Goal: Information Seeking & Learning: Learn about a topic

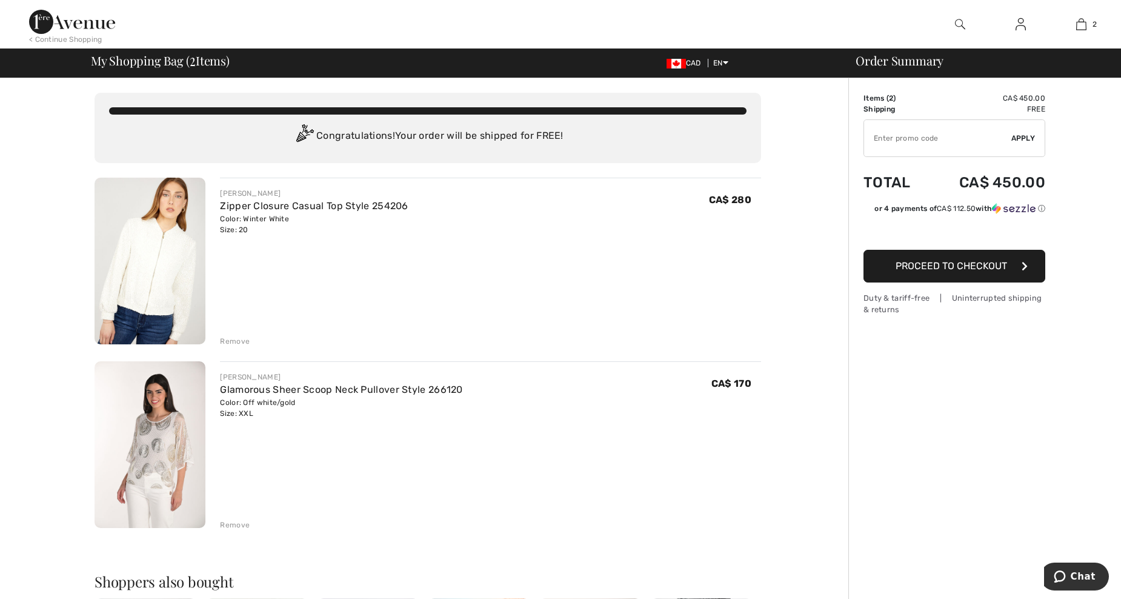
click at [135, 431] on img at bounding box center [150, 444] width 111 height 167
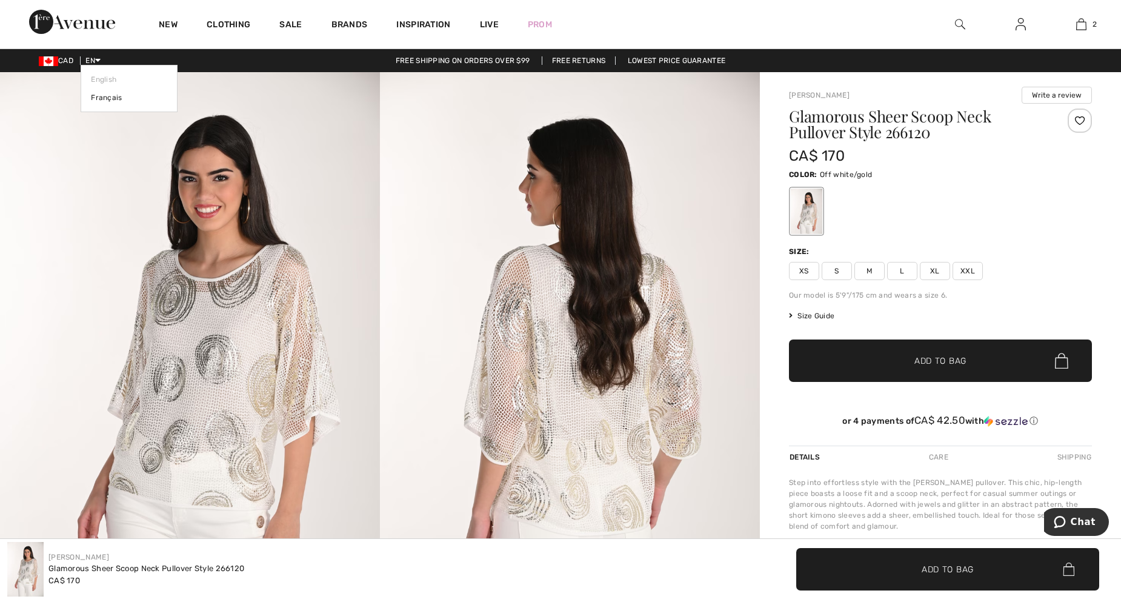
click at [96, 57] on span "EN" at bounding box center [92, 60] width 15 height 8
click at [103, 95] on link "Français" at bounding box center [129, 98] width 76 height 18
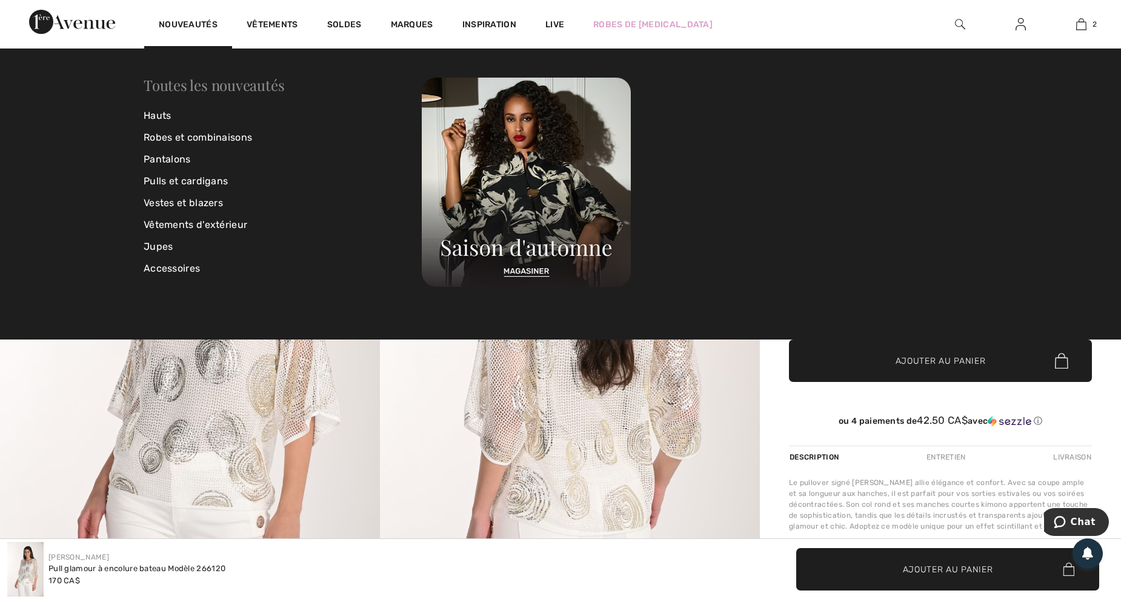
click at [198, 81] on link "Toutes les nouveautés" at bounding box center [214, 84] width 141 height 19
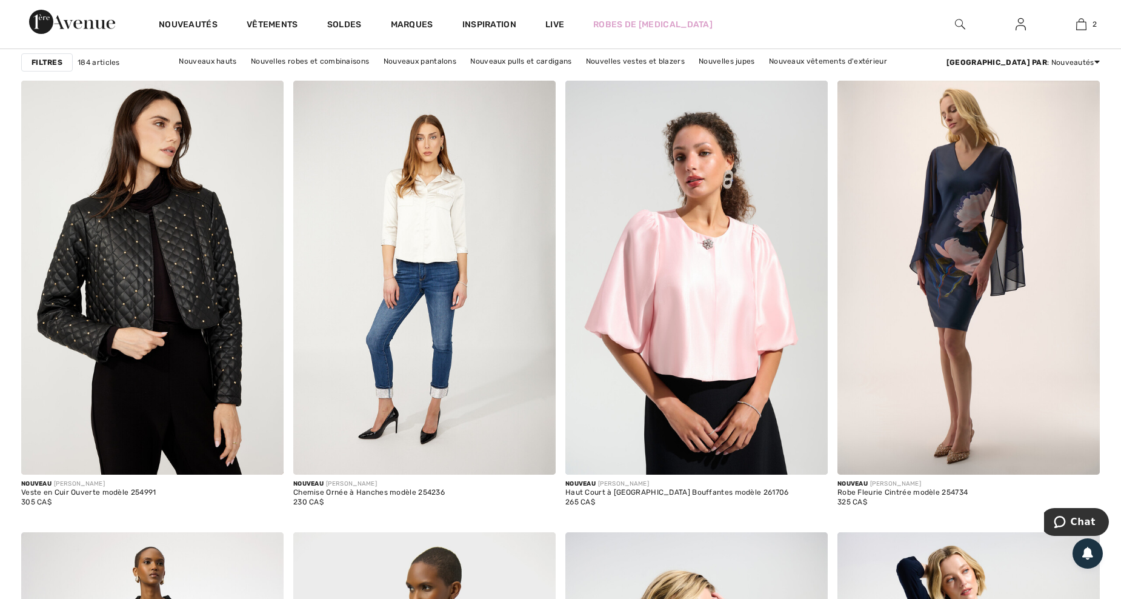
scroll to position [1132, 0]
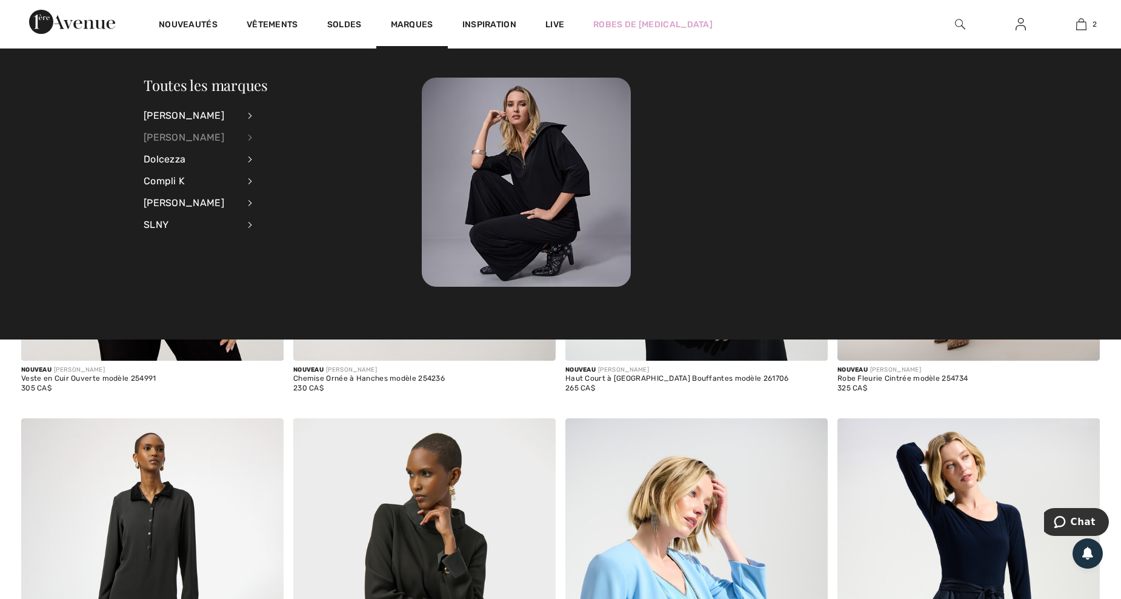
click at [189, 132] on div "[PERSON_NAME]" at bounding box center [191, 138] width 95 height 22
click at [286, 116] on link "Voir tout" at bounding box center [317, 115] width 98 height 20
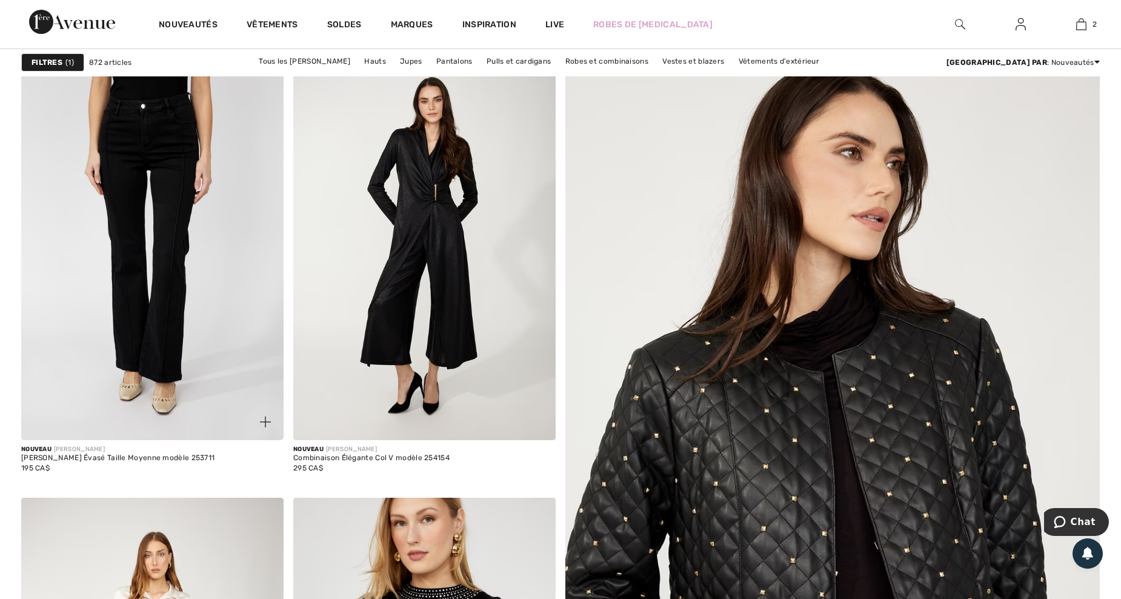
scroll to position [485, 0]
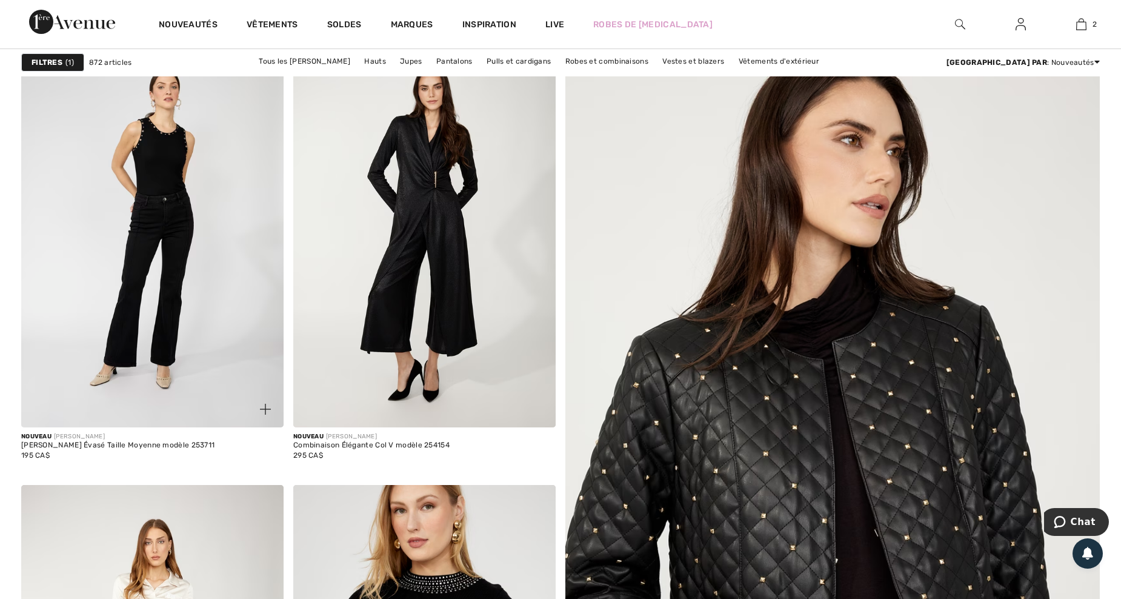
click at [264, 406] on img at bounding box center [265, 409] width 11 height 11
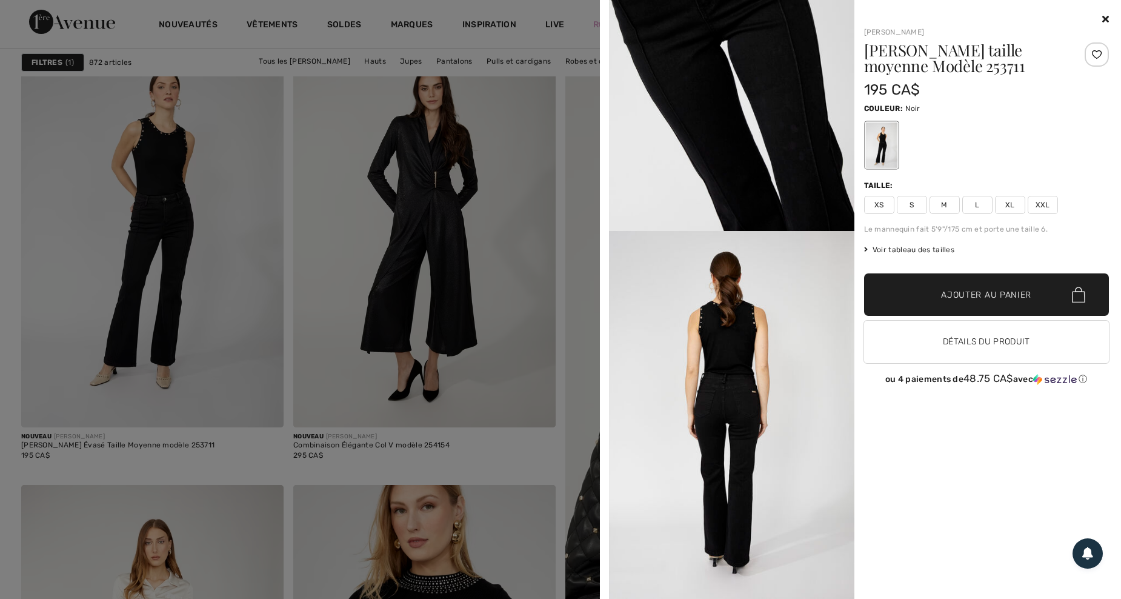
scroll to position [647, 0]
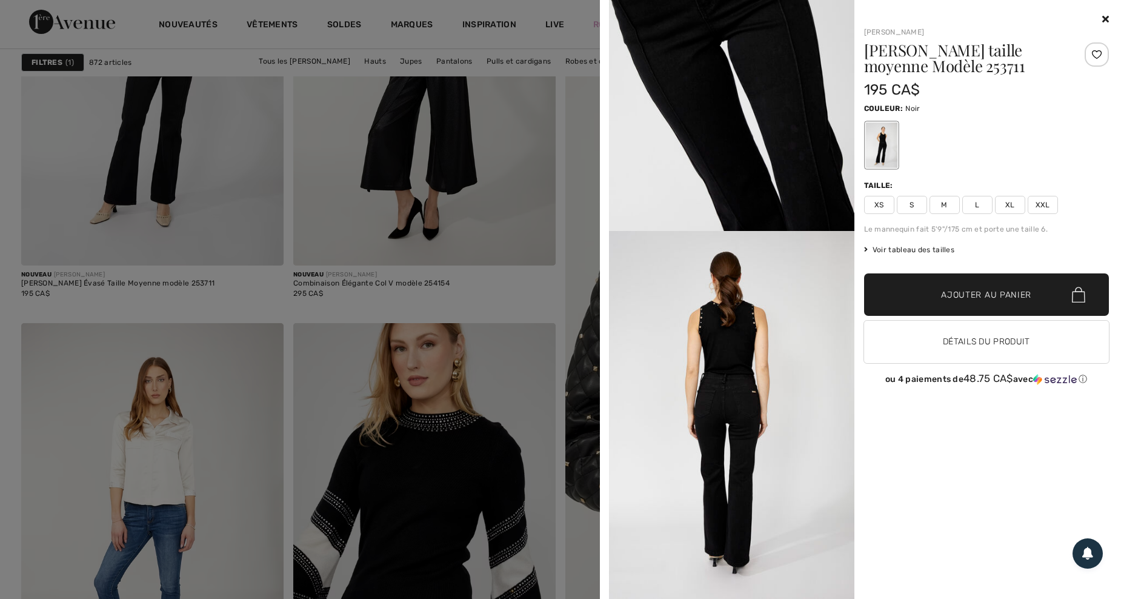
click at [1111, 18] on div "Your browser does not support the video tag. [PERSON_NAME] [PERSON_NAME] taille…" at bounding box center [861, 299] width 512 height 599
click at [1105, 15] on icon at bounding box center [1106, 19] width 7 height 10
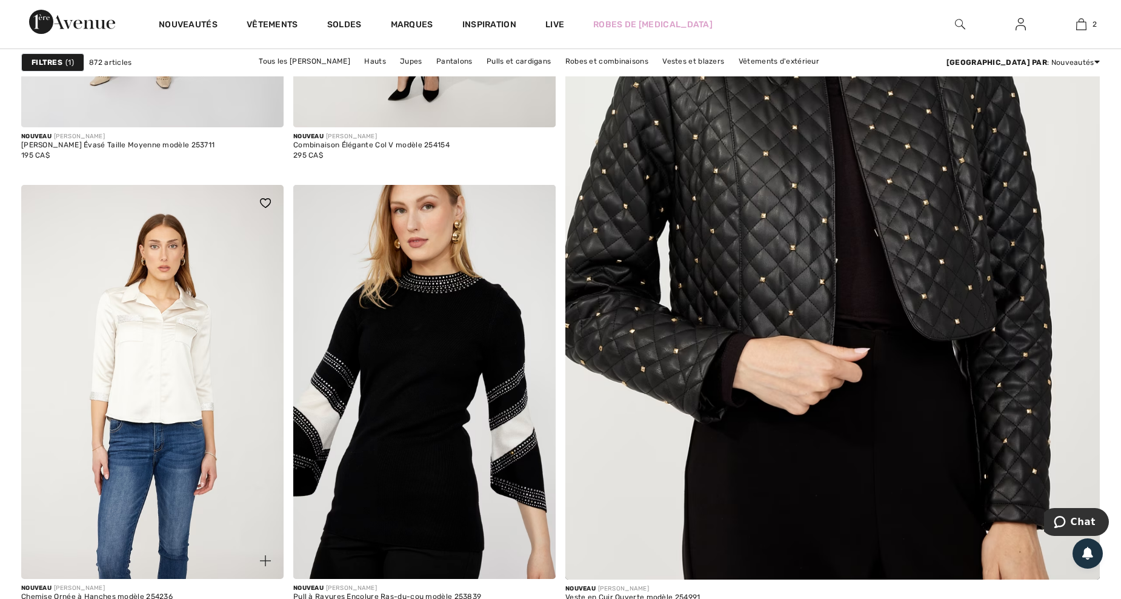
scroll to position [808, 0]
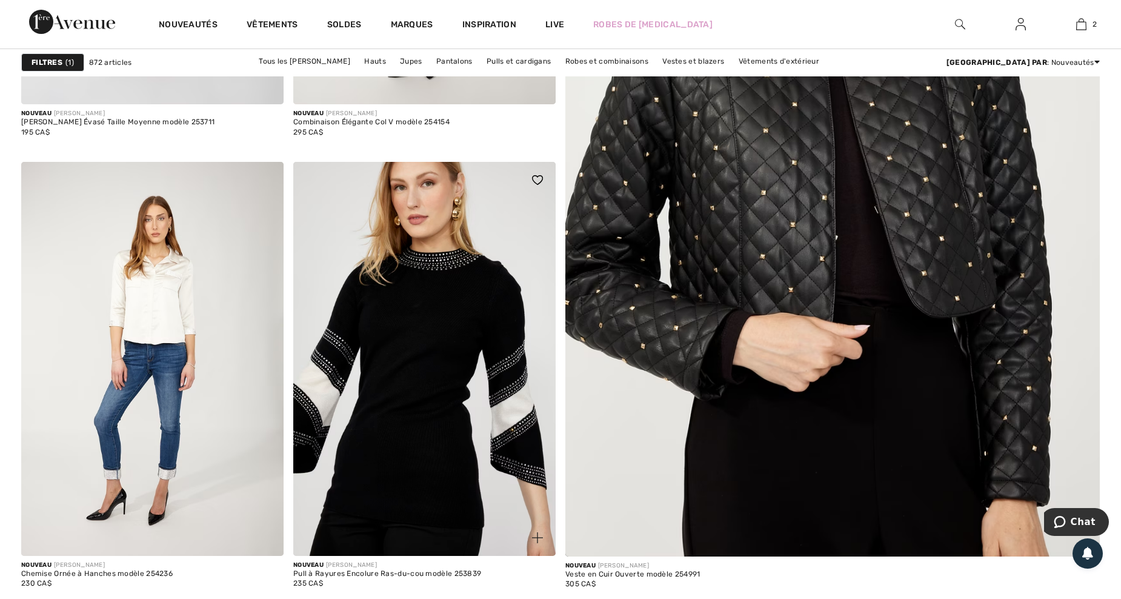
click at [537, 538] on img at bounding box center [537, 537] width 11 height 11
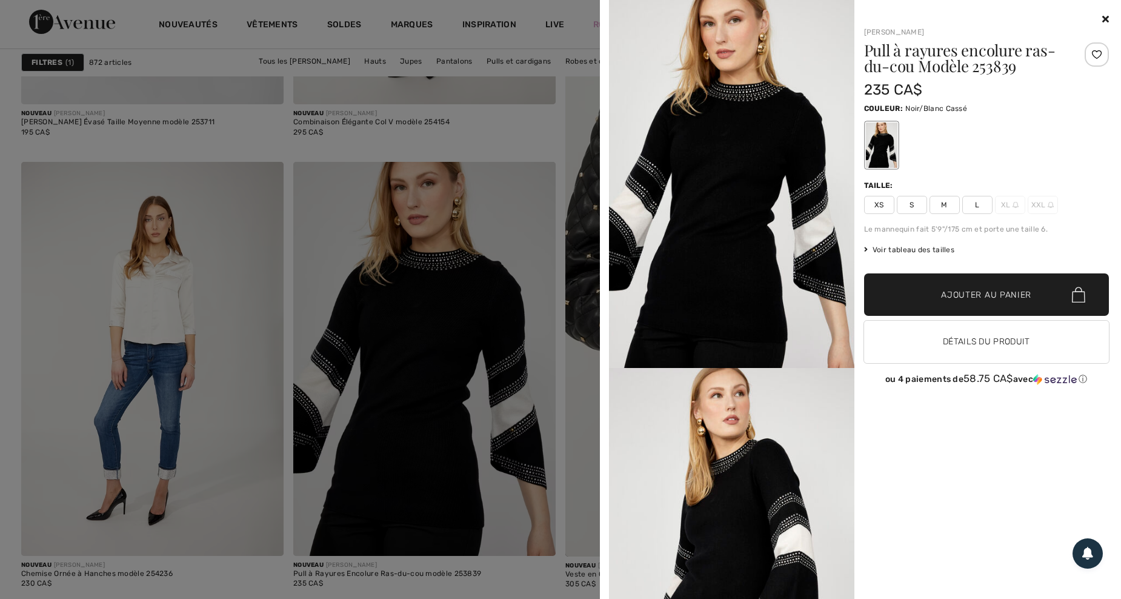
click at [1108, 19] on icon at bounding box center [1106, 19] width 7 height 10
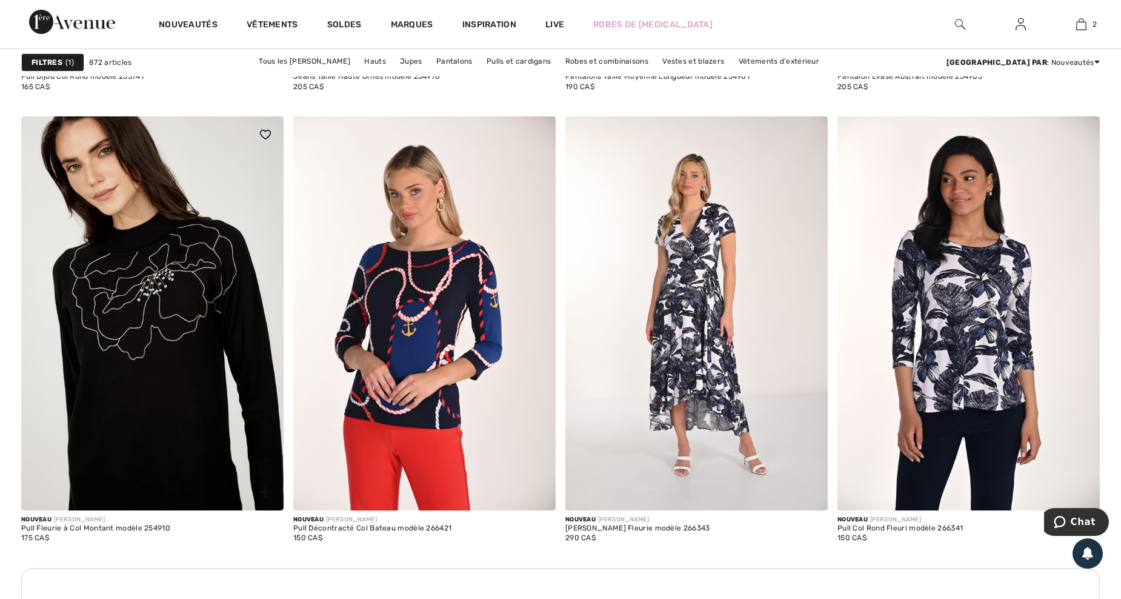
scroll to position [1778, 0]
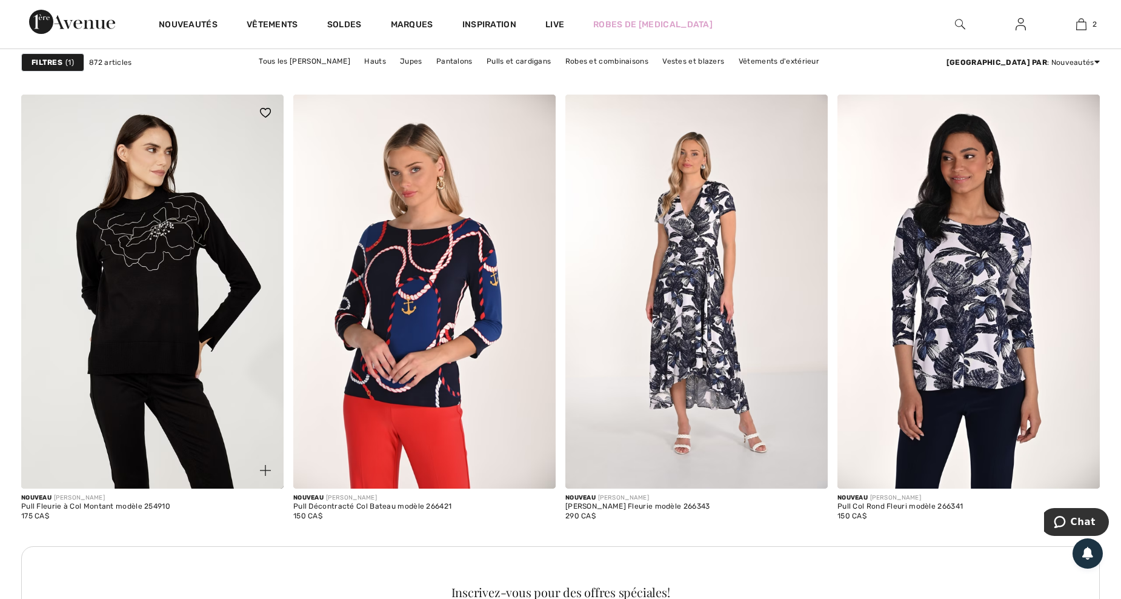
click at [264, 466] on img at bounding box center [265, 470] width 11 height 11
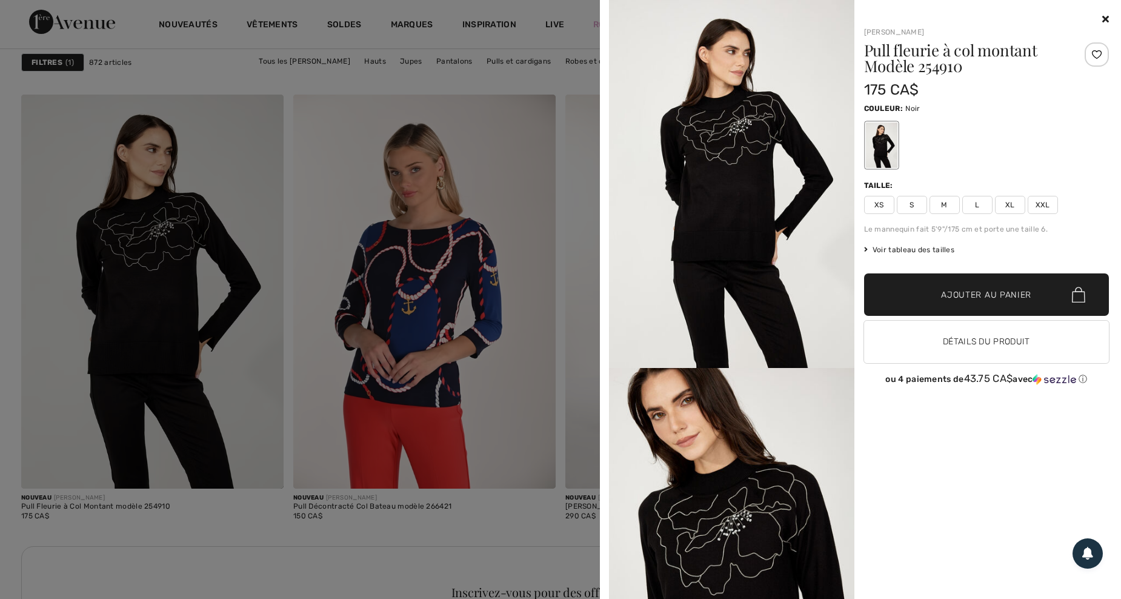
click at [1105, 18] on icon at bounding box center [1106, 19] width 7 height 10
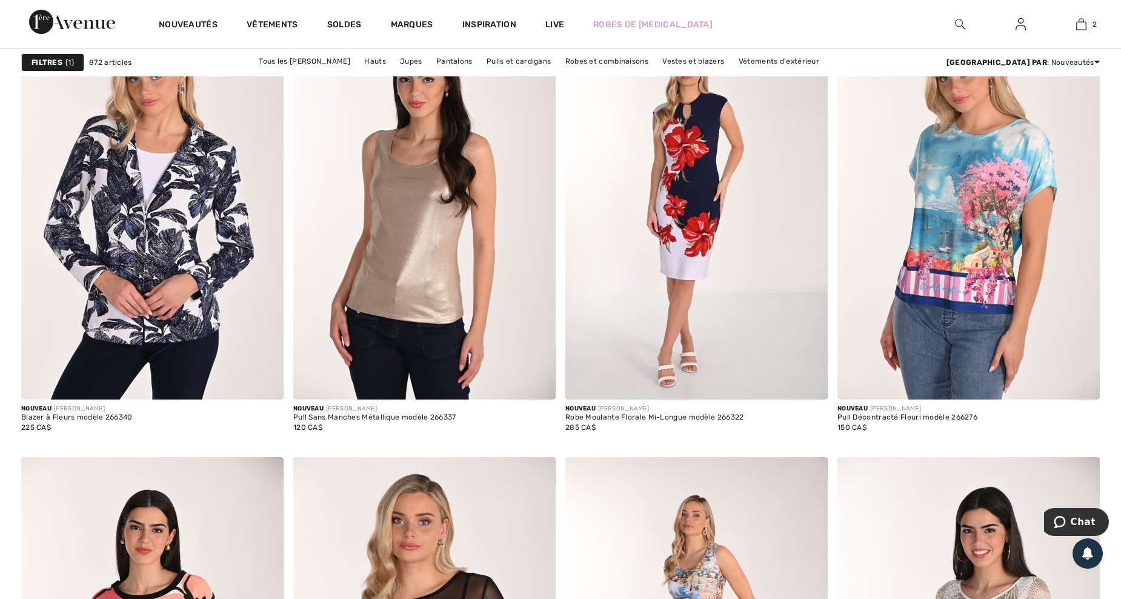
scroll to position [2587, 0]
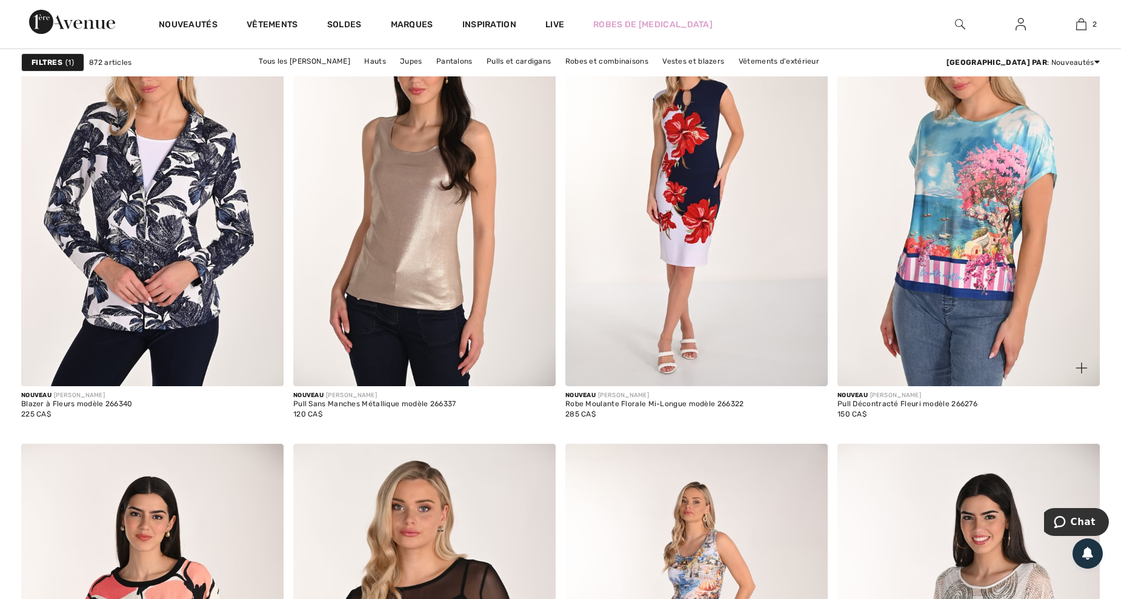
click at [1084, 364] on img at bounding box center [1082, 368] width 11 height 11
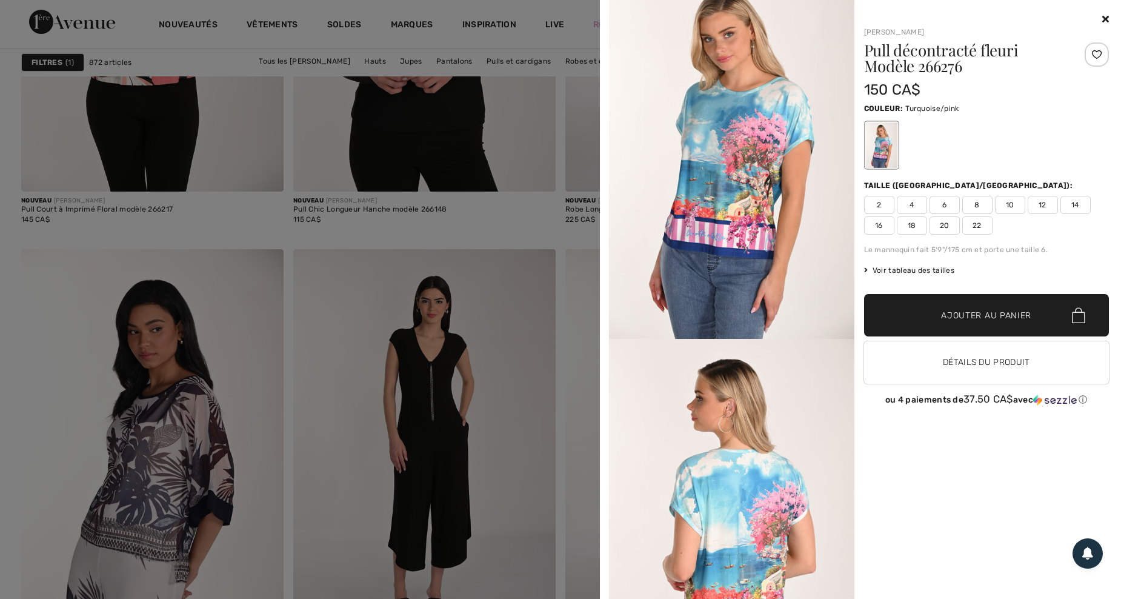
scroll to position [0, 0]
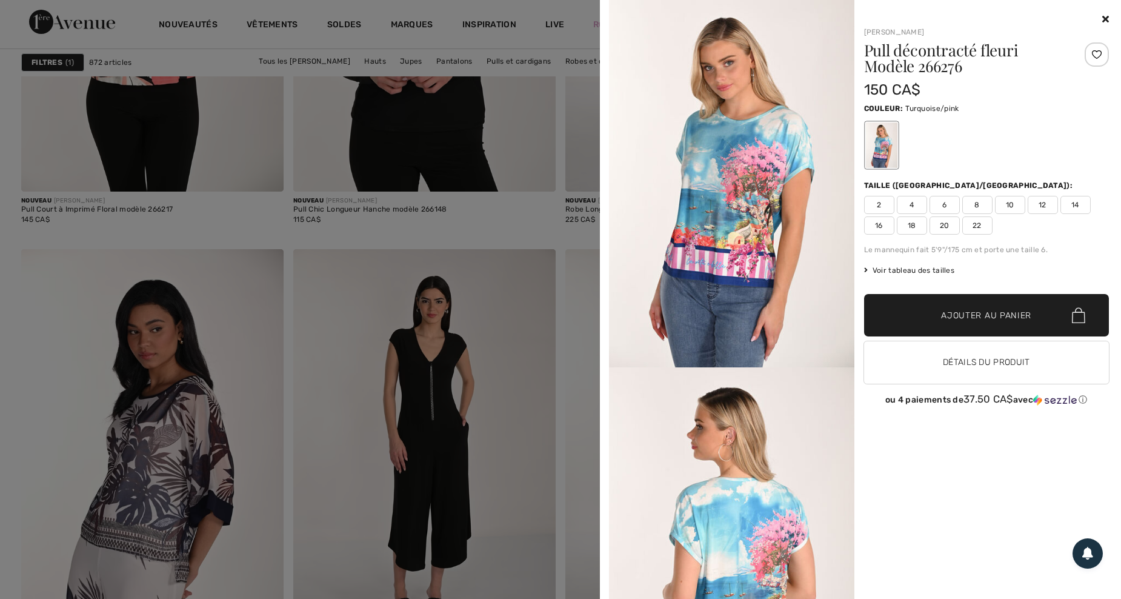
click at [1105, 15] on icon at bounding box center [1106, 19] width 7 height 10
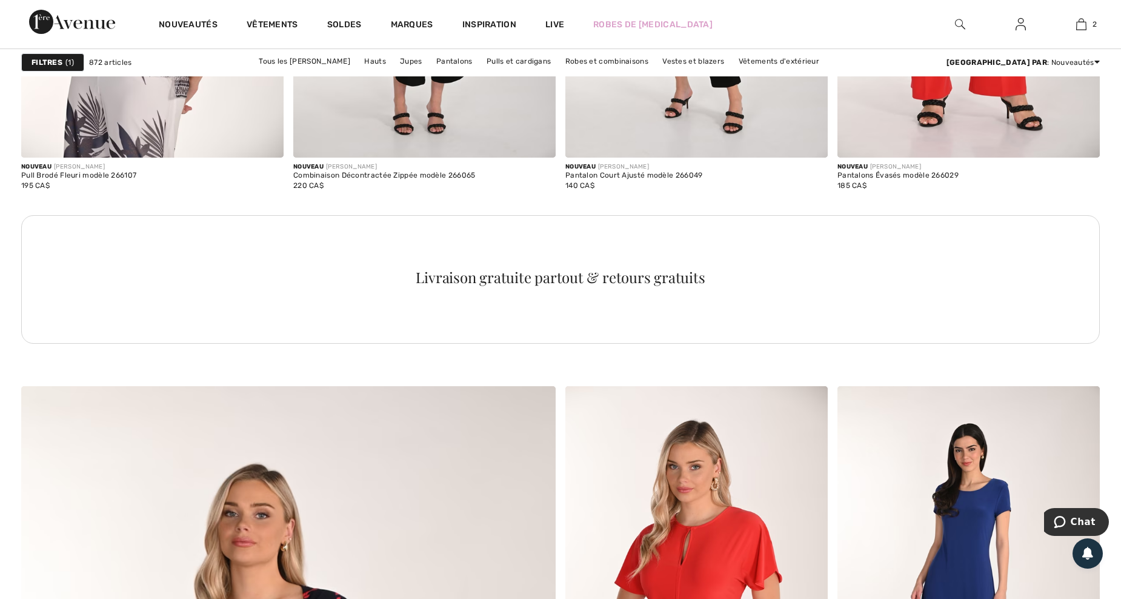
scroll to position [4042, 0]
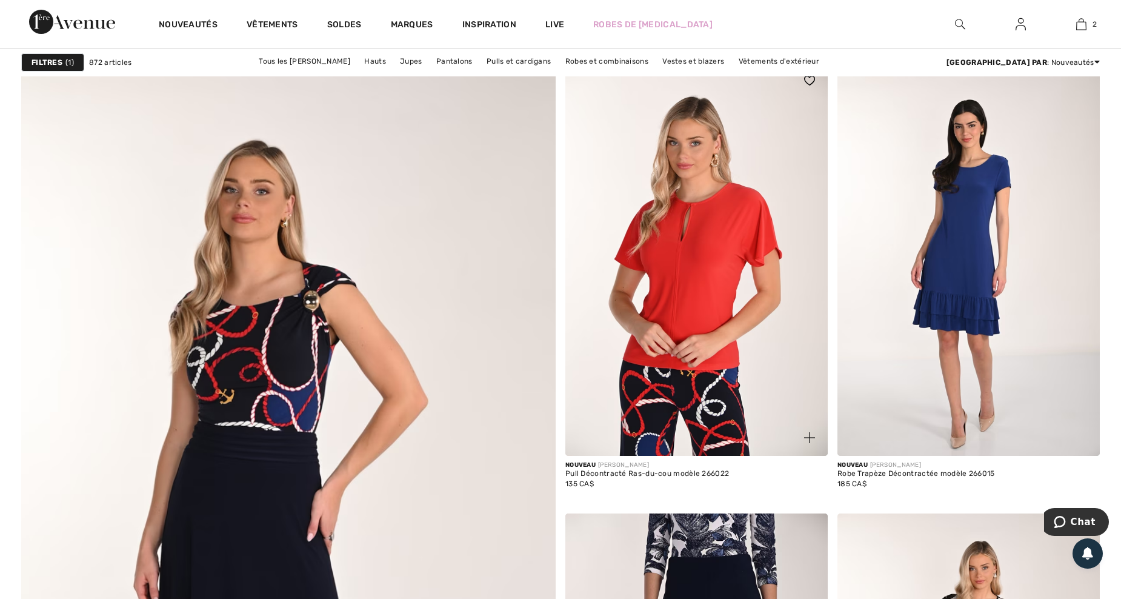
click at [813, 434] on img at bounding box center [809, 437] width 11 height 11
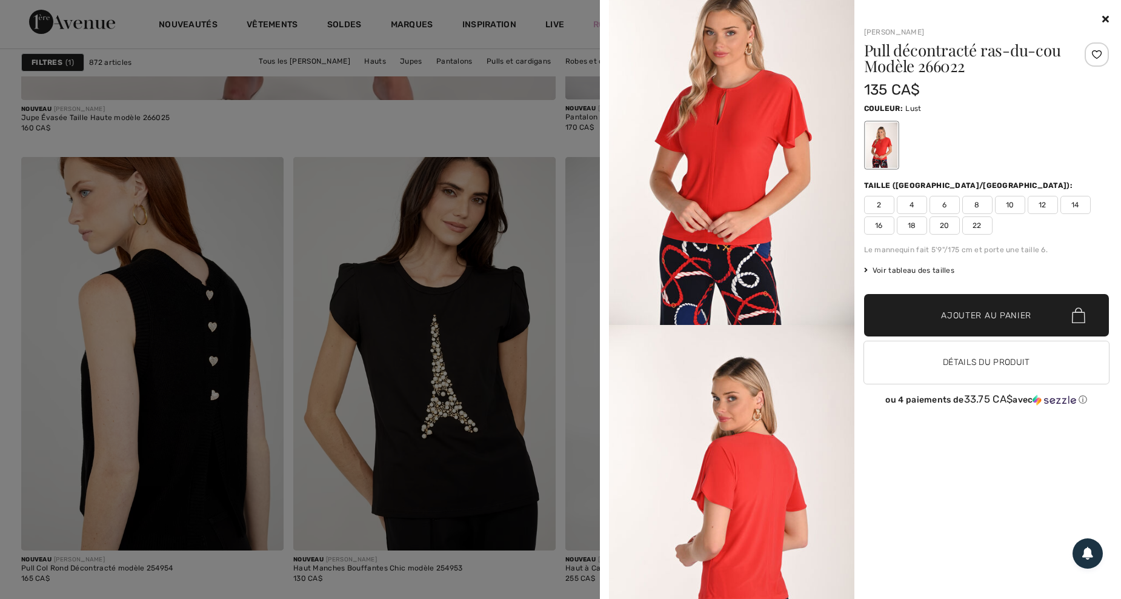
scroll to position [0, 0]
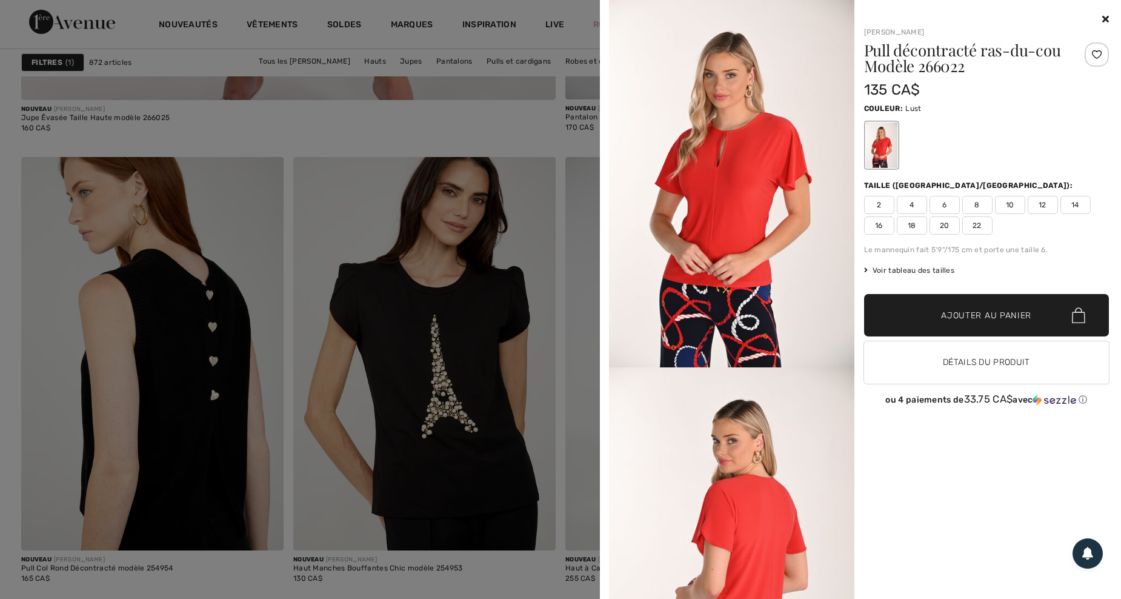
click at [1106, 19] on icon at bounding box center [1106, 19] width 7 height 10
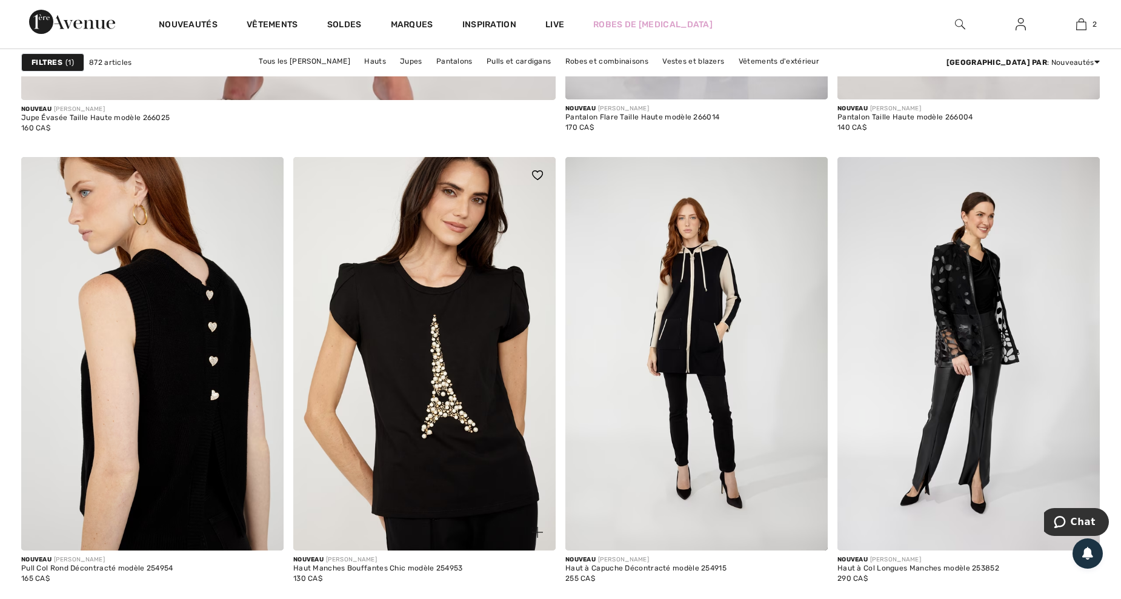
click at [539, 533] on img at bounding box center [537, 532] width 11 height 11
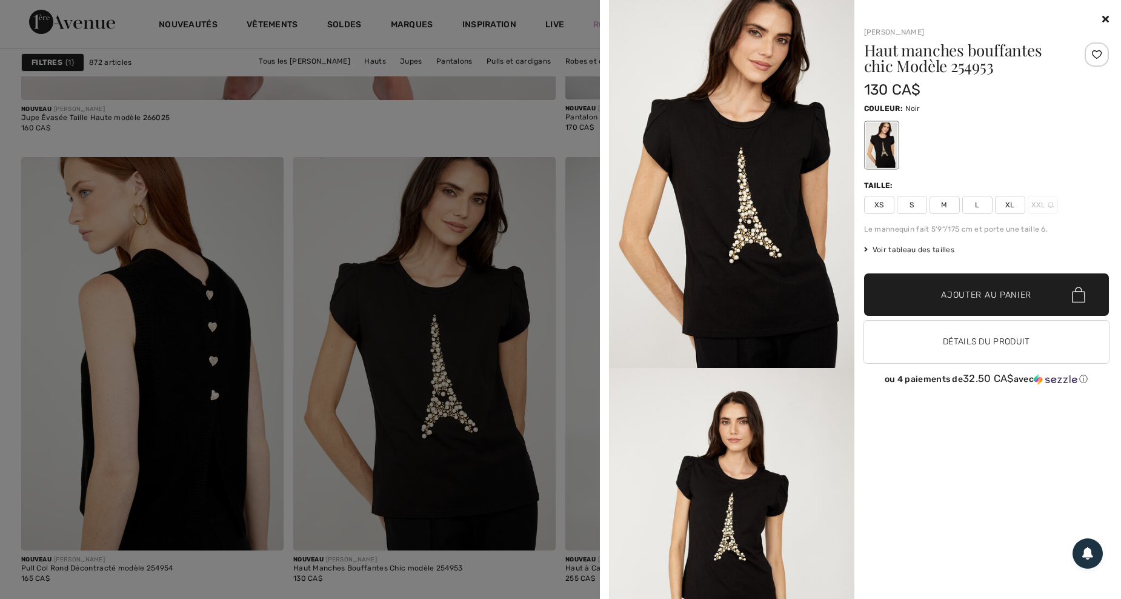
click at [1103, 18] on icon at bounding box center [1106, 19] width 7 height 10
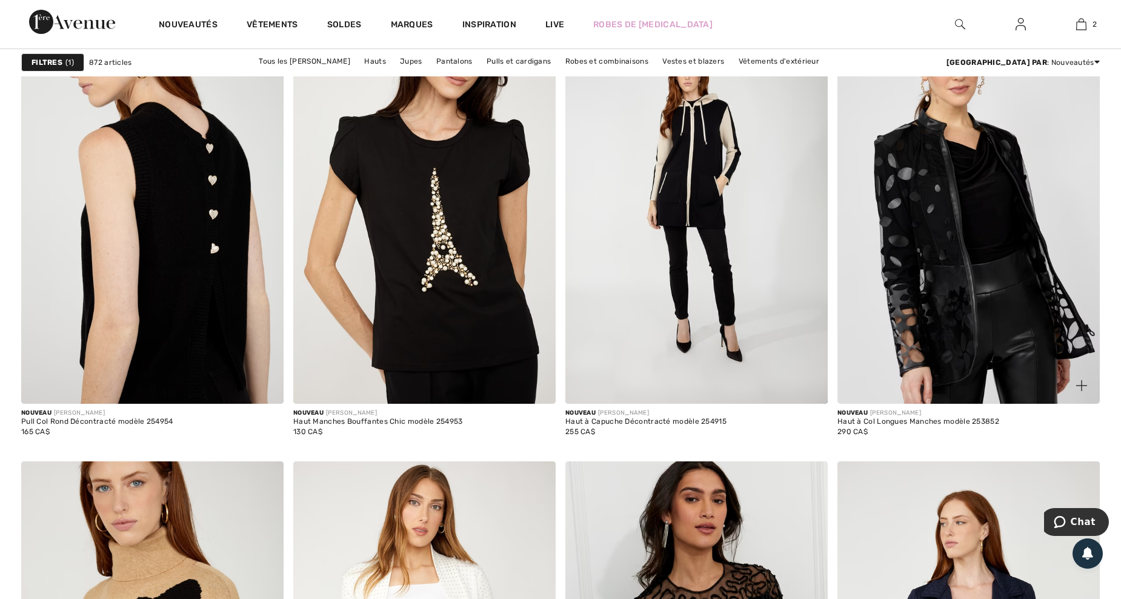
scroll to position [5012, 0]
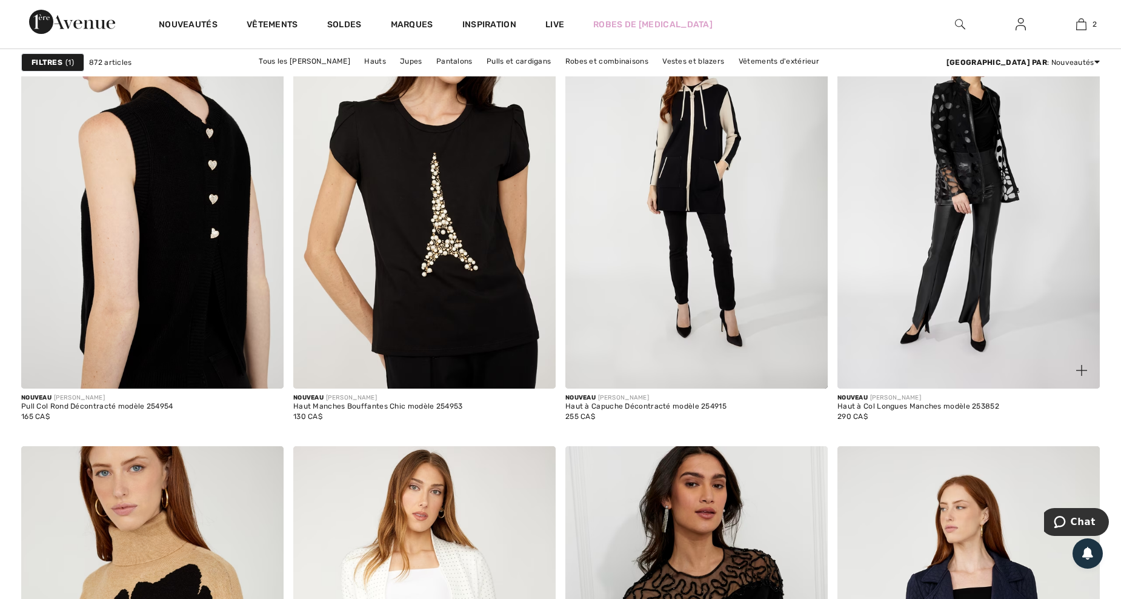
click at [1083, 366] on img at bounding box center [1082, 370] width 11 height 11
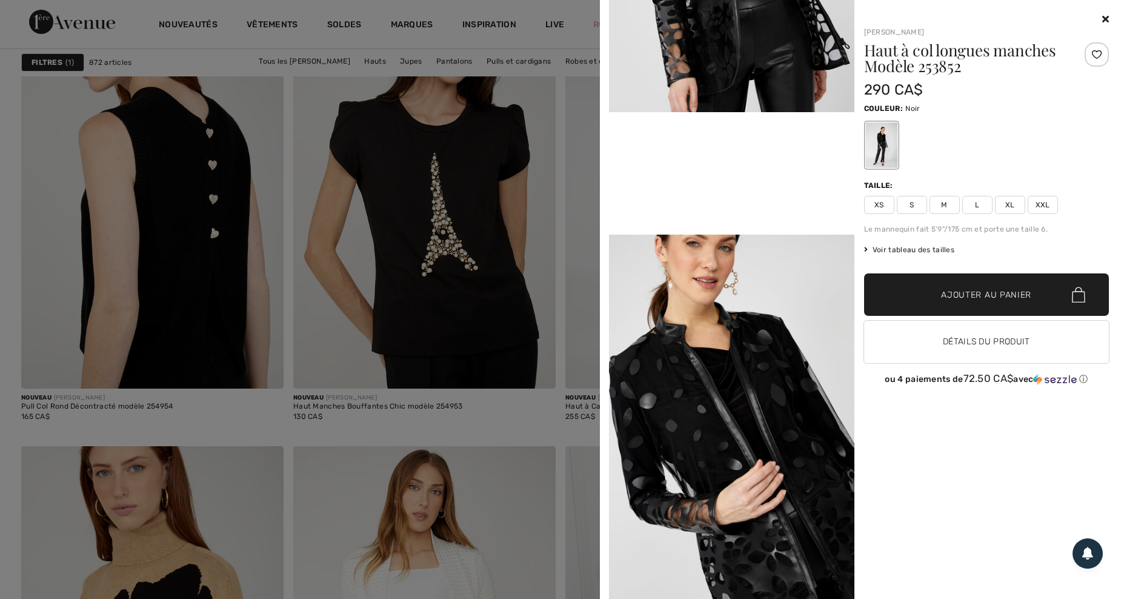
scroll to position [647, 0]
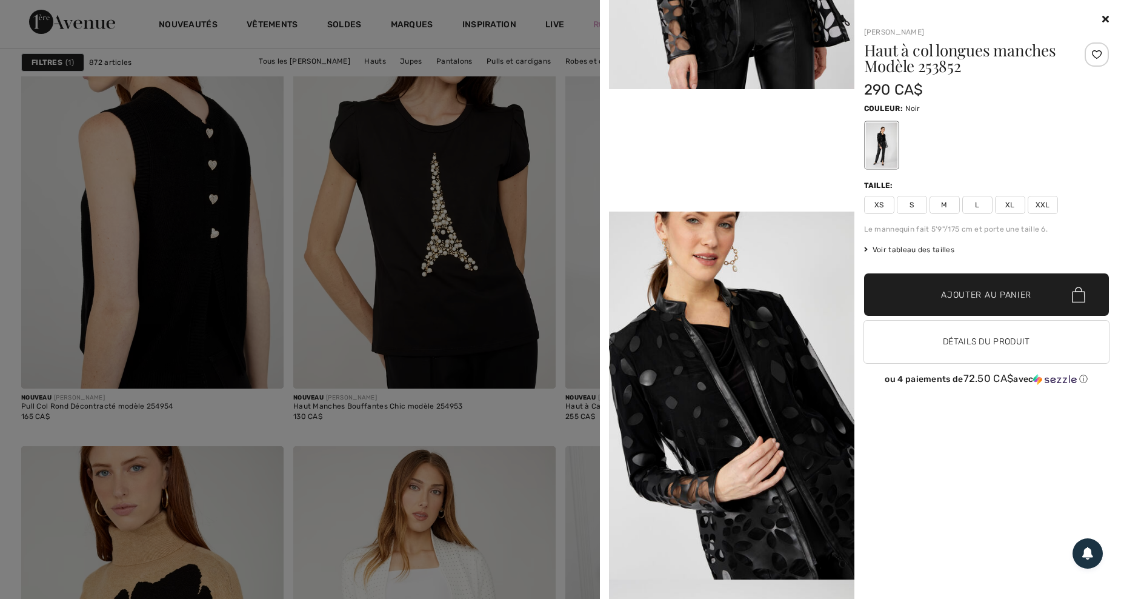
click at [1105, 16] on icon at bounding box center [1106, 19] width 7 height 10
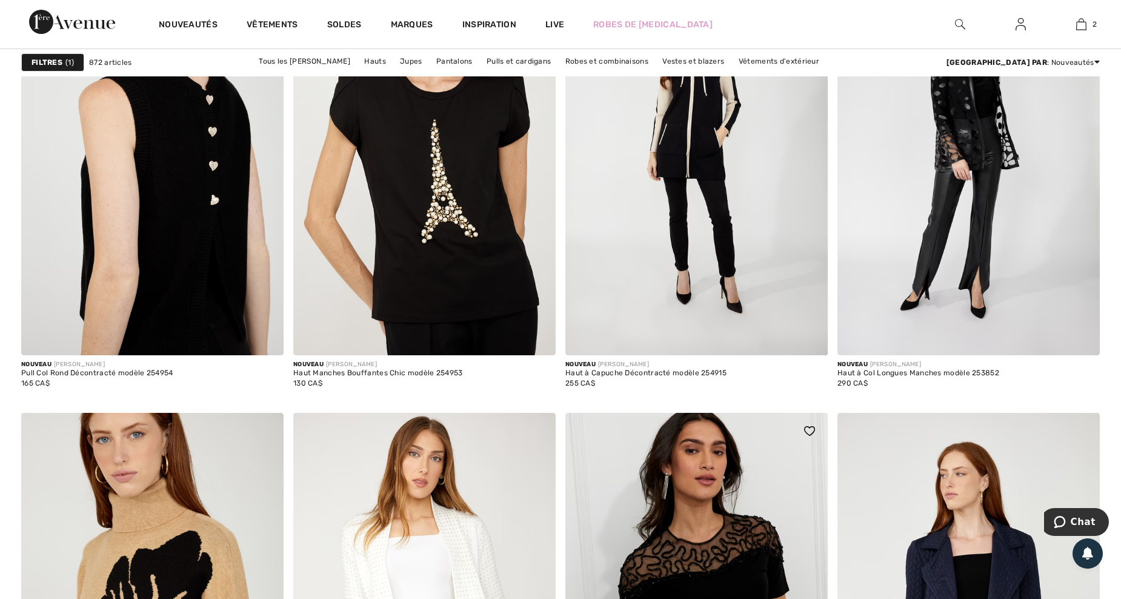
scroll to position [5335, 0]
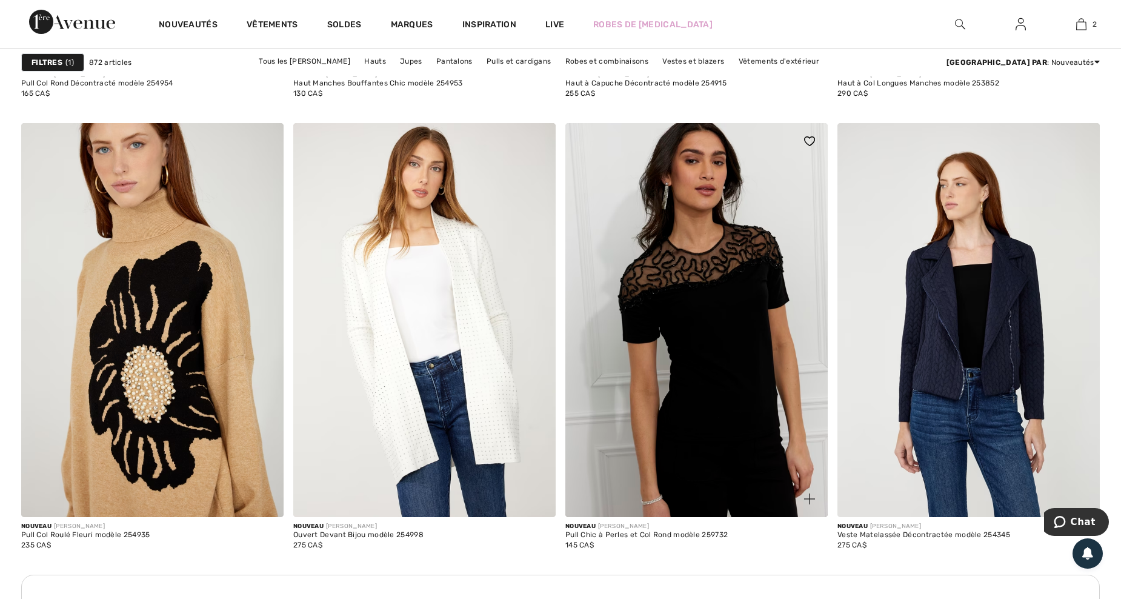
click at [809, 498] on img at bounding box center [809, 498] width 11 height 11
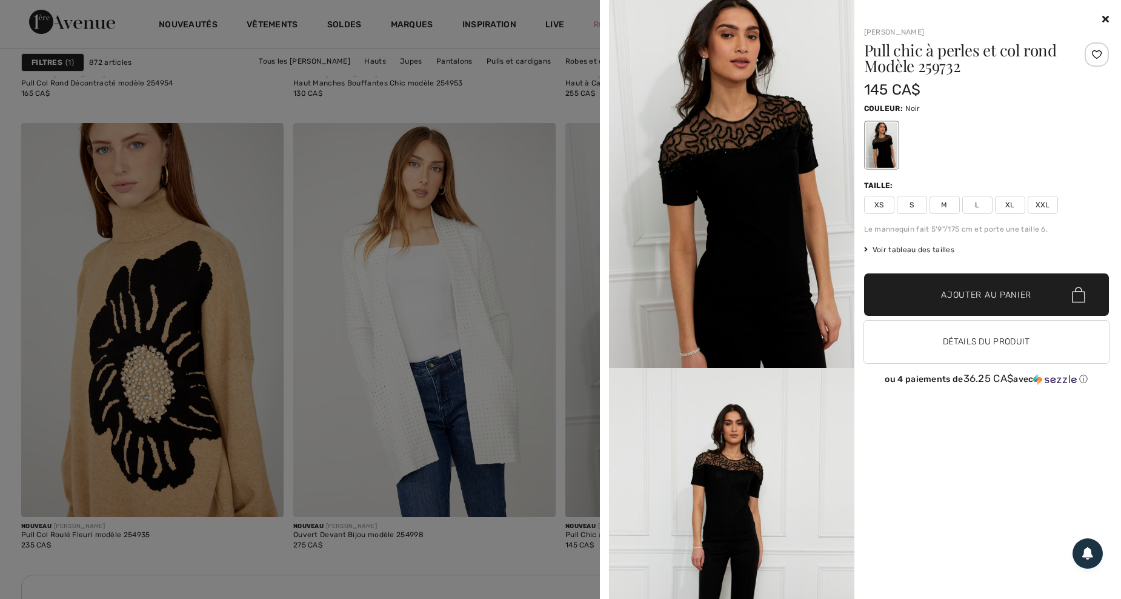
click at [1103, 20] on icon at bounding box center [1106, 19] width 7 height 10
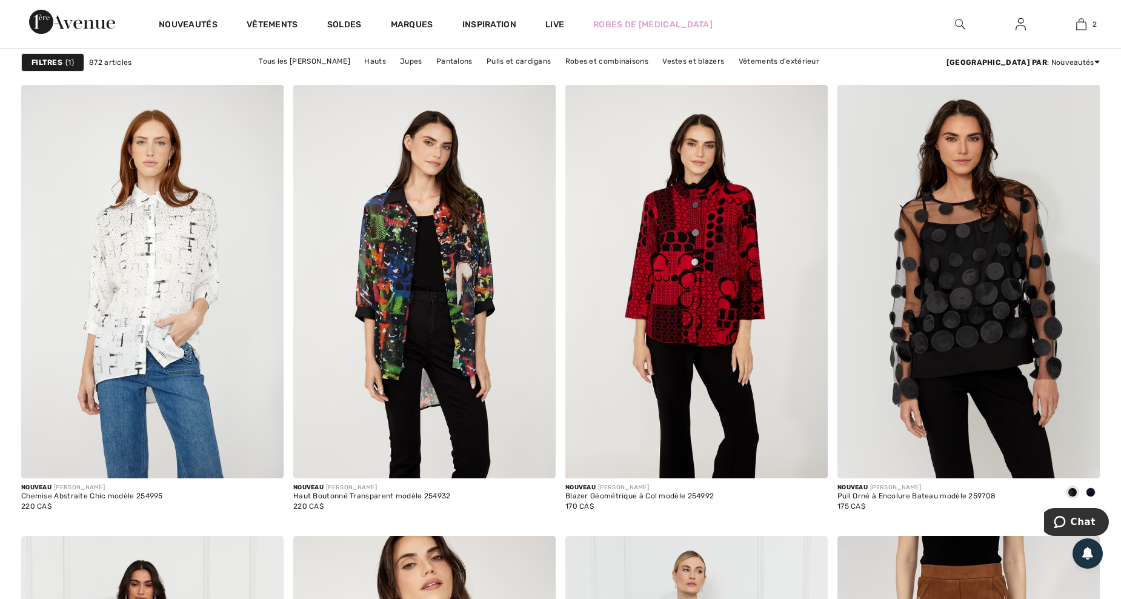
scroll to position [6466, 0]
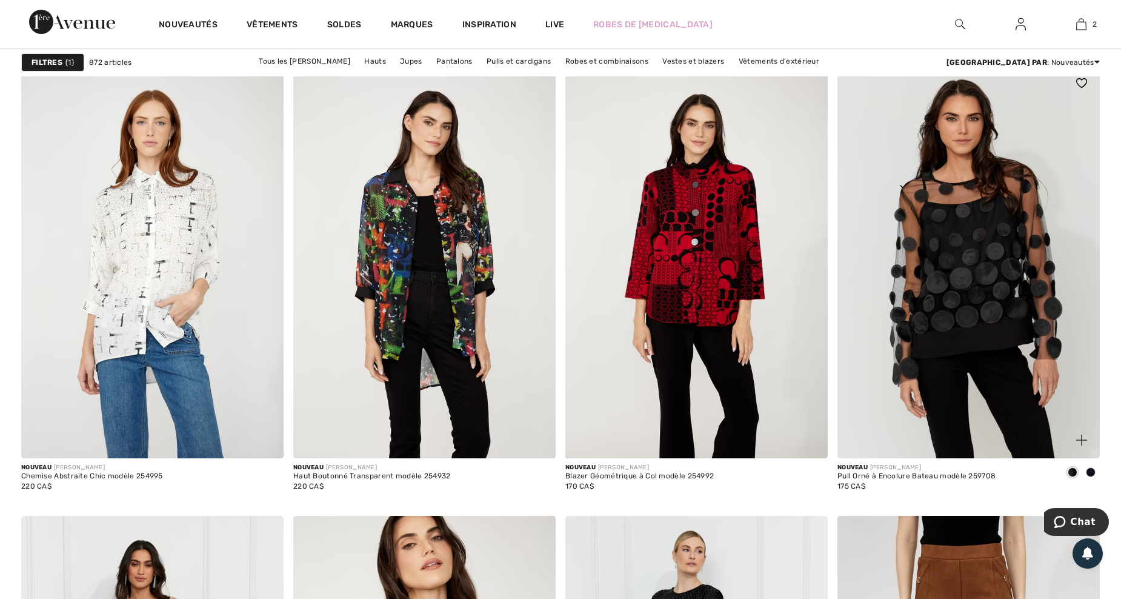
click at [1083, 436] on img at bounding box center [1082, 440] width 11 height 11
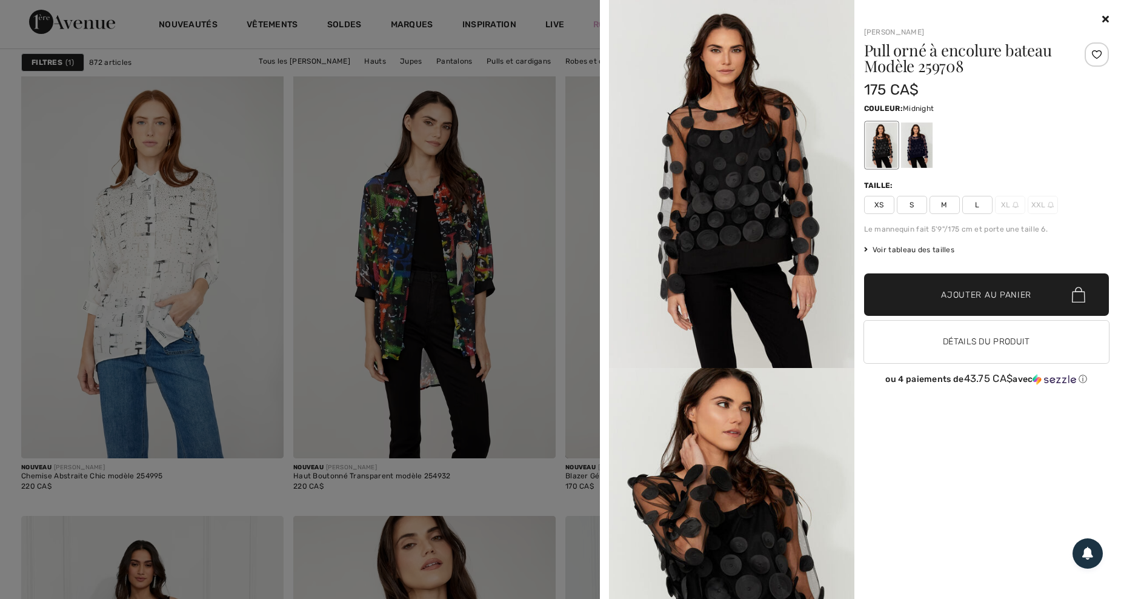
click at [915, 144] on div at bounding box center [917, 144] width 32 height 45
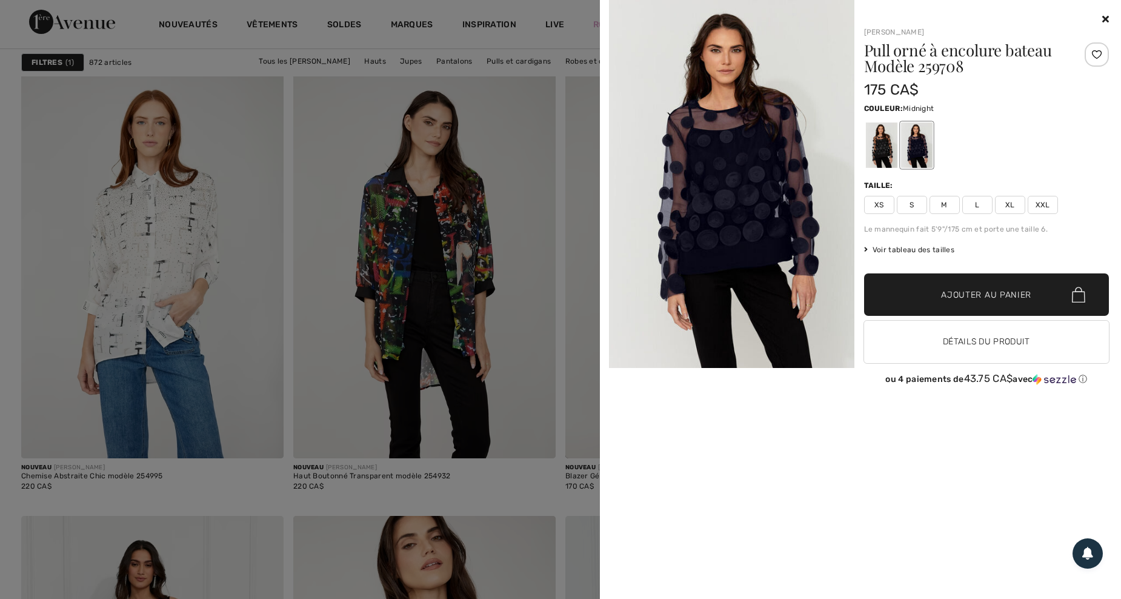
click at [1109, 18] on icon at bounding box center [1106, 19] width 7 height 10
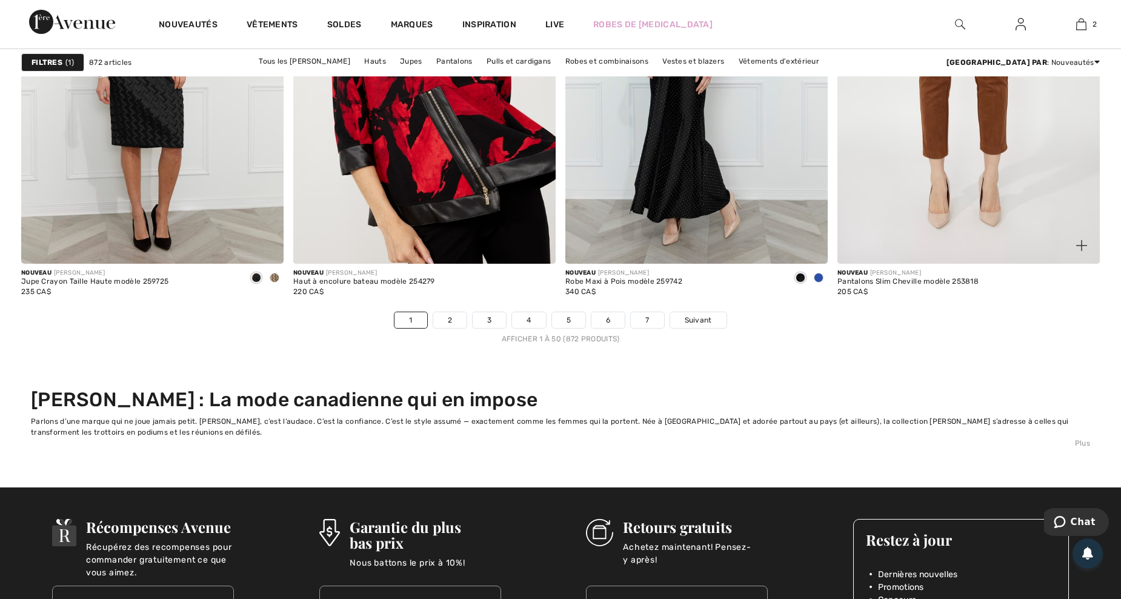
scroll to position [7274, 0]
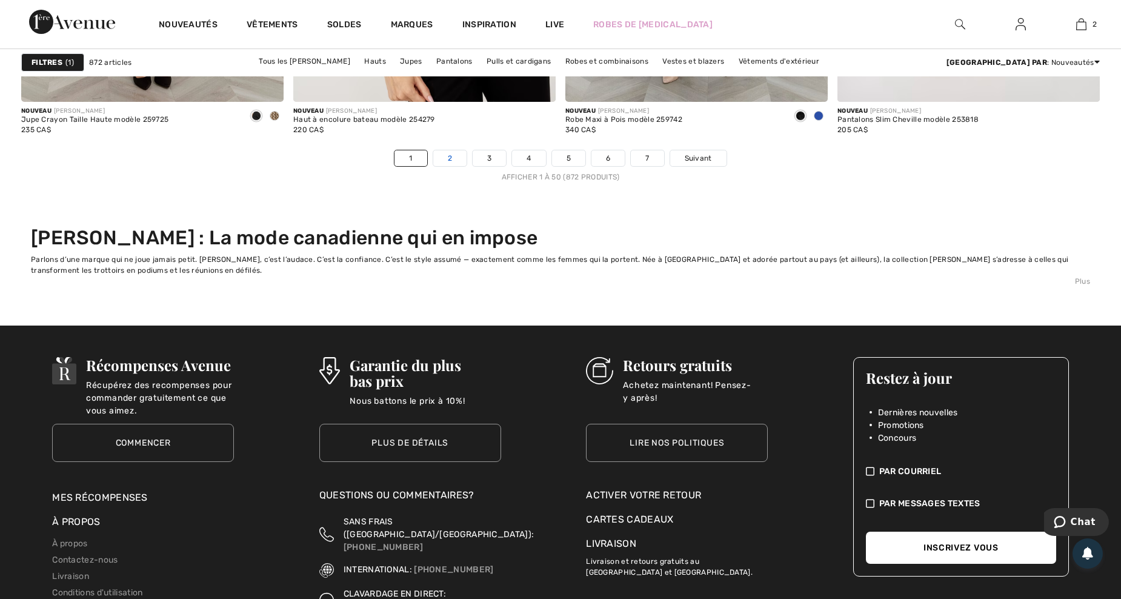
click at [455, 160] on link "2" at bounding box center [449, 158] width 33 height 16
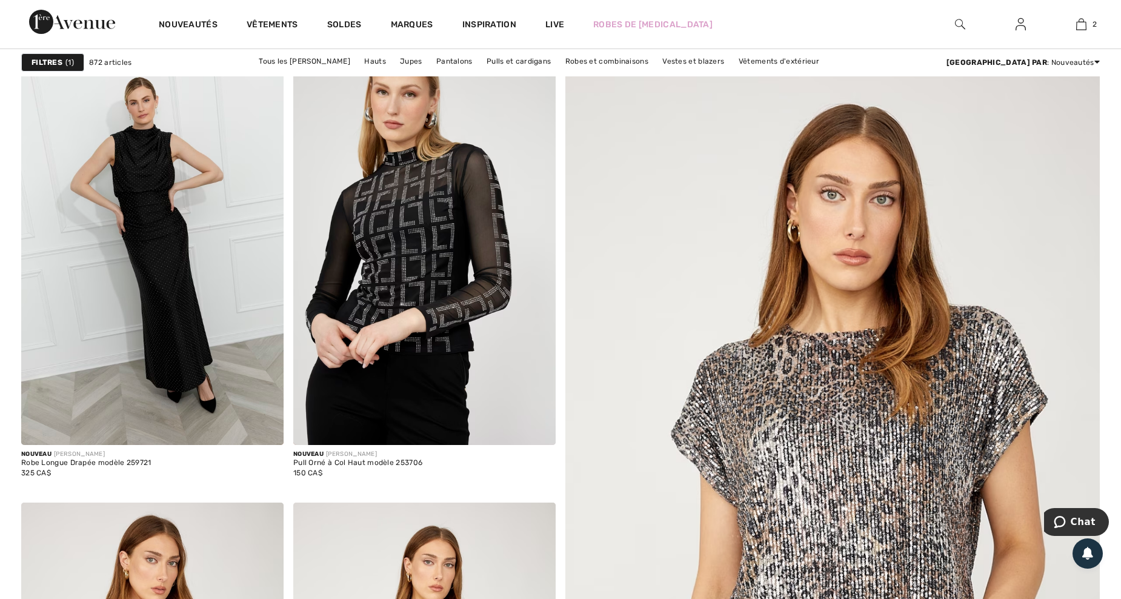
scroll to position [485, 0]
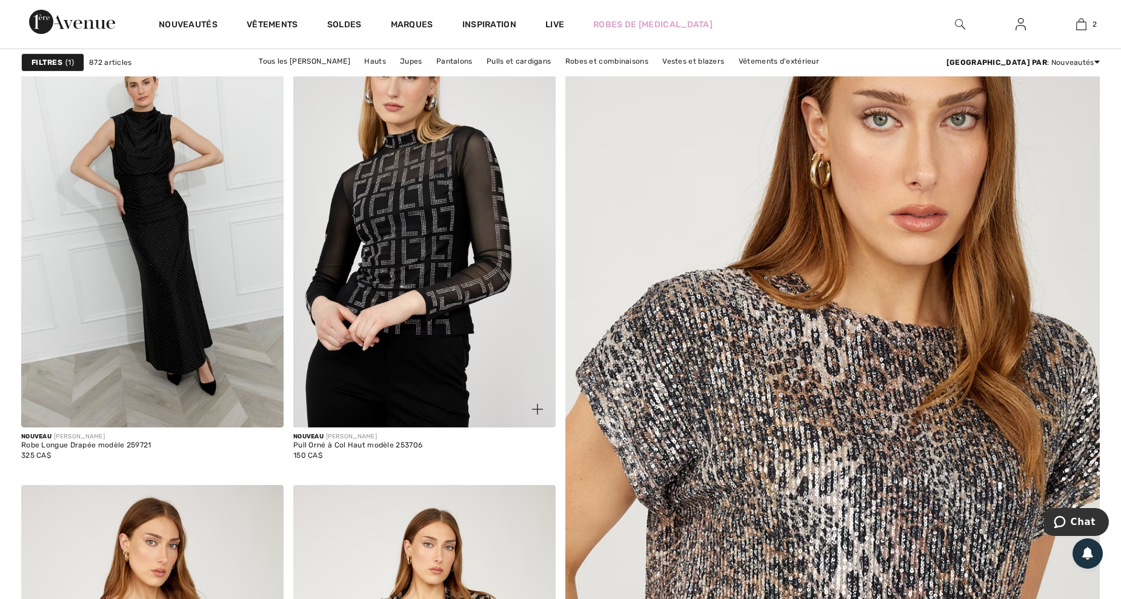
click at [536, 406] on img at bounding box center [537, 409] width 11 height 11
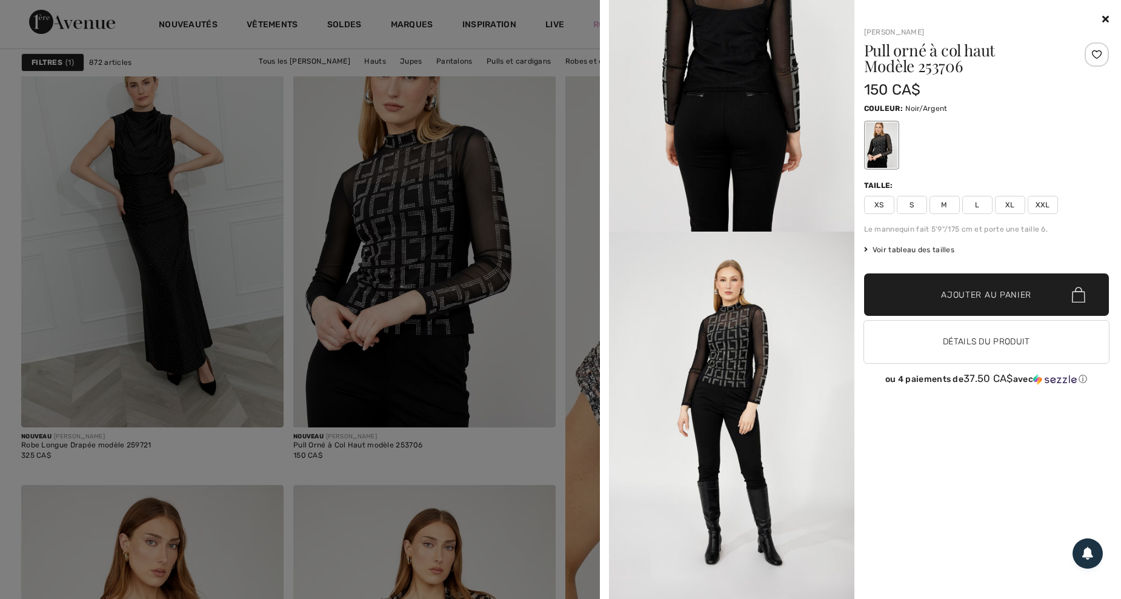
scroll to position [1285, 0]
click at [1108, 17] on icon at bounding box center [1106, 19] width 7 height 10
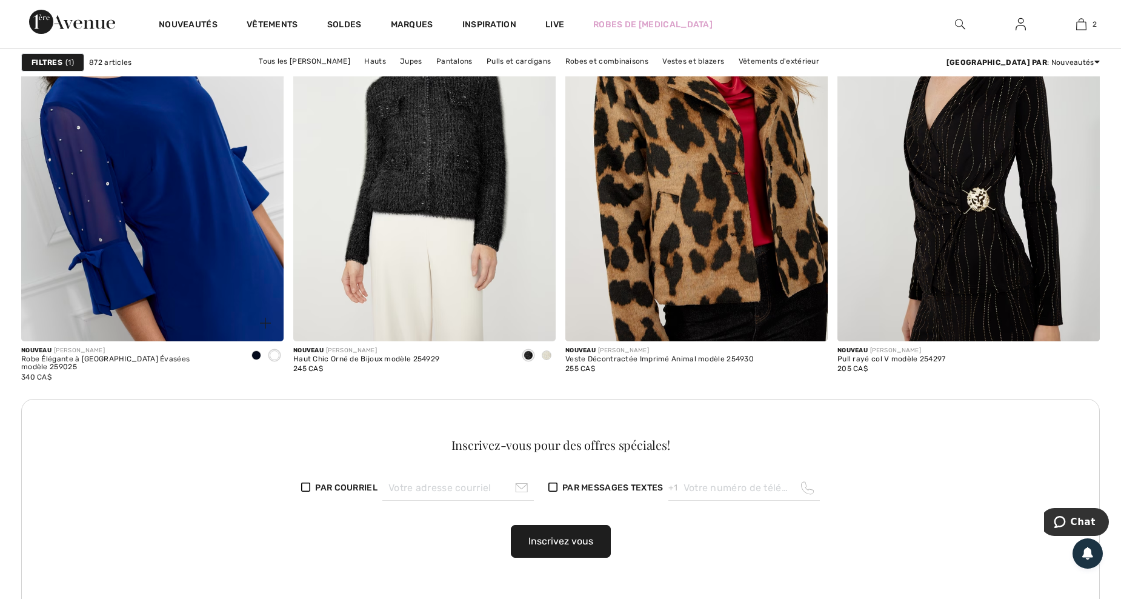
scroll to position [1940, 0]
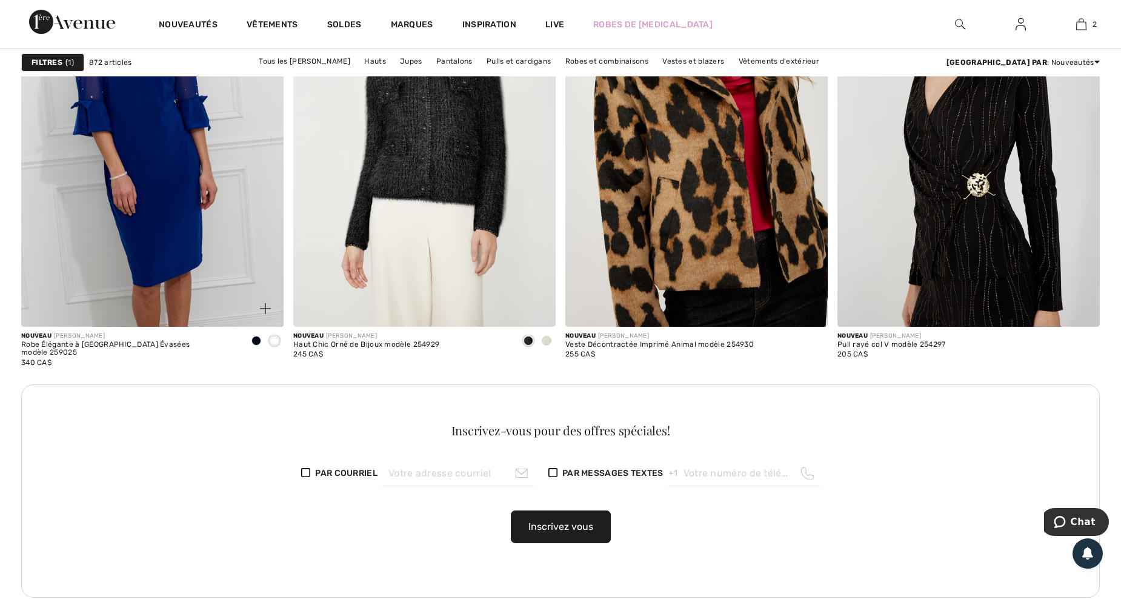
click at [273, 339] on span at bounding box center [275, 341] width 10 height 10
click at [264, 306] on img at bounding box center [265, 308] width 11 height 11
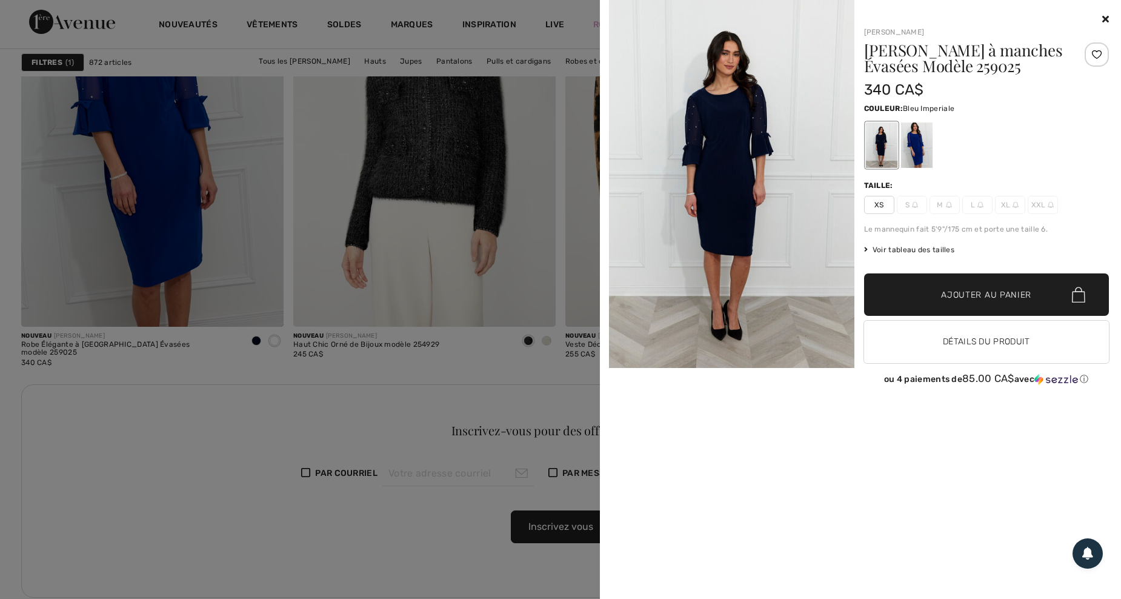
click at [917, 143] on div at bounding box center [917, 144] width 32 height 45
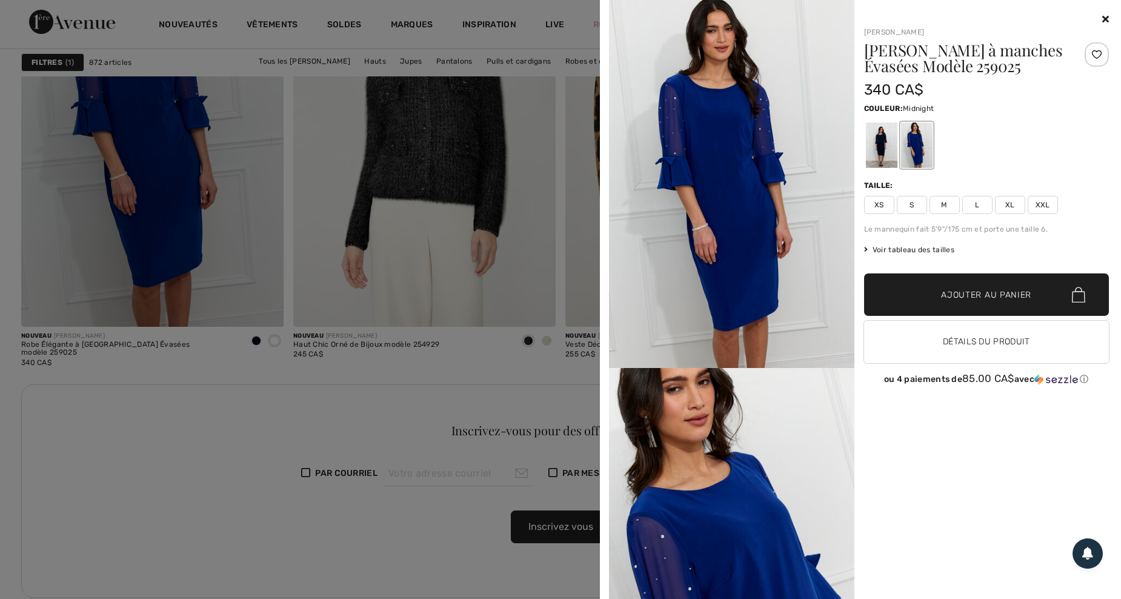
click at [875, 152] on div at bounding box center [882, 144] width 32 height 45
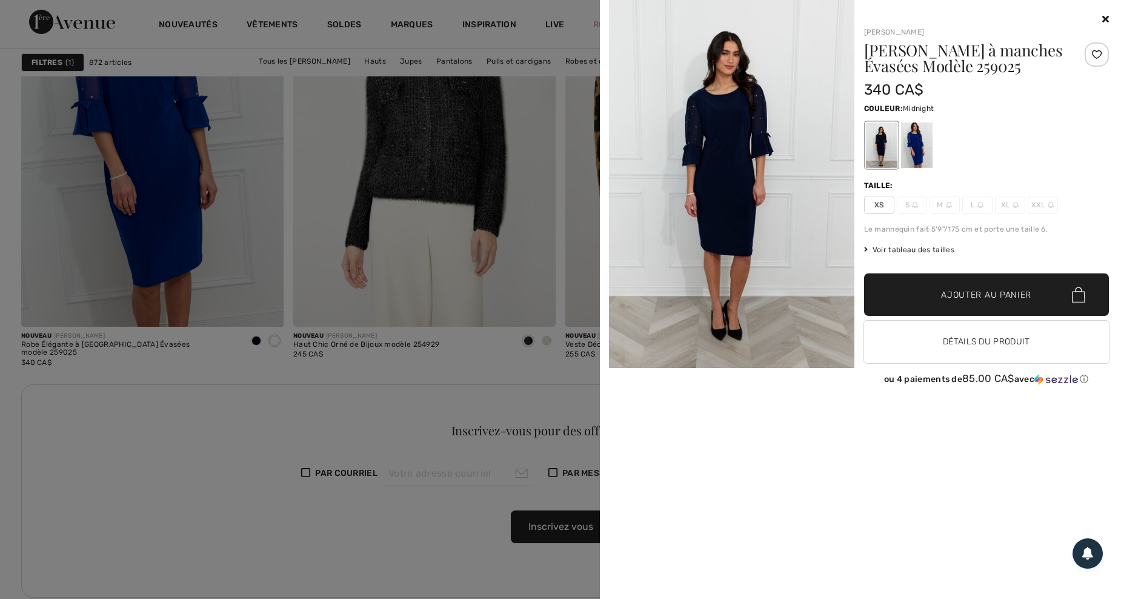
click at [1105, 19] on icon at bounding box center [1106, 19] width 7 height 10
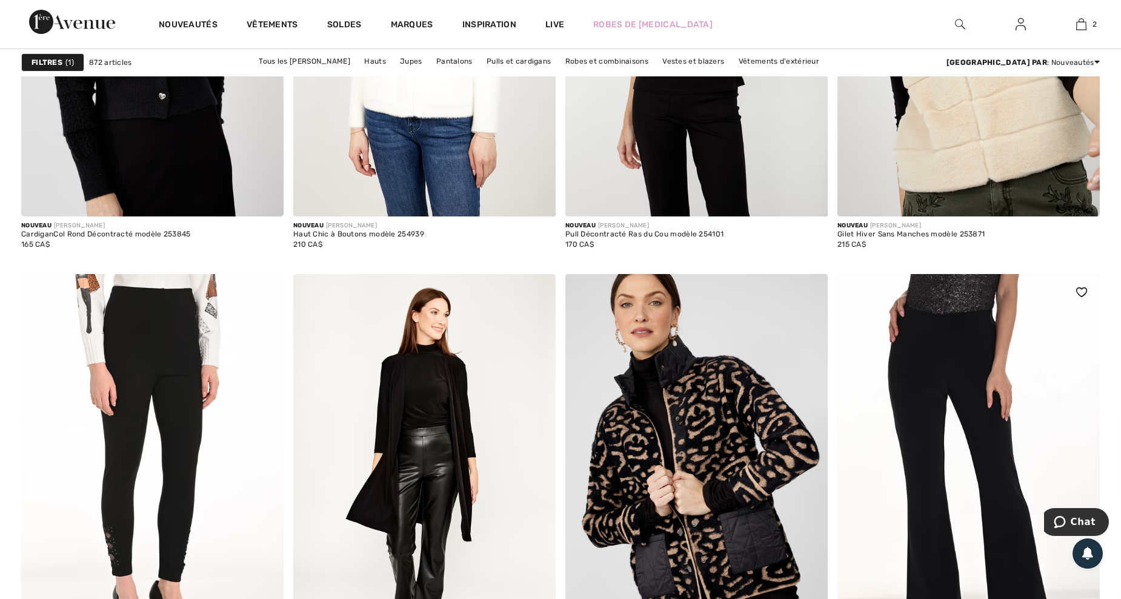
scroll to position [2910, 0]
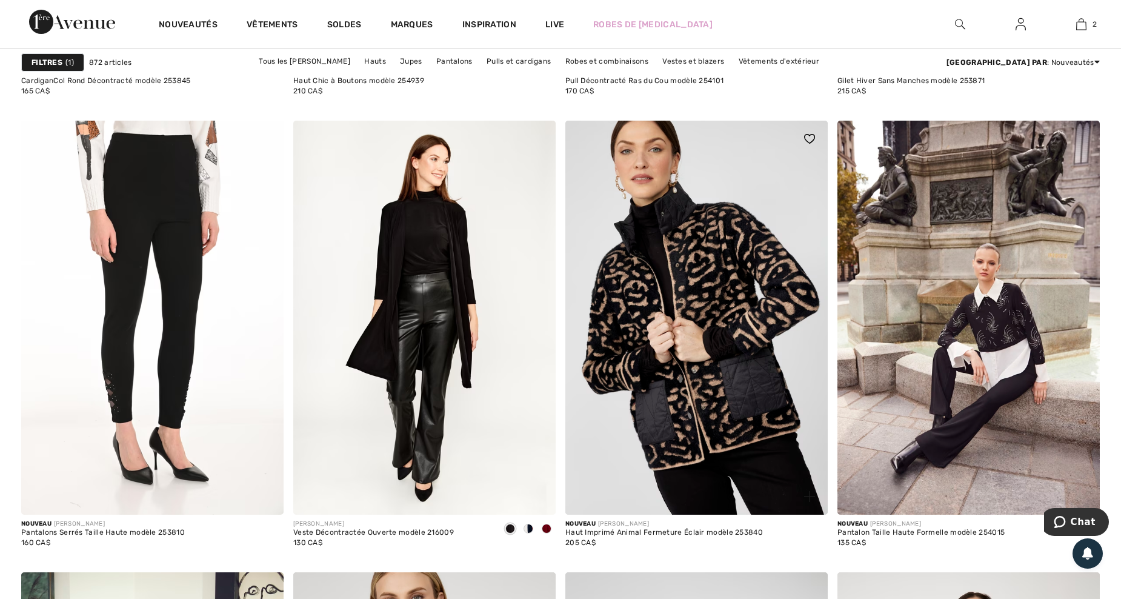
click at [809, 497] on img at bounding box center [809, 496] width 11 height 11
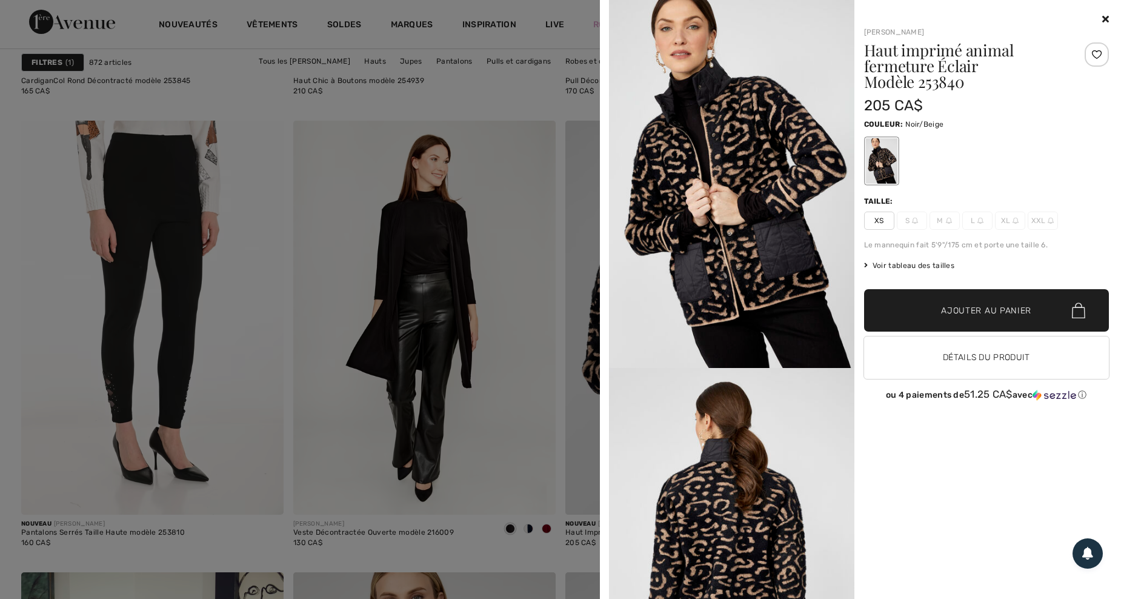
click at [1105, 18] on icon at bounding box center [1106, 19] width 7 height 10
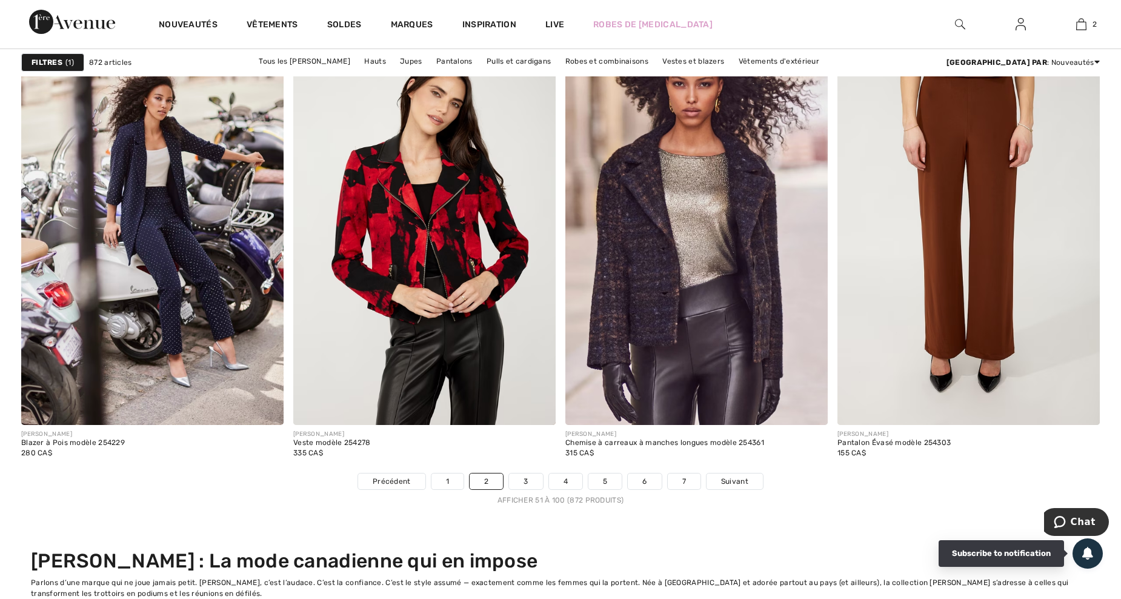
scroll to position [7113, 0]
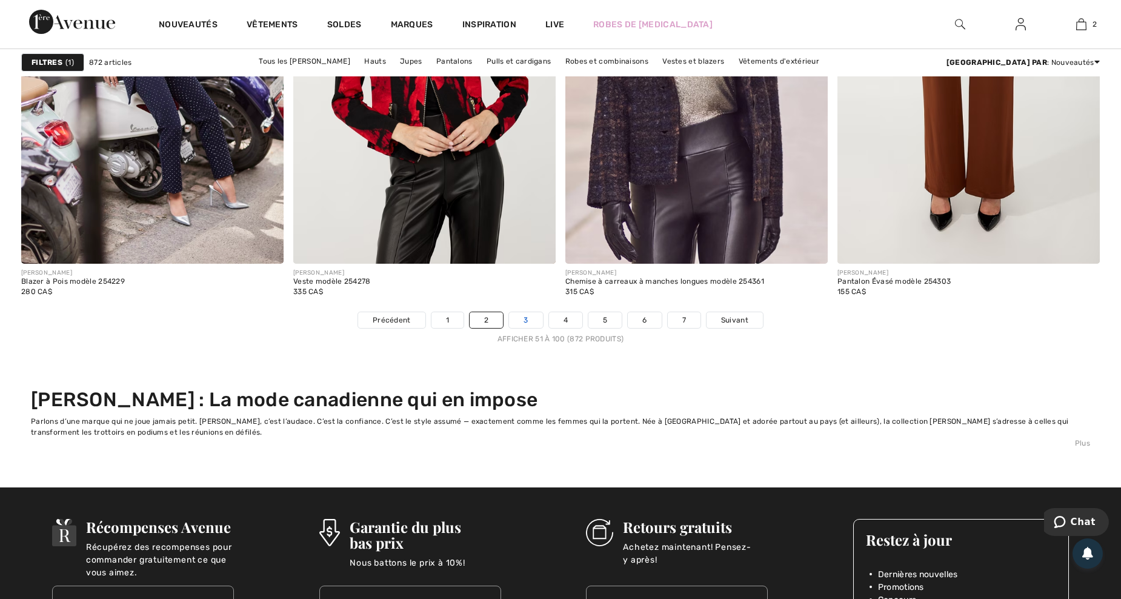
click at [522, 323] on link "3" at bounding box center [525, 320] width 33 height 16
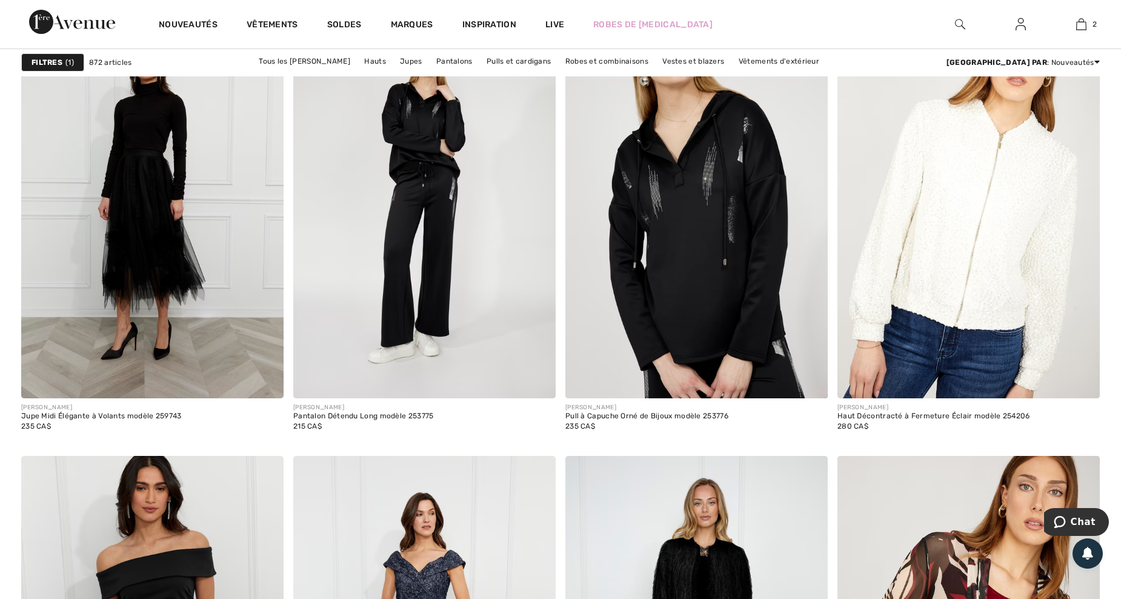
scroll to position [1455, 0]
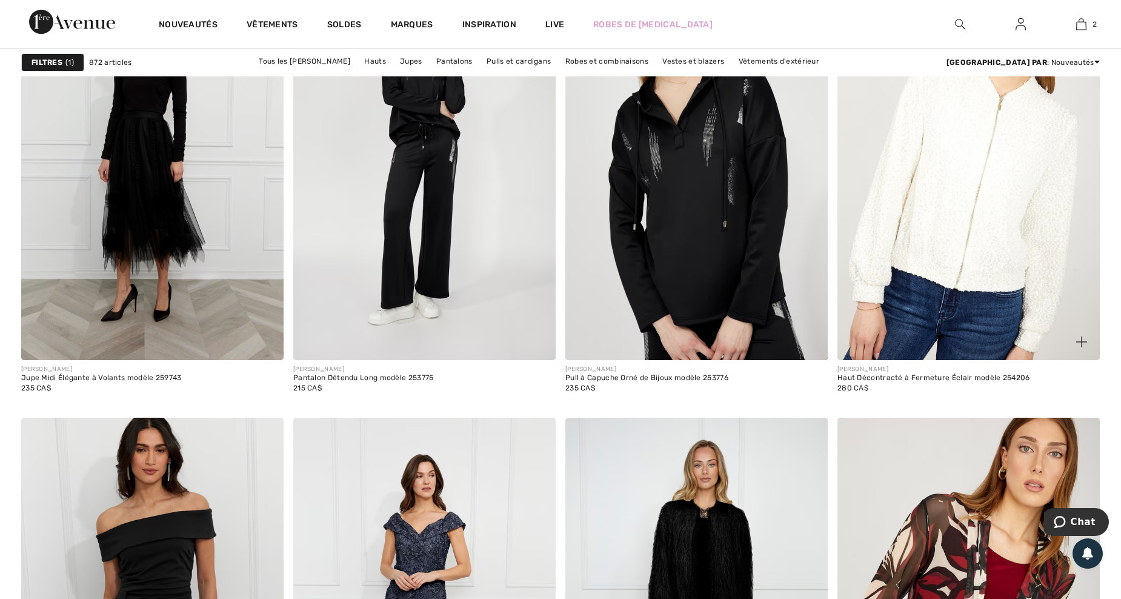
click at [1083, 341] on img at bounding box center [1082, 341] width 11 height 11
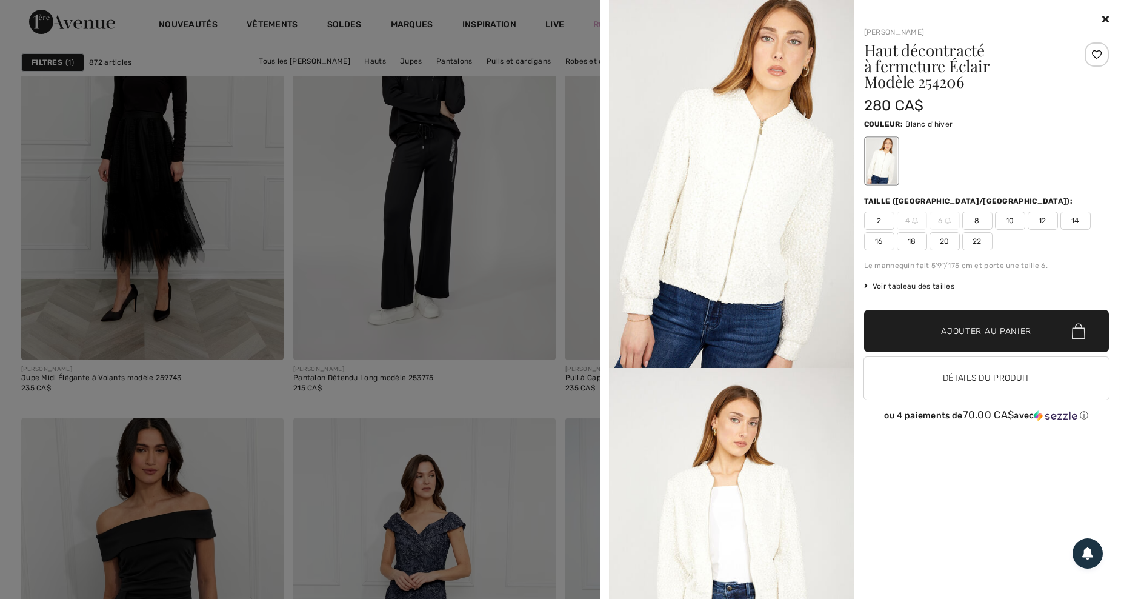
scroll to position [162, 0]
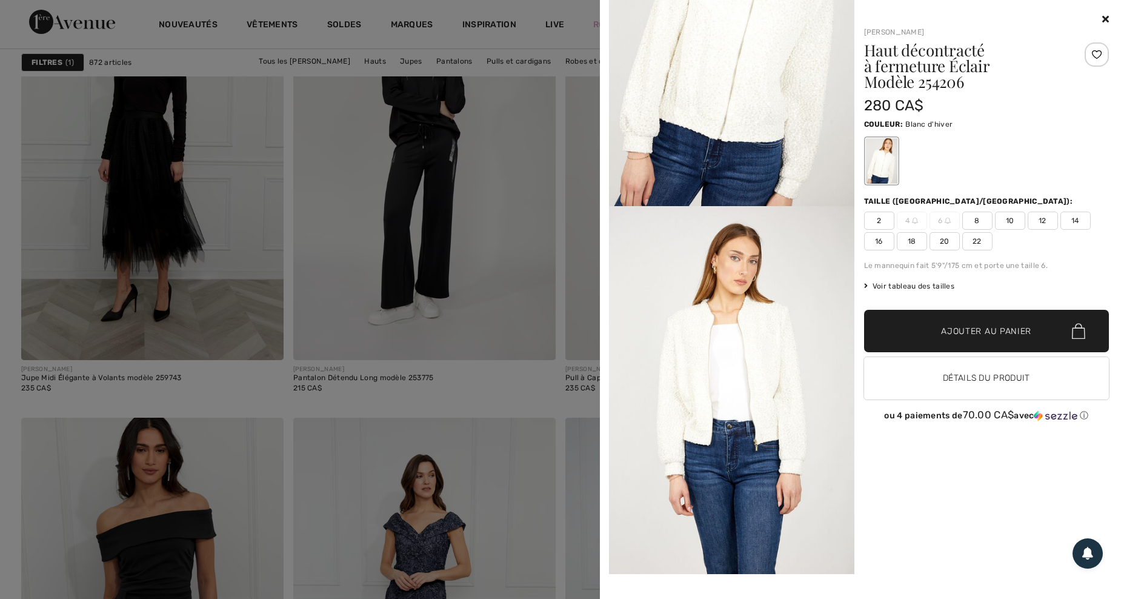
click at [948, 239] on span "20" at bounding box center [945, 241] width 30 height 18
click at [1105, 15] on icon at bounding box center [1106, 19] width 7 height 10
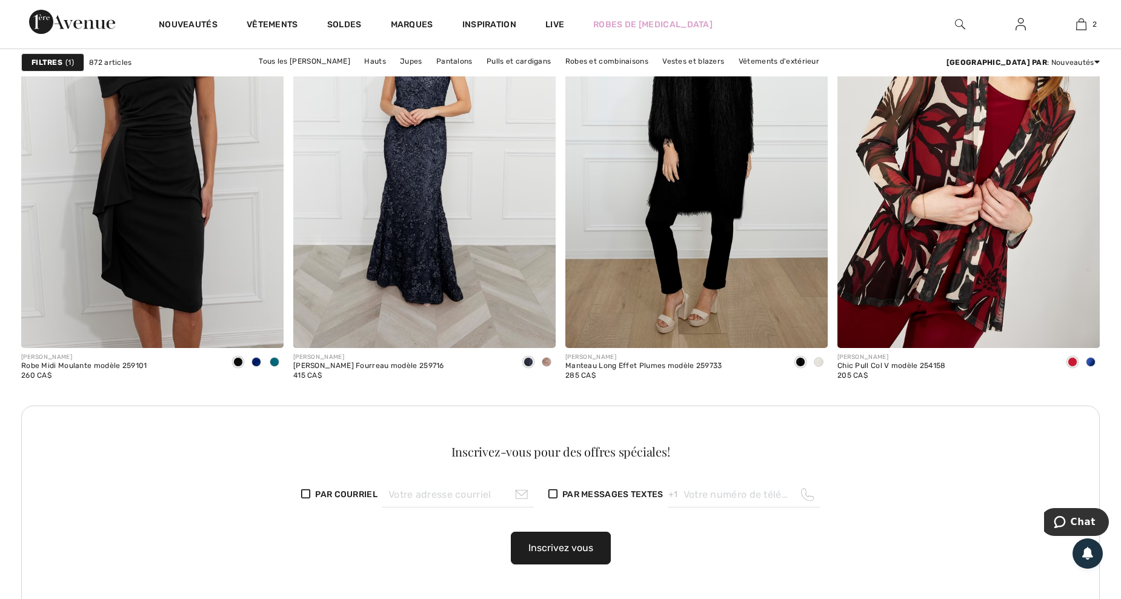
scroll to position [1940, 0]
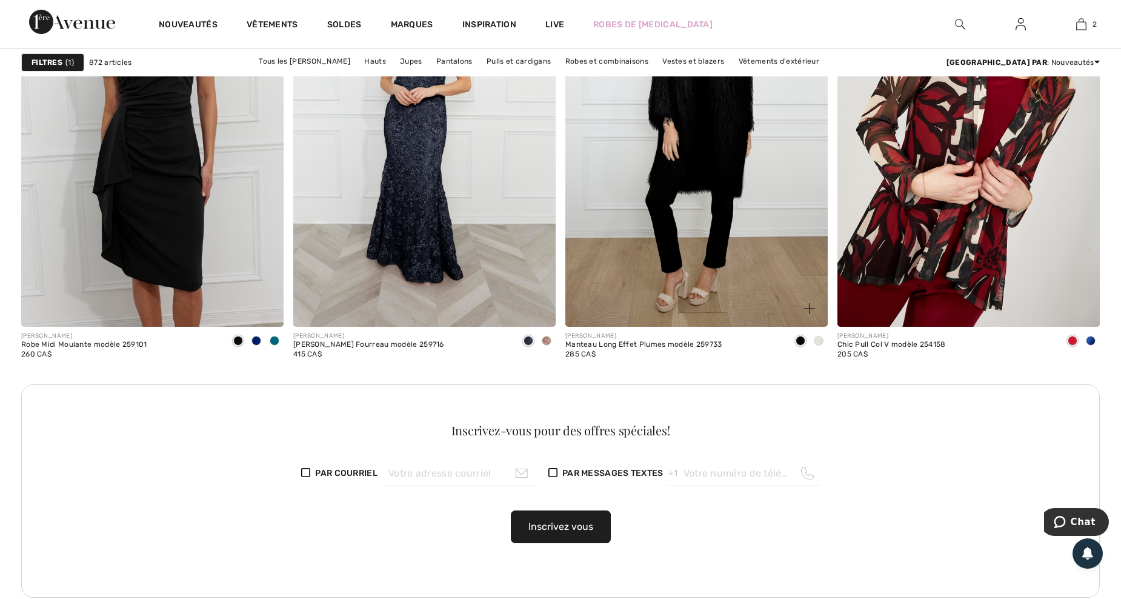
click at [821, 339] on span at bounding box center [819, 341] width 10 height 10
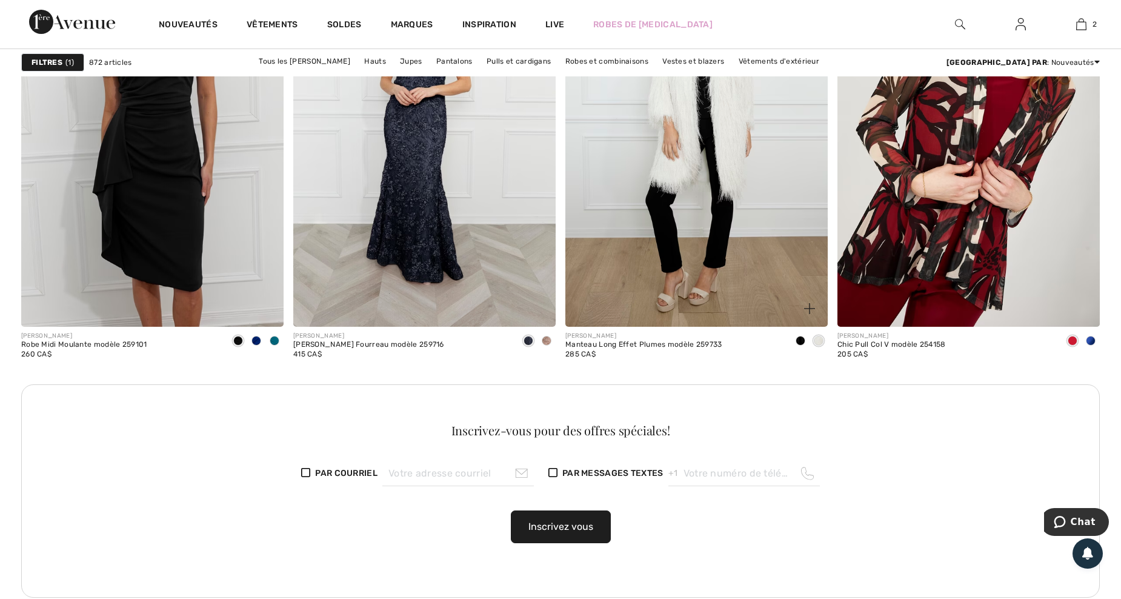
click at [799, 339] on span at bounding box center [801, 341] width 10 height 10
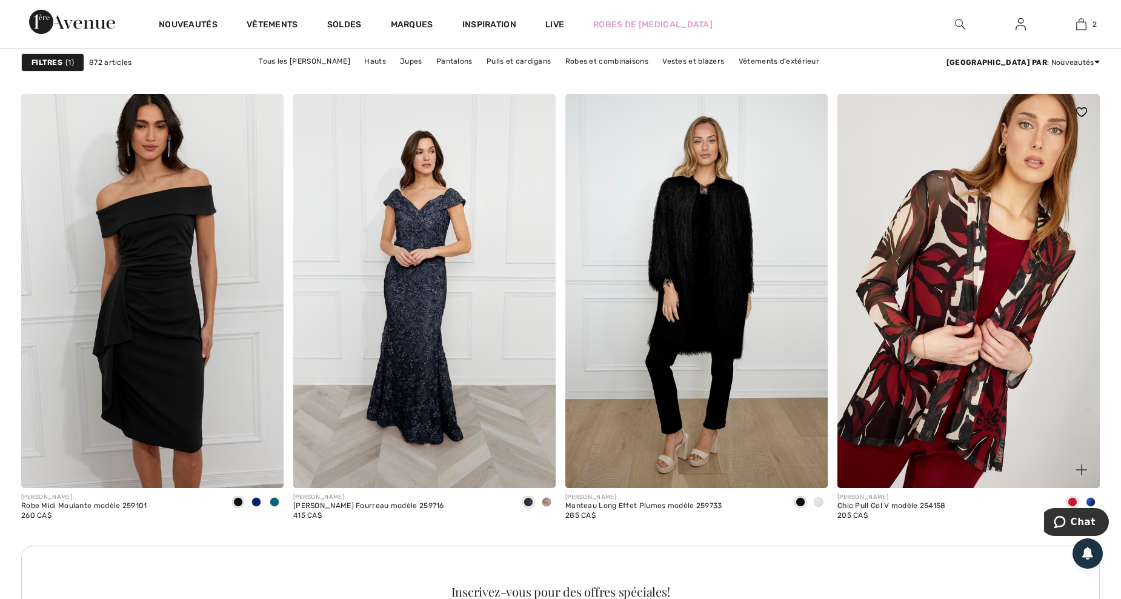
scroll to position [1778, 0]
click at [809, 466] on img at bounding box center [809, 470] width 11 height 11
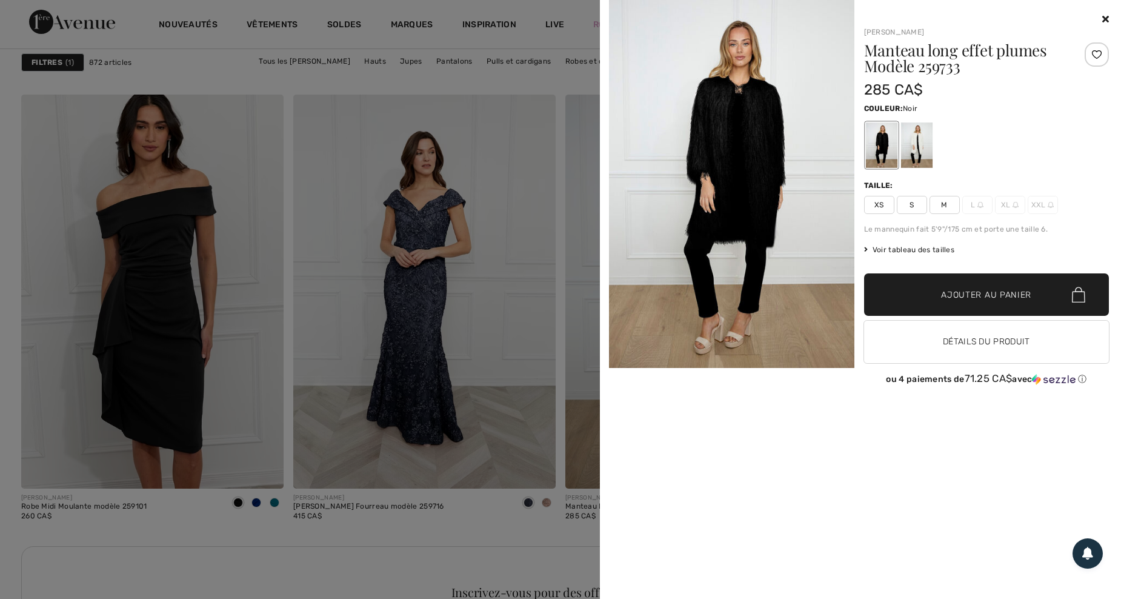
click at [1106, 18] on icon at bounding box center [1106, 19] width 7 height 10
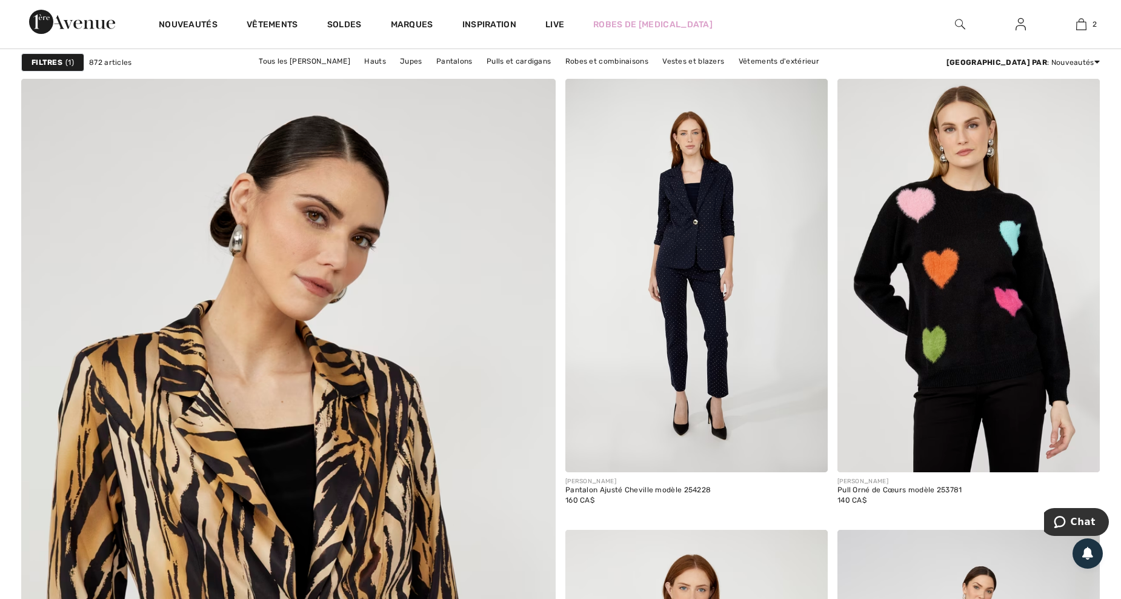
scroll to position [4042, 0]
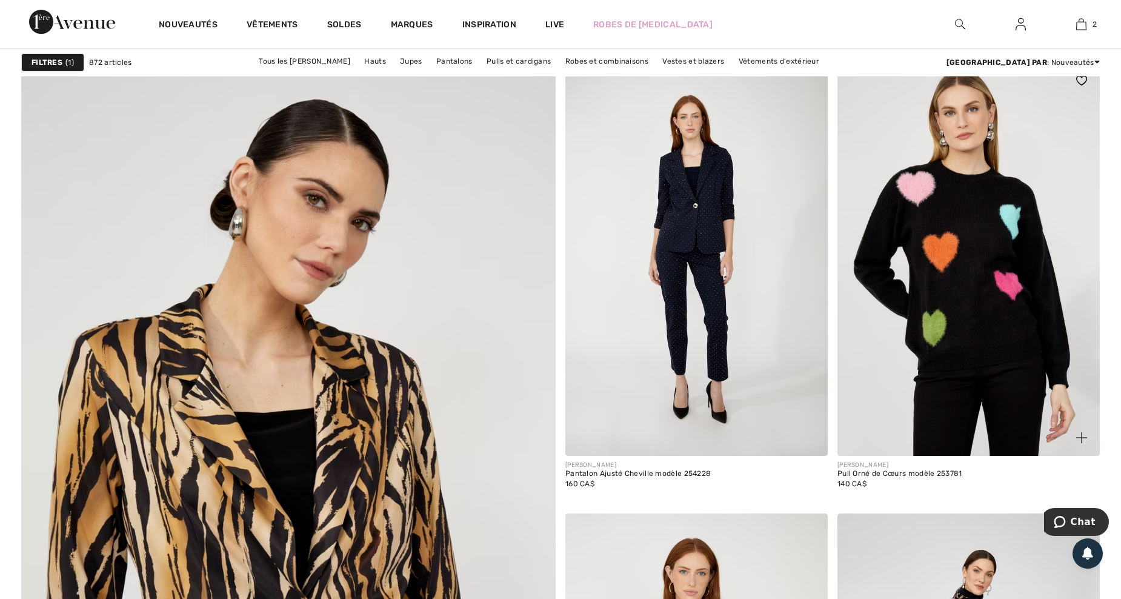
click at [1080, 436] on img at bounding box center [1082, 437] width 11 height 11
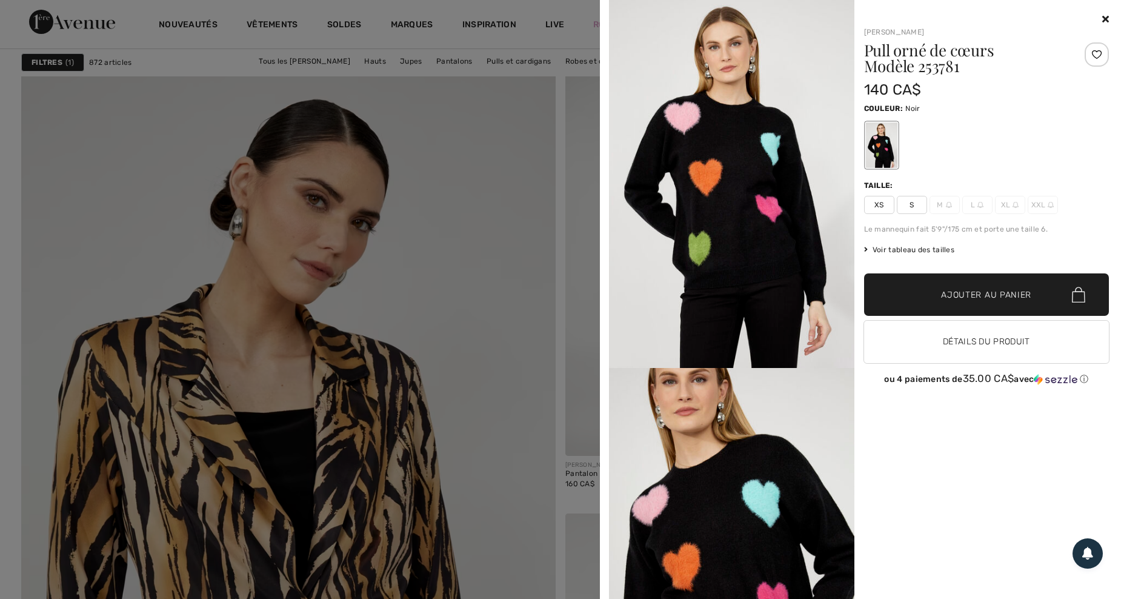
click at [1105, 18] on icon at bounding box center [1106, 19] width 7 height 10
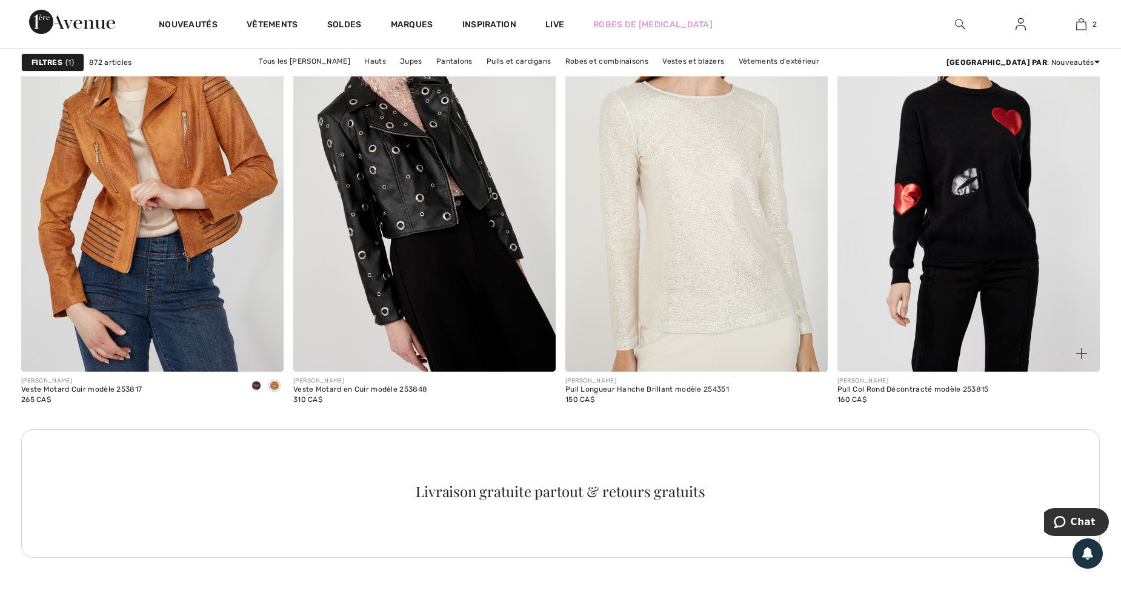
scroll to position [5496, 0]
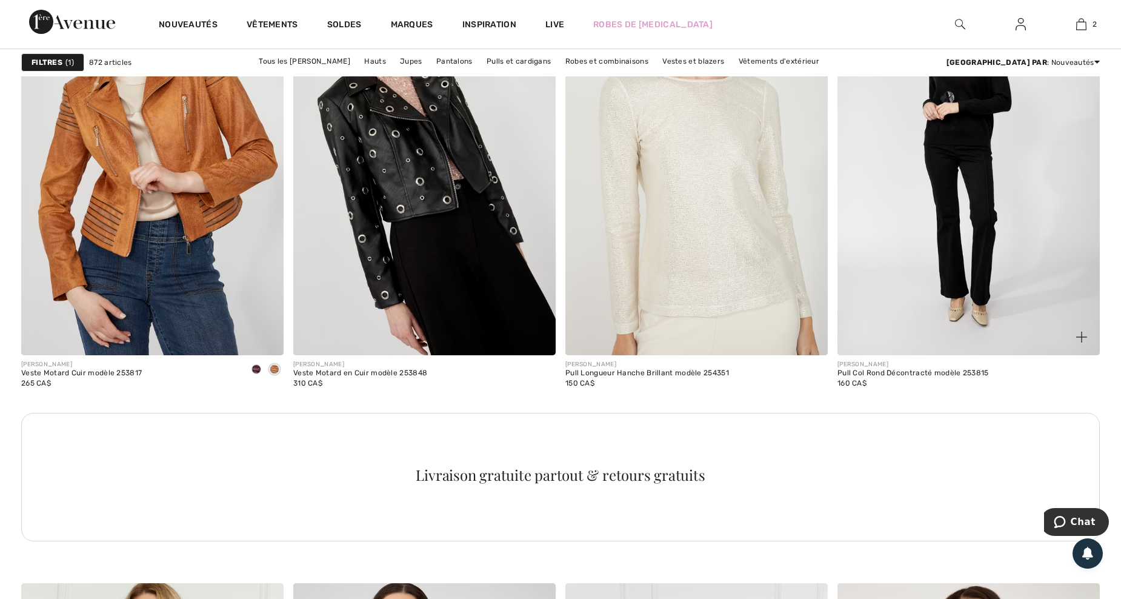
click at [1078, 337] on img at bounding box center [1082, 337] width 11 height 11
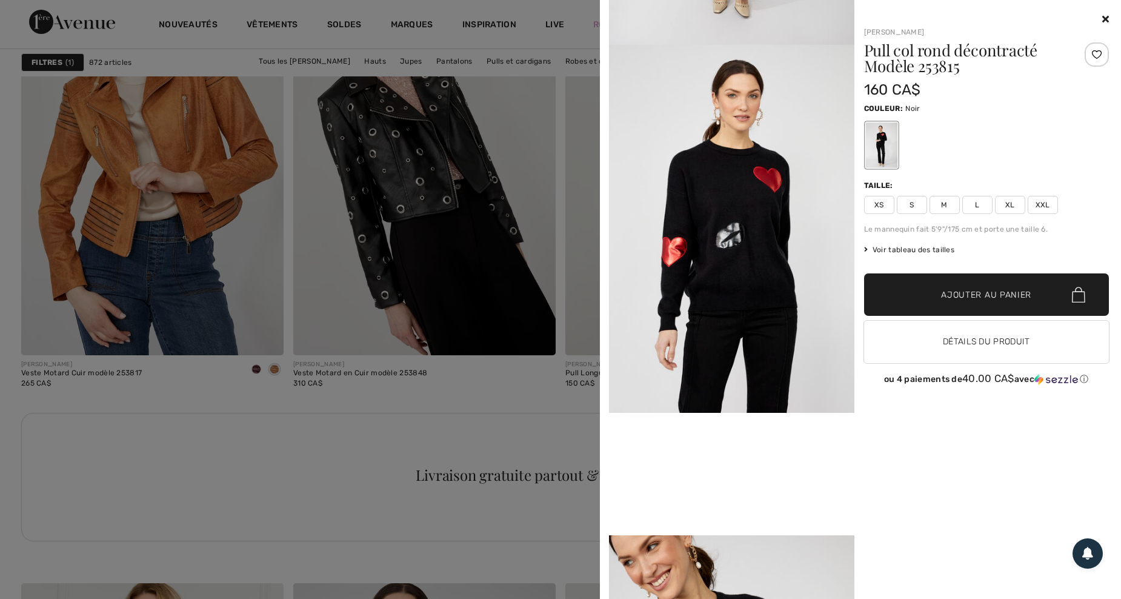
scroll to position [485, 0]
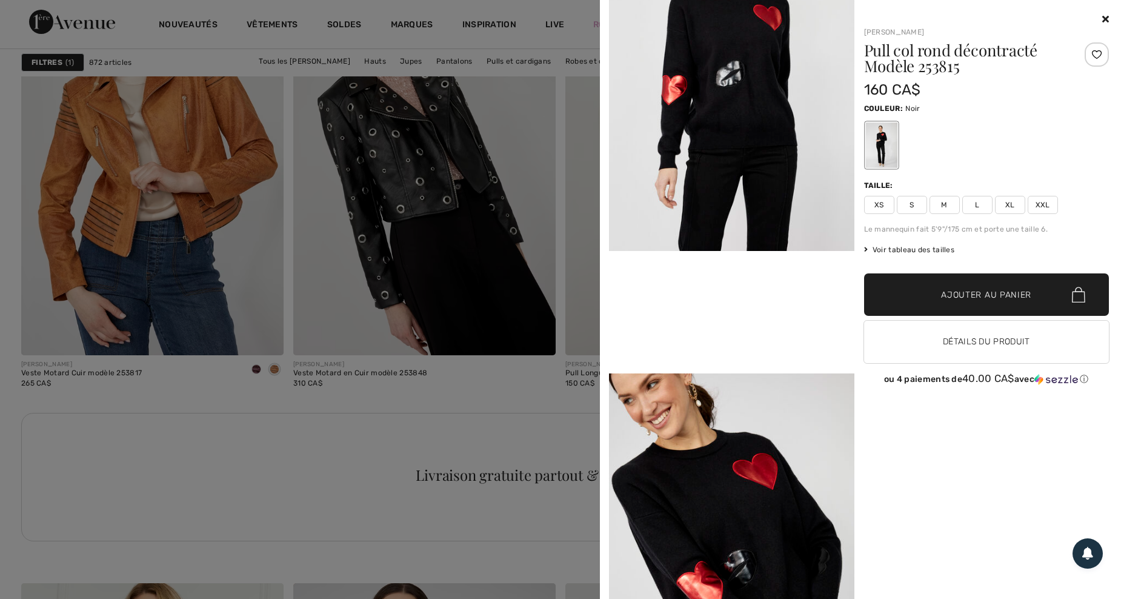
click at [1106, 17] on icon at bounding box center [1106, 19] width 7 height 10
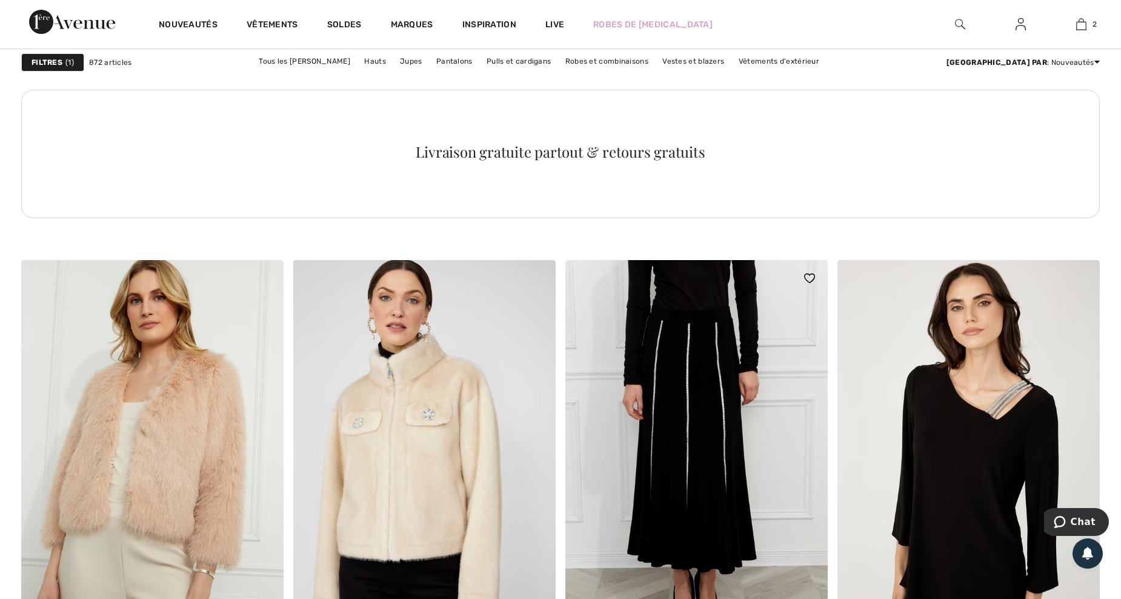
scroll to position [5981, 0]
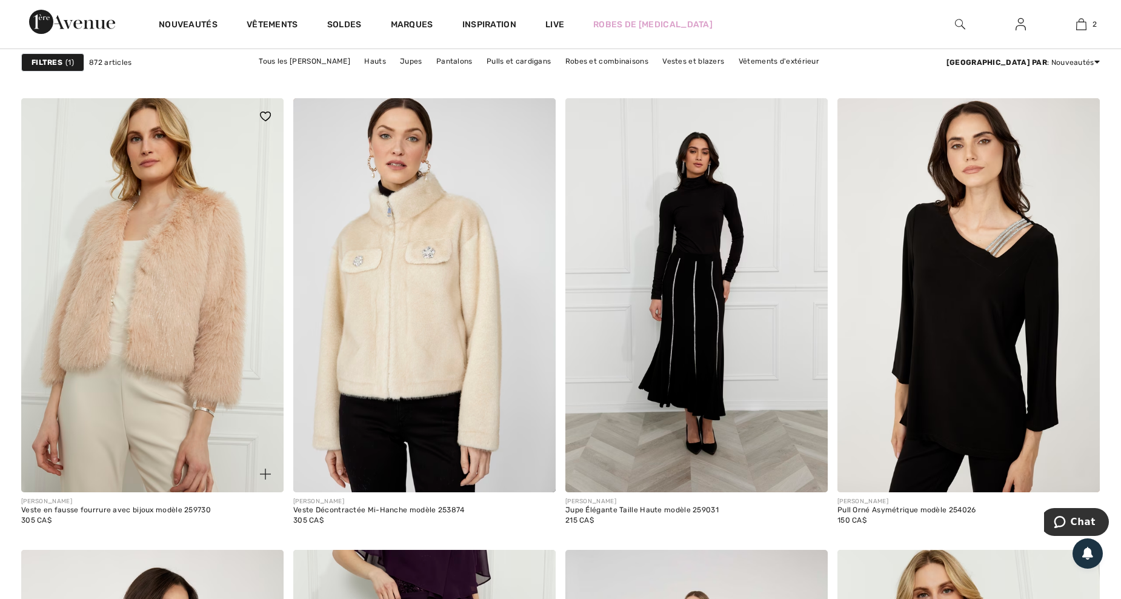
click at [264, 471] on img at bounding box center [265, 474] width 11 height 11
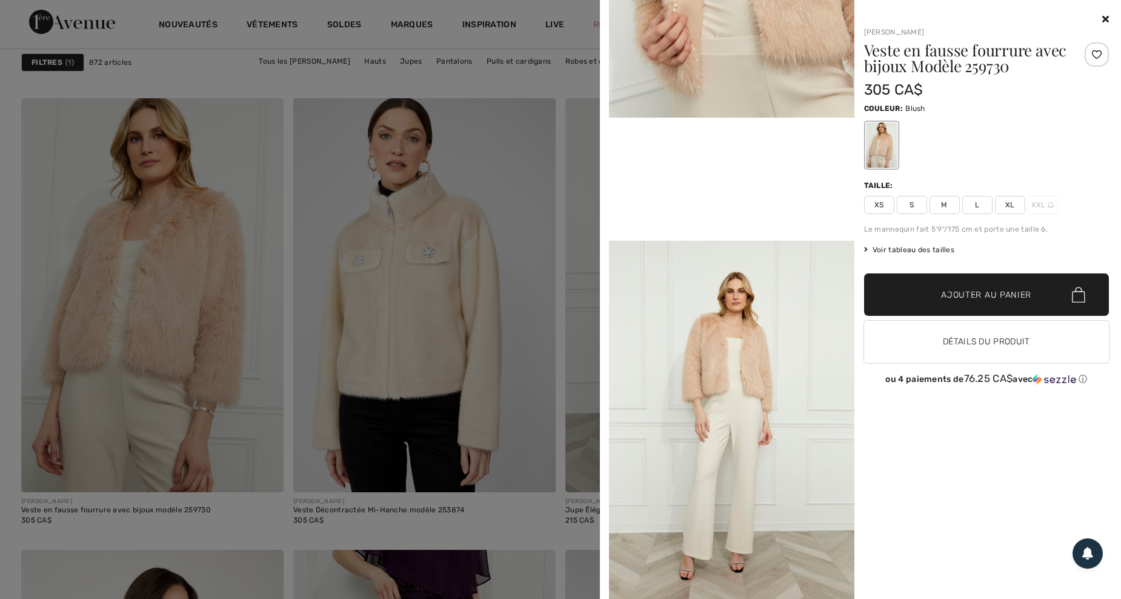
scroll to position [647, 0]
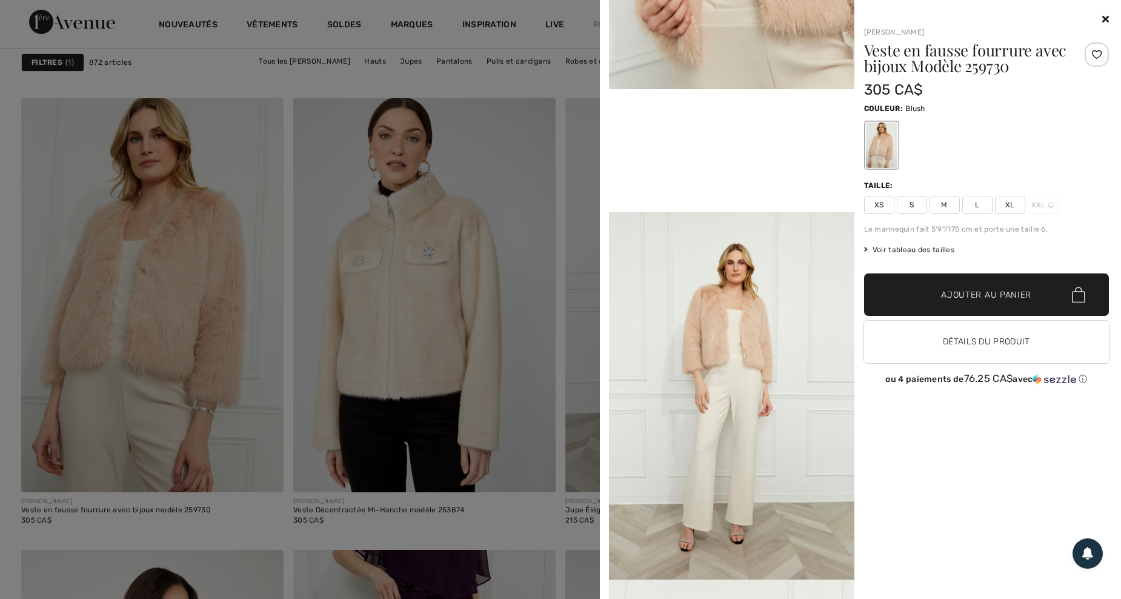
click at [1105, 21] on icon at bounding box center [1106, 19] width 7 height 10
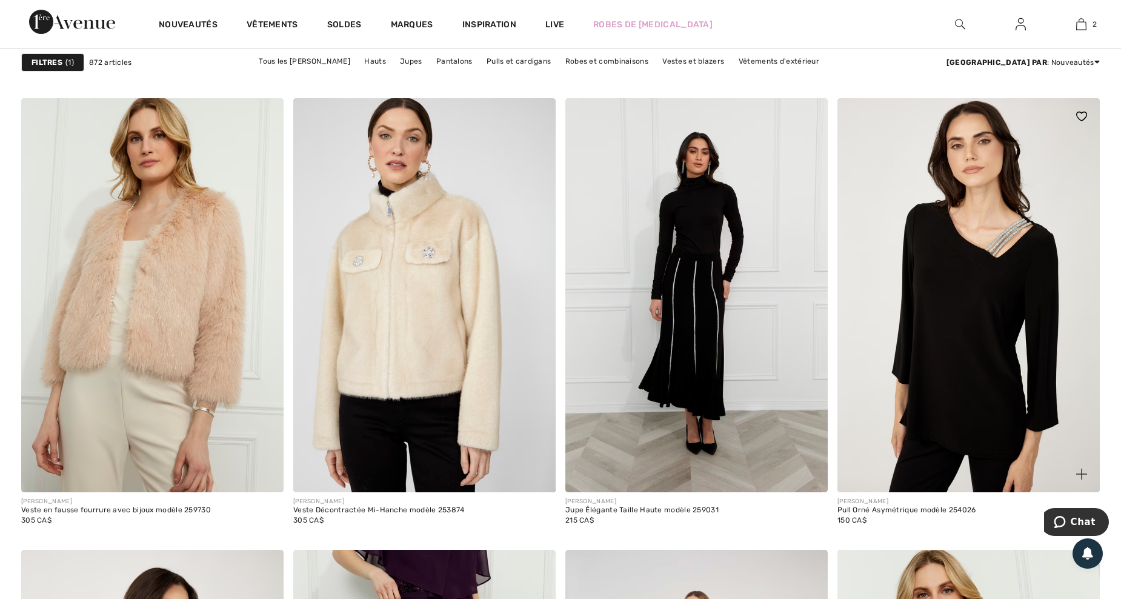
click at [1087, 474] on img at bounding box center [1082, 474] width 11 height 11
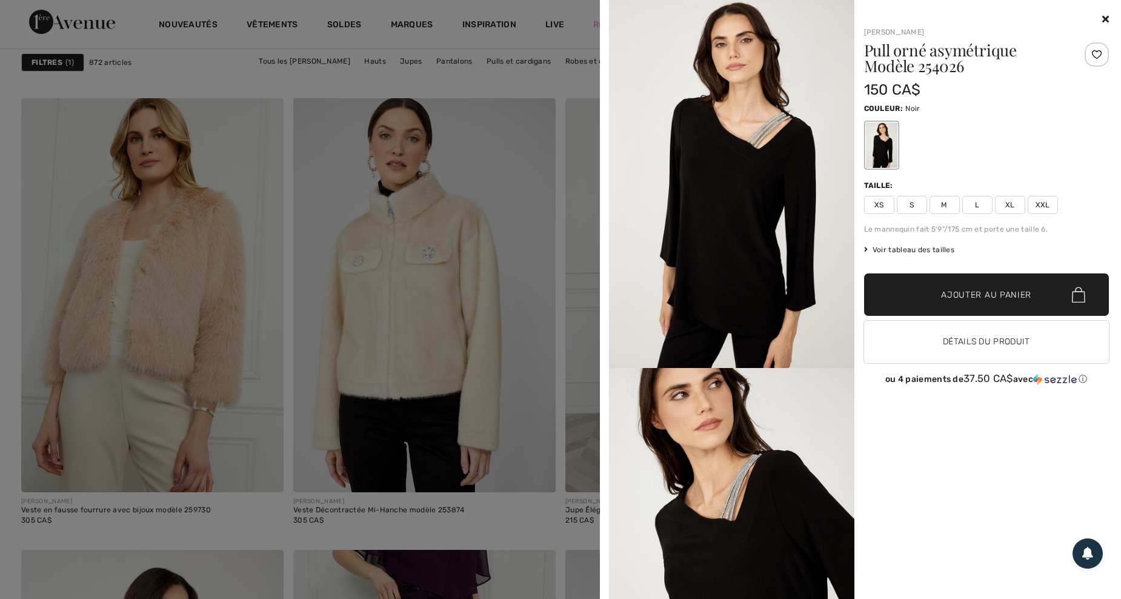
click at [1100, 18] on div at bounding box center [987, 19] width 246 height 15
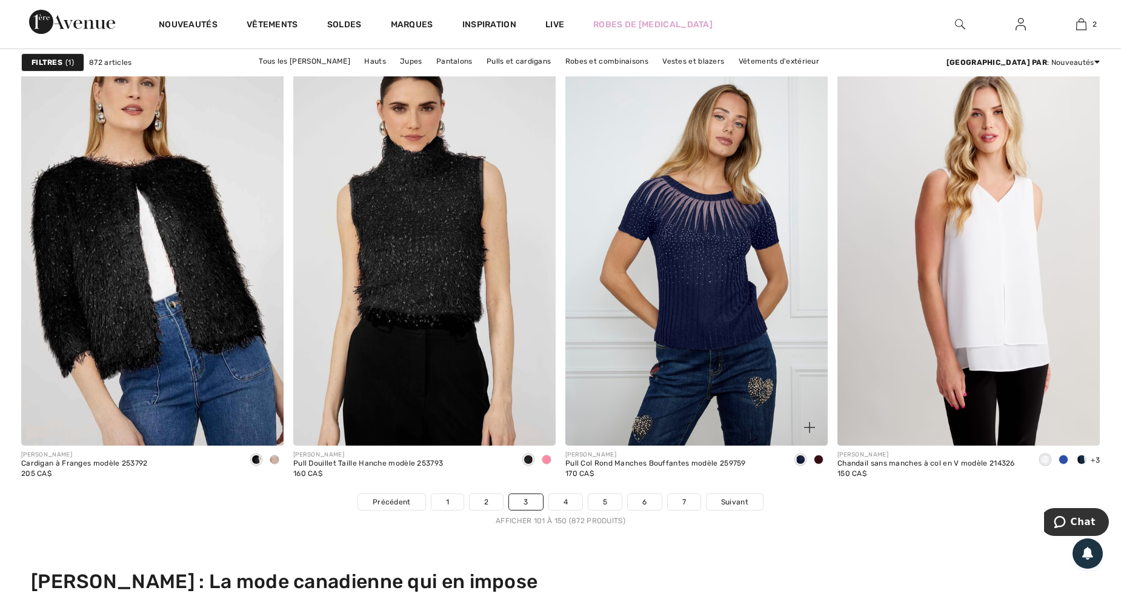
scroll to position [6951, 0]
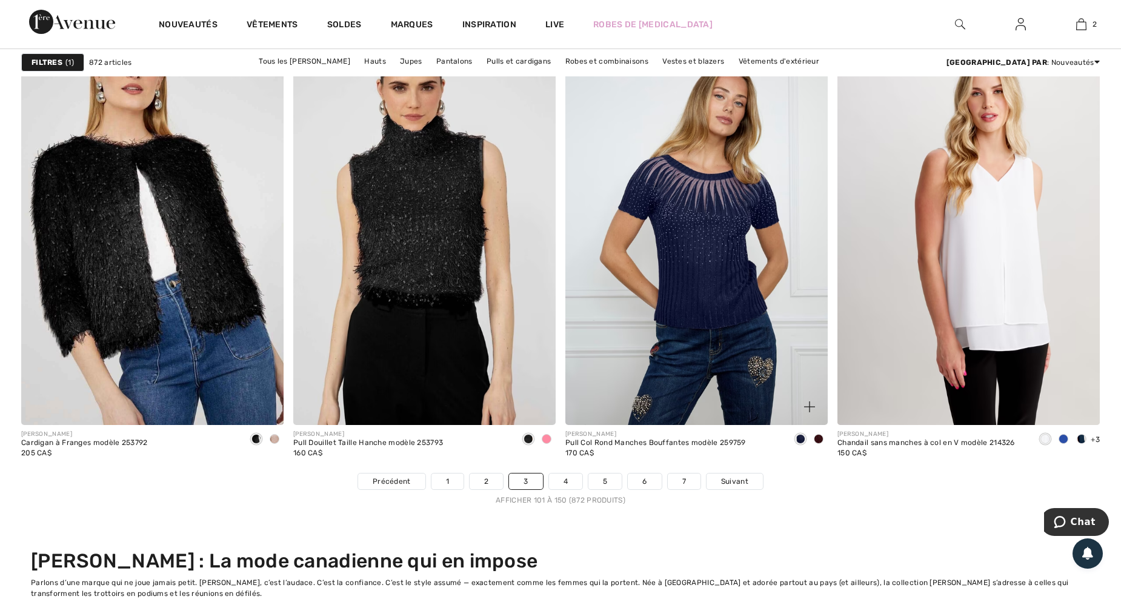
click at [811, 405] on img at bounding box center [809, 406] width 11 height 11
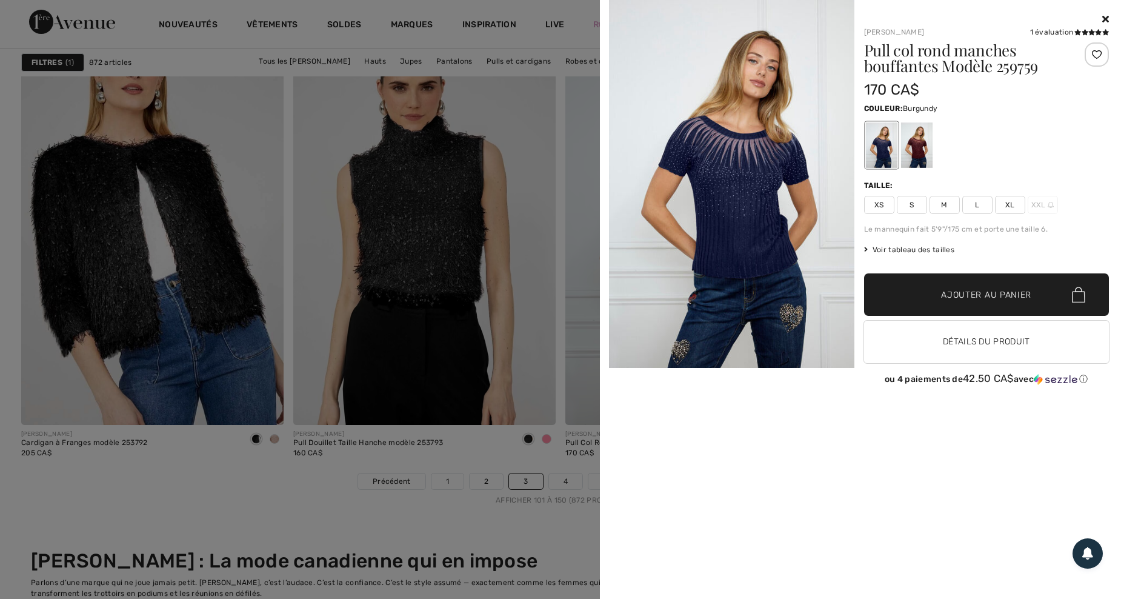
click at [920, 143] on div at bounding box center [917, 144] width 32 height 45
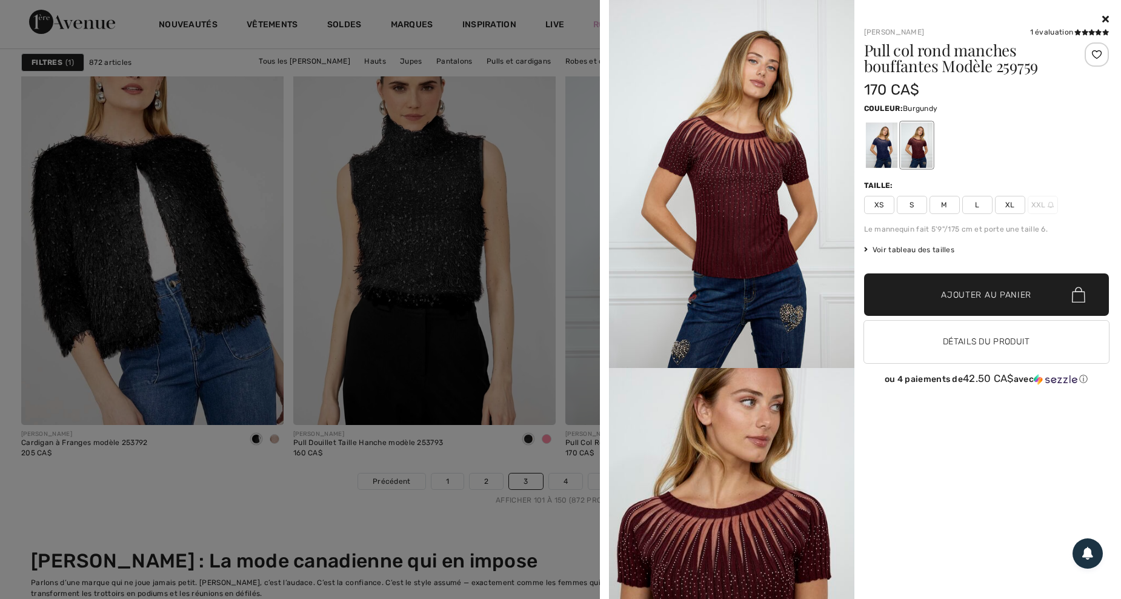
click at [1104, 19] on icon at bounding box center [1106, 19] width 7 height 10
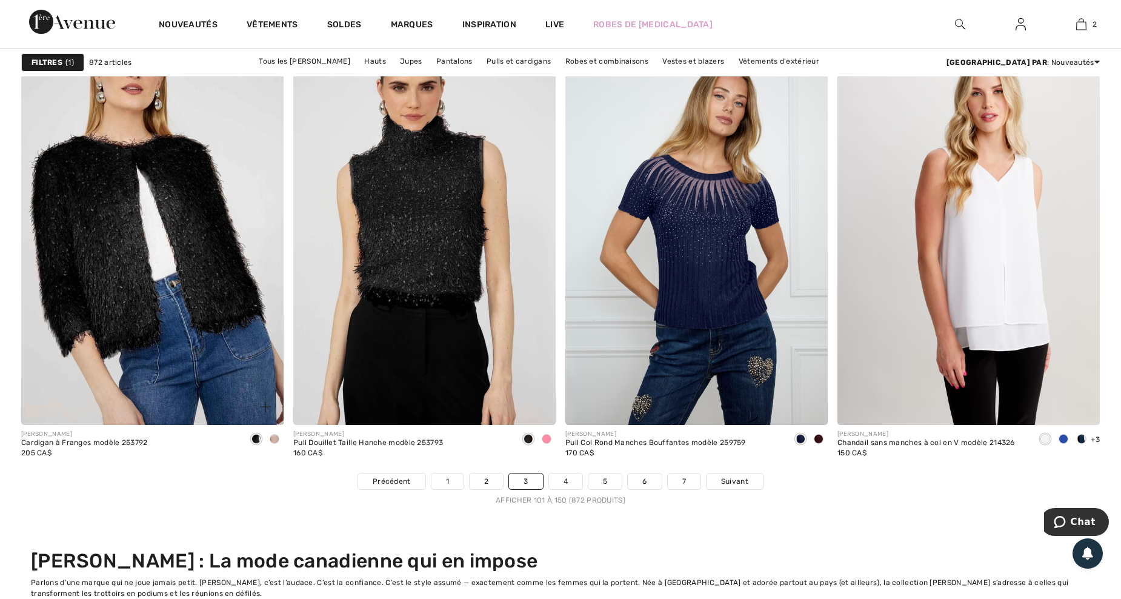
click at [267, 404] on img at bounding box center [265, 406] width 11 height 11
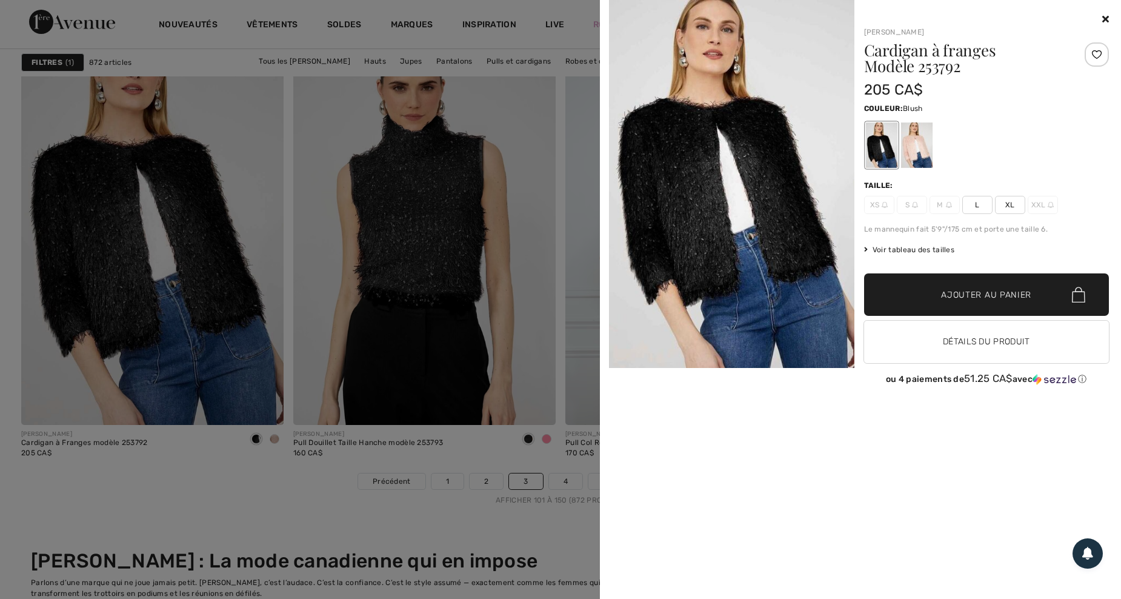
click at [915, 142] on div at bounding box center [917, 144] width 32 height 45
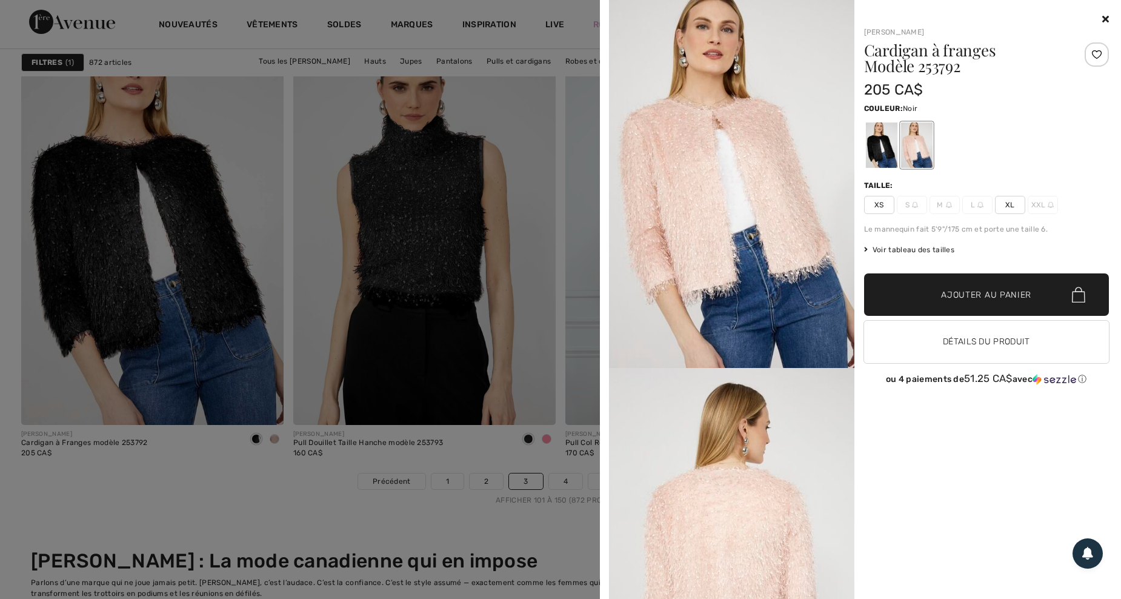
click at [877, 141] on div at bounding box center [882, 144] width 32 height 45
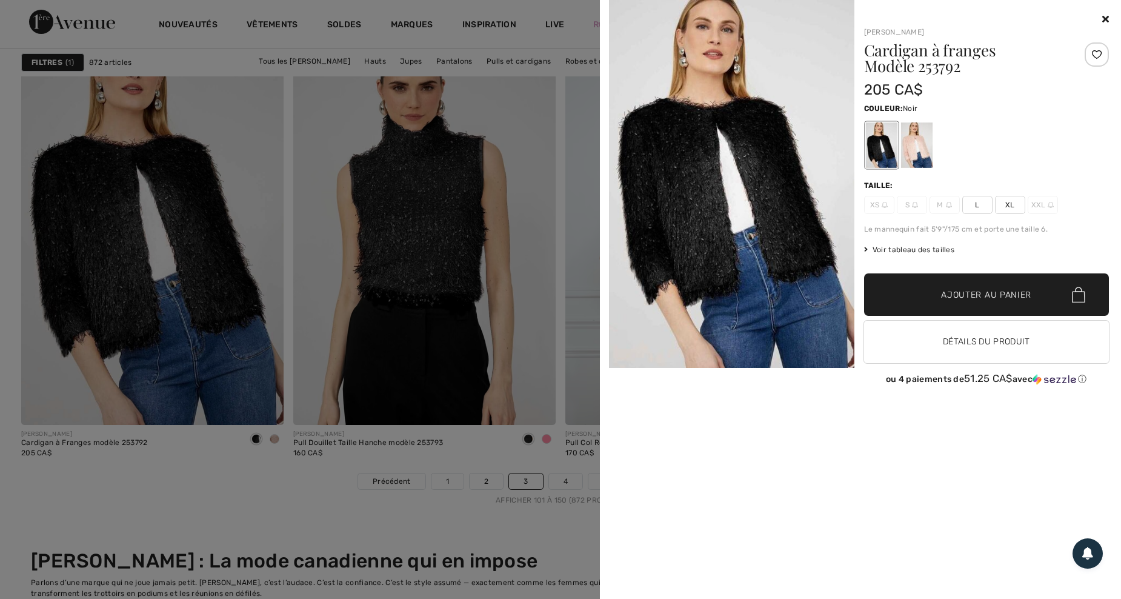
click at [1103, 16] on icon at bounding box center [1106, 19] width 7 height 10
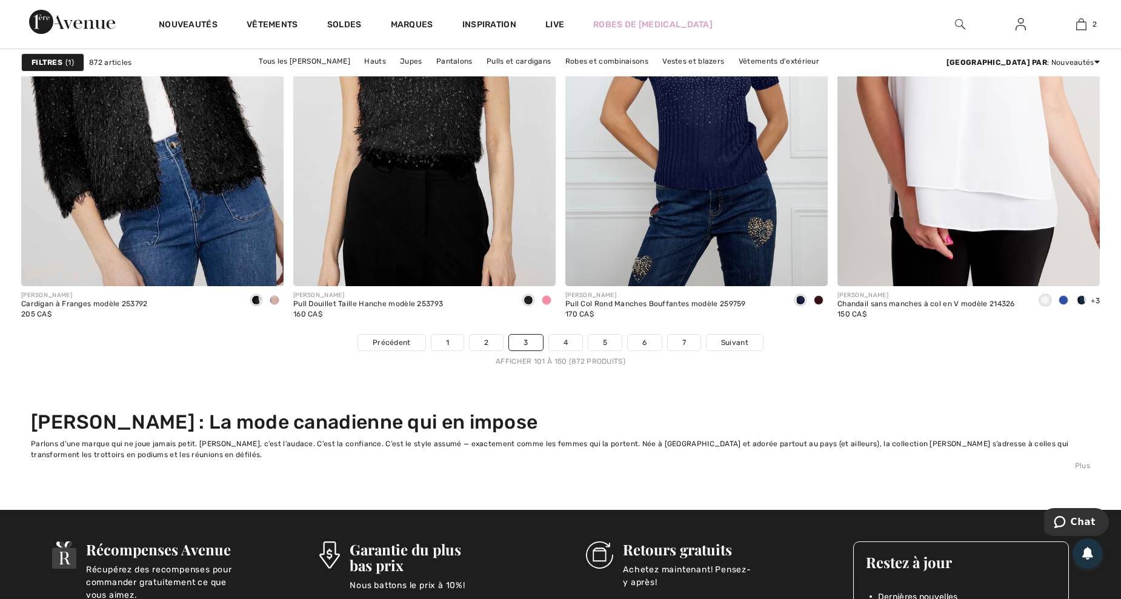
scroll to position [7113, 0]
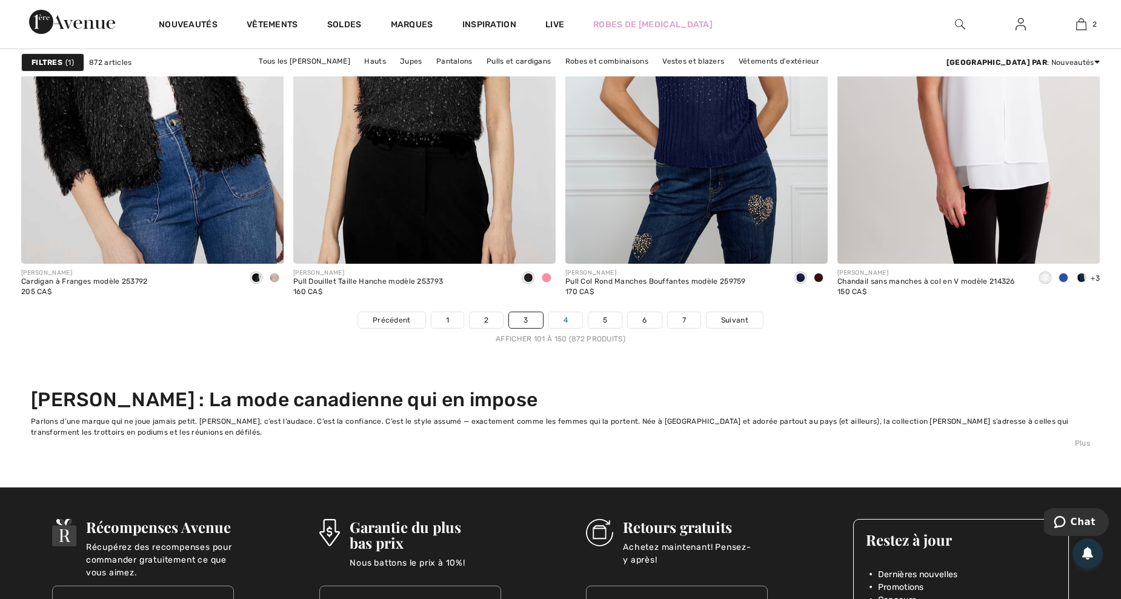
click at [568, 316] on link "4" at bounding box center [565, 320] width 33 height 16
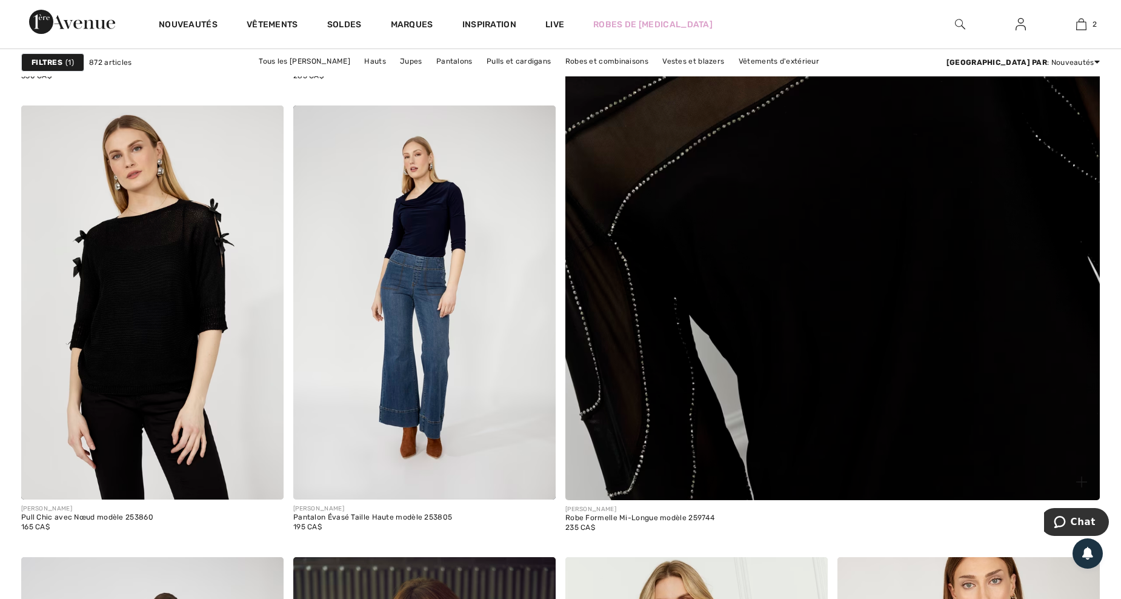
scroll to position [970, 0]
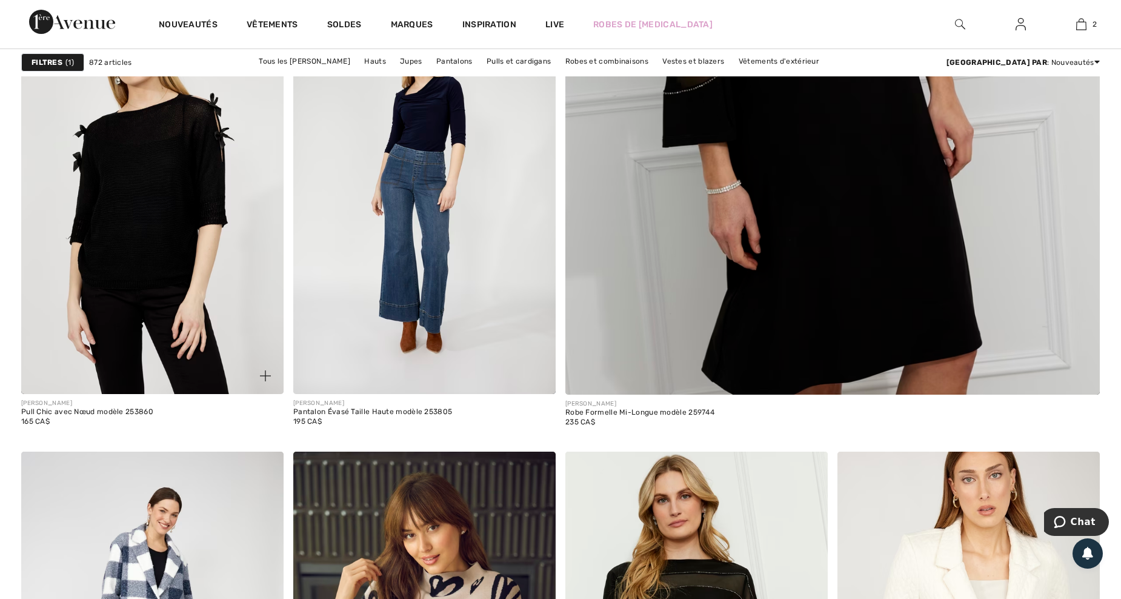
click at [266, 374] on img at bounding box center [265, 375] width 11 height 11
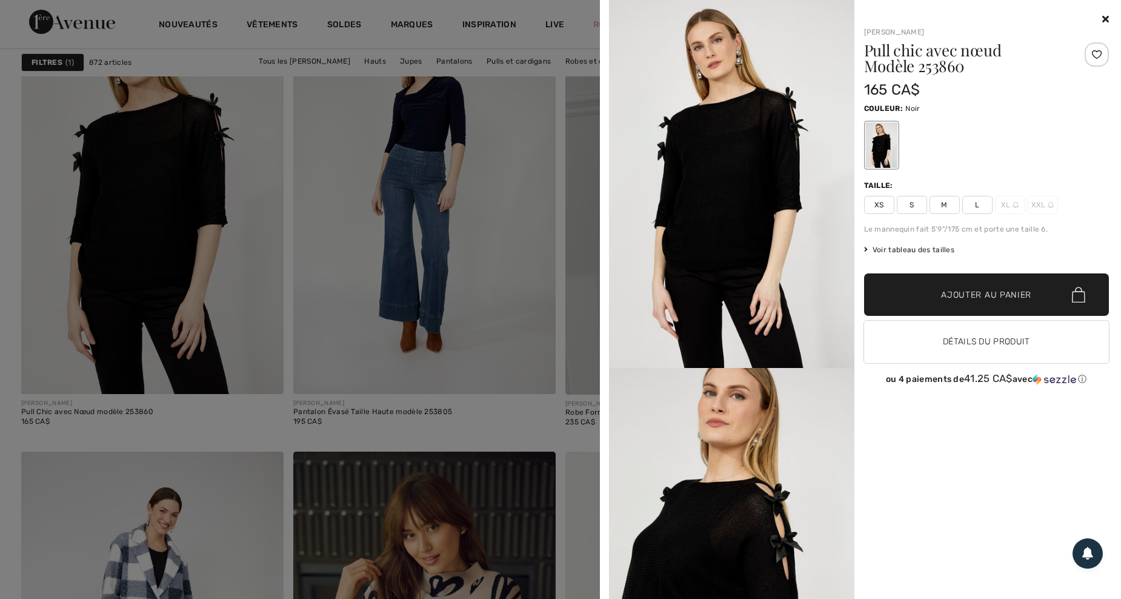
click at [1106, 18] on icon at bounding box center [1106, 19] width 7 height 10
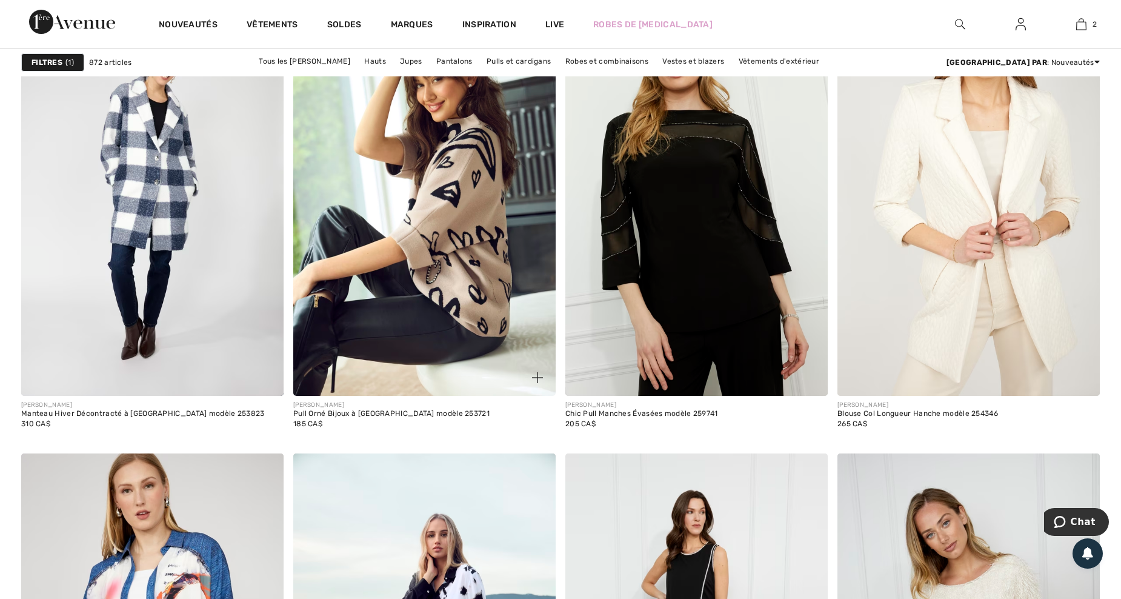
scroll to position [1455, 0]
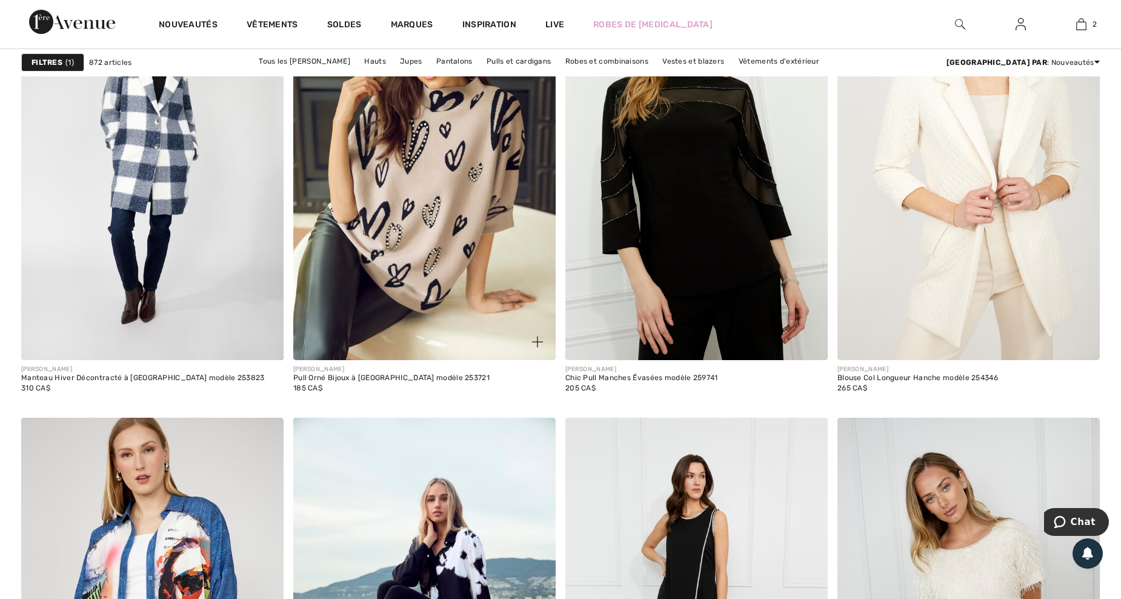
click at [541, 340] on img at bounding box center [537, 341] width 11 height 11
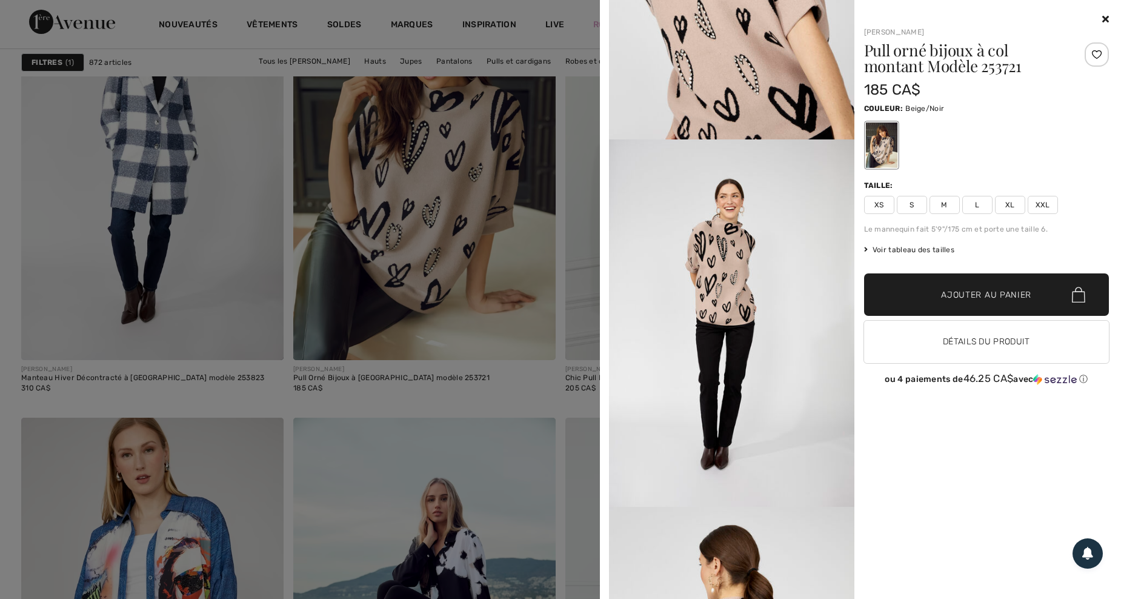
click at [1103, 19] on icon at bounding box center [1106, 19] width 7 height 10
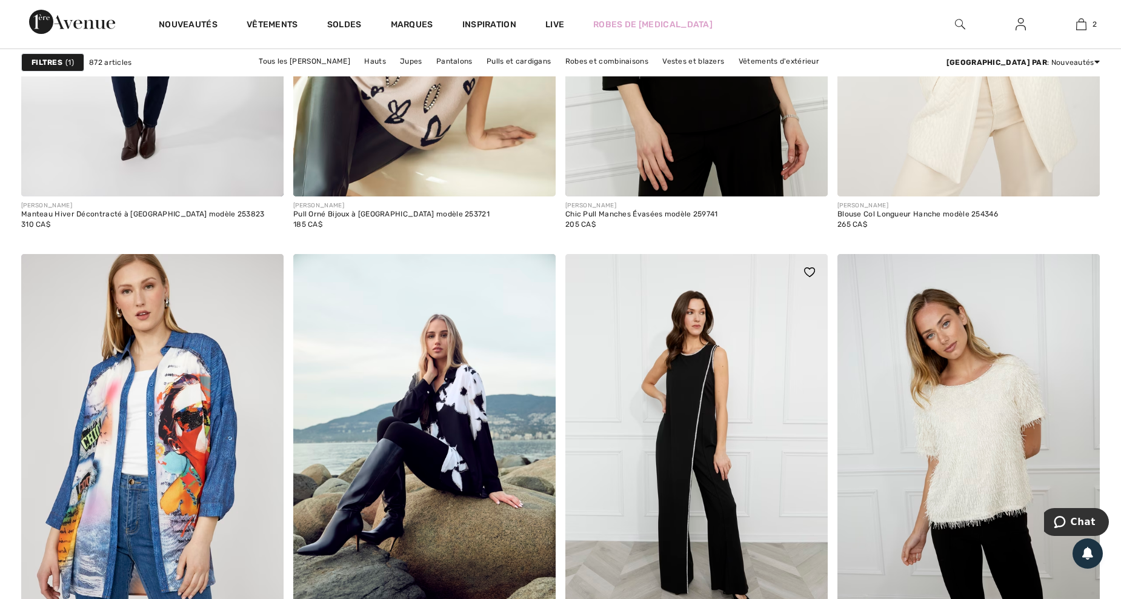
scroll to position [1778, 0]
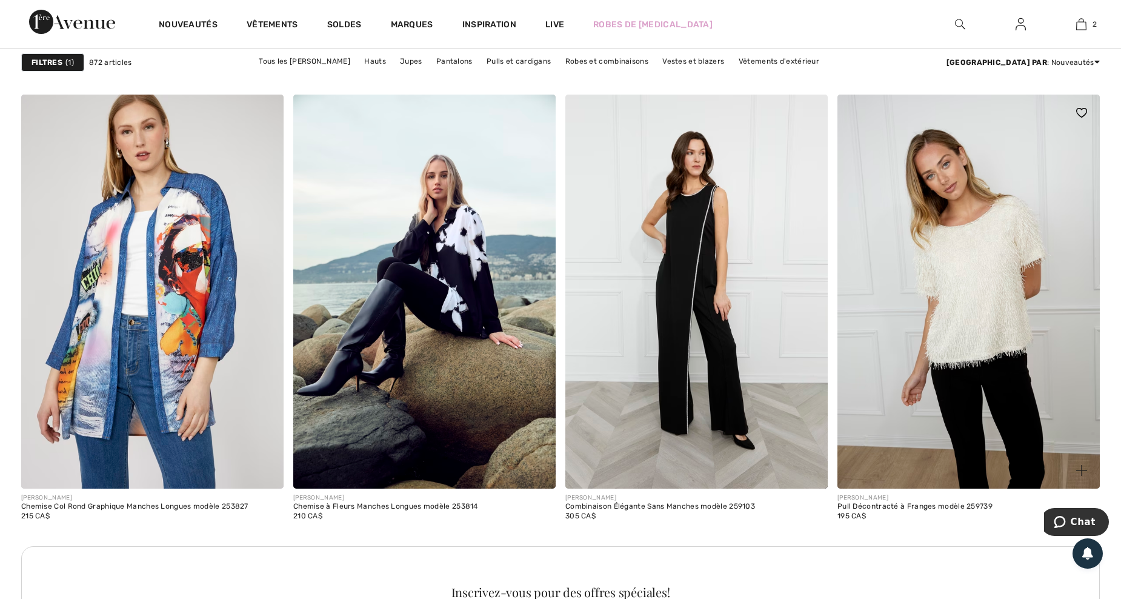
click at [1080, 467] on img at bounding box center [1082, 470] width 11 height 11
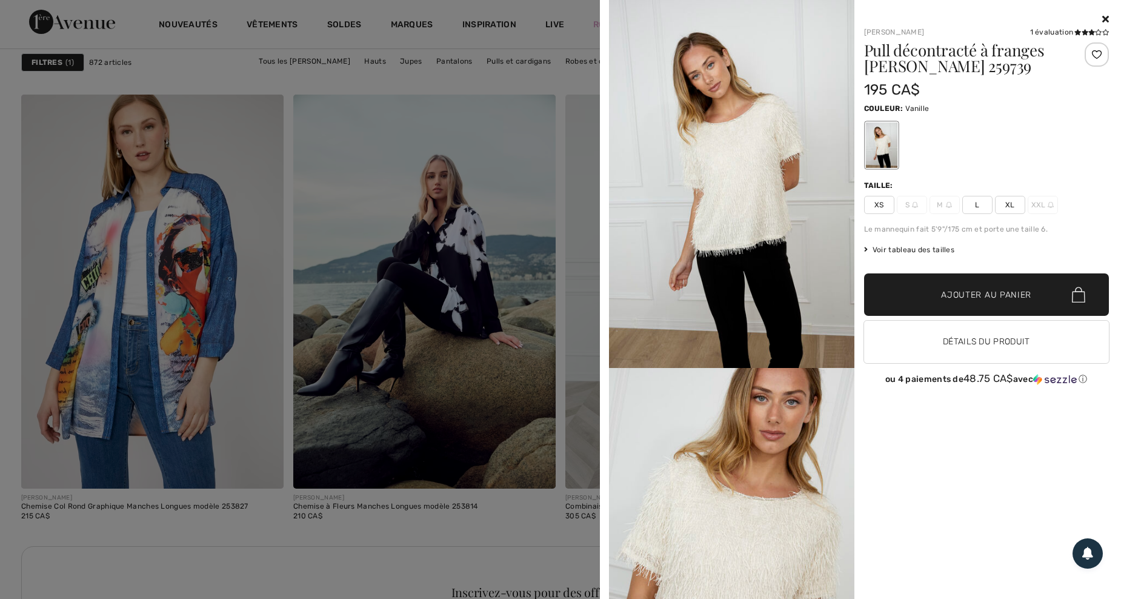
click at [1106, 18] on icon at bounding box center [1106, 19] width 7 height 10
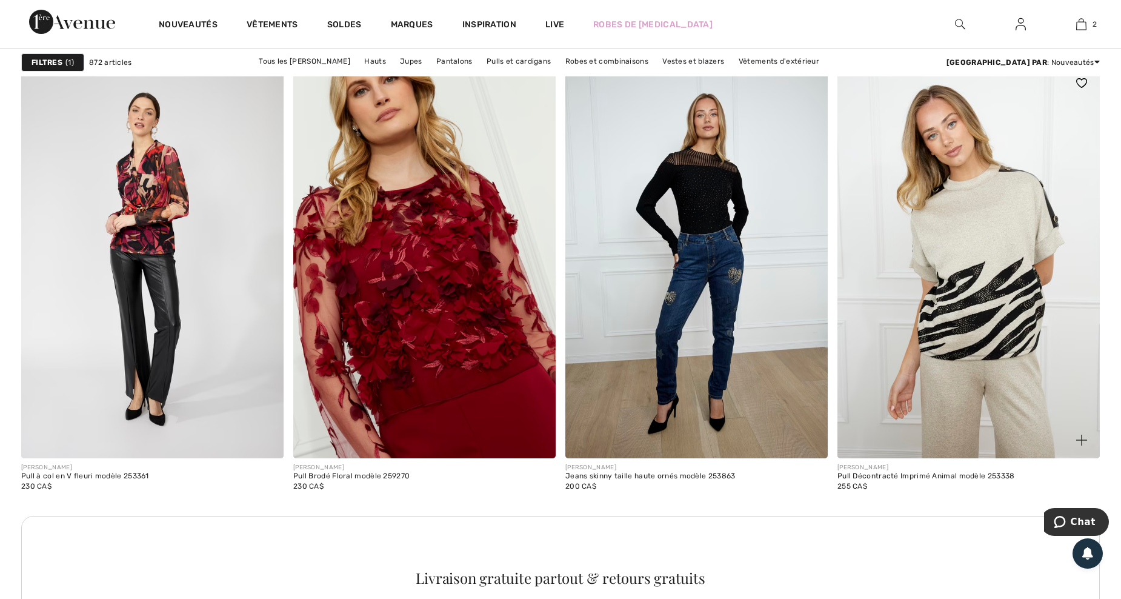
scroll to position [3395, 0]
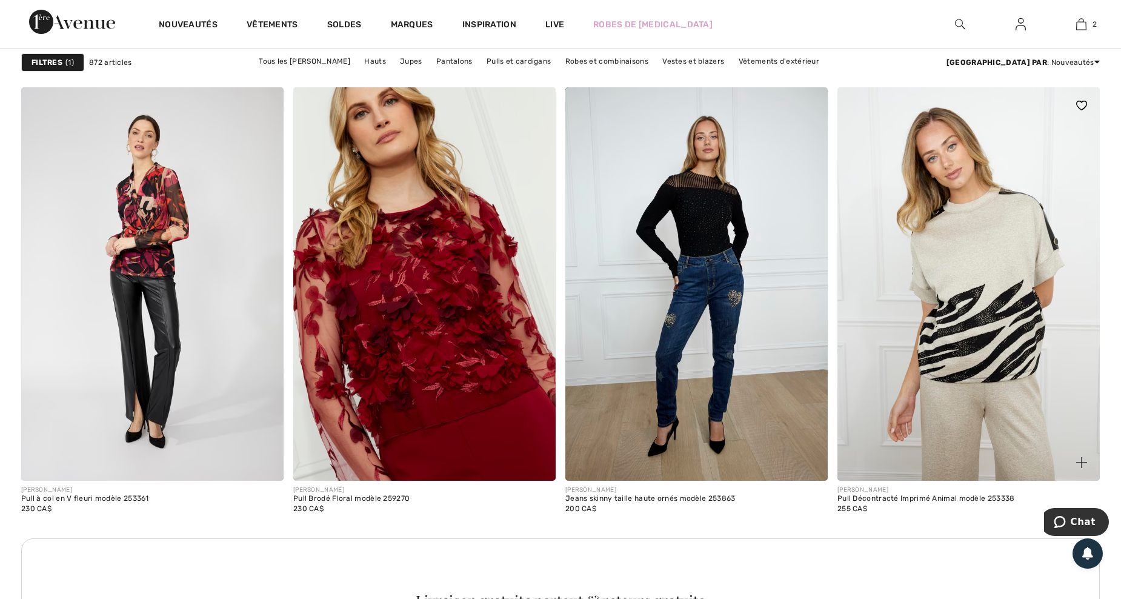
click at [1078, 461] on img at bounding box center [1082, 462] width 11 height 11
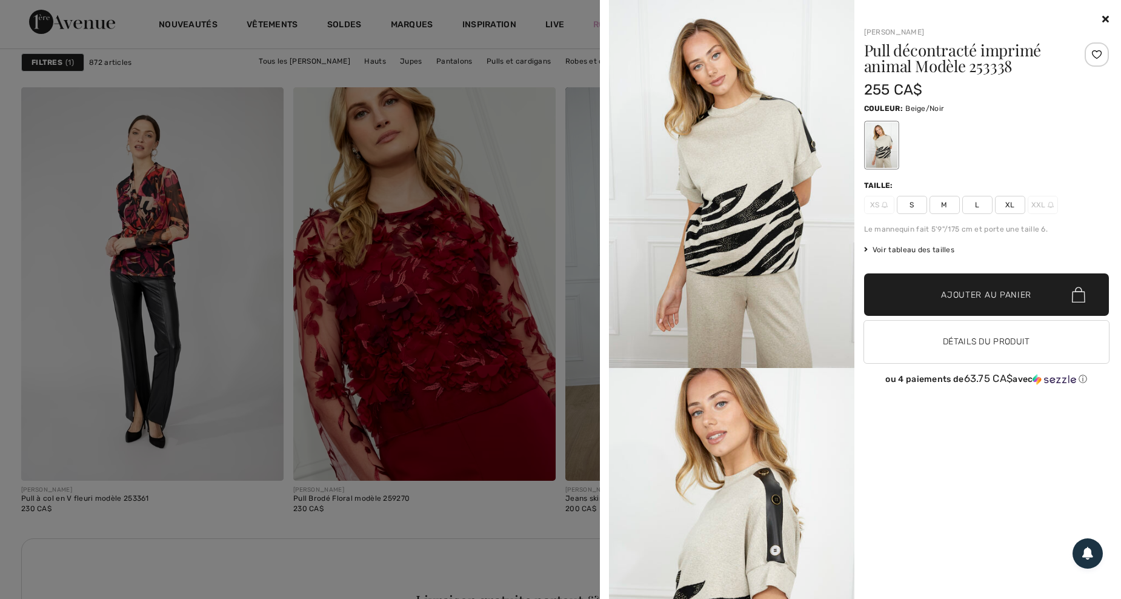
click at [1105, 18] on icon at bounding box center [1106, 19] width 7 height 10
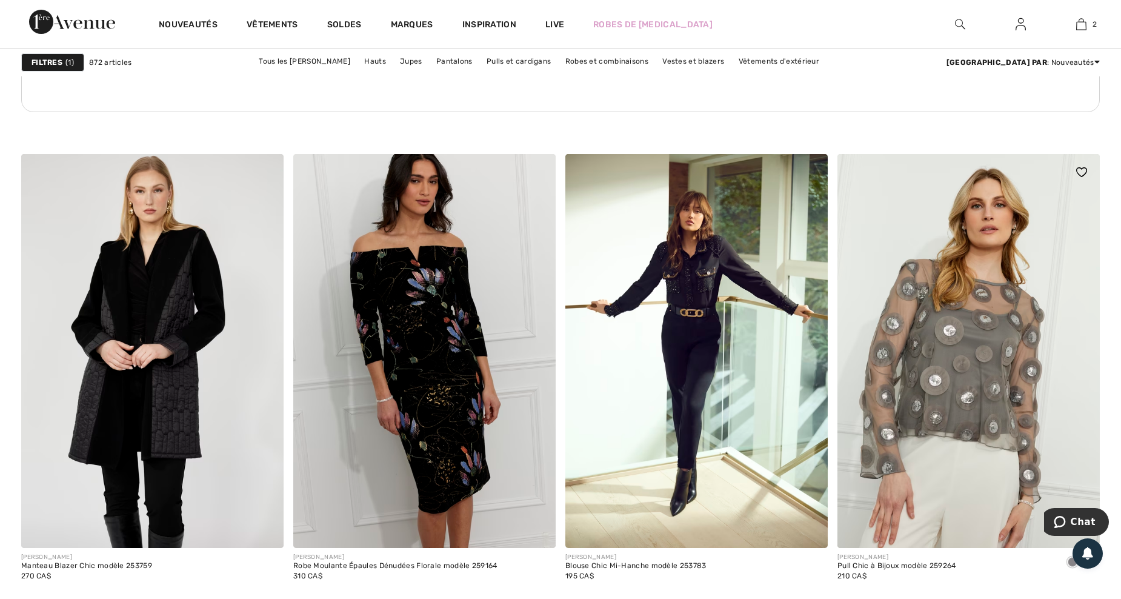
scroll to position [5981, 0]
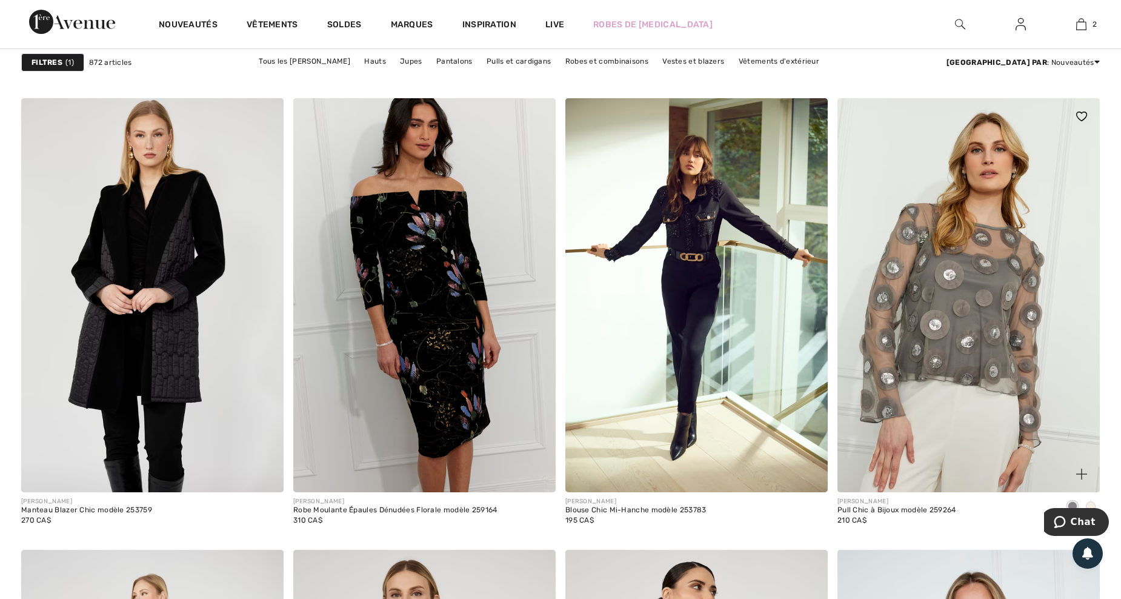
click at [1081, 472] on img at bounding box center [1082, 474] width 11 height 11
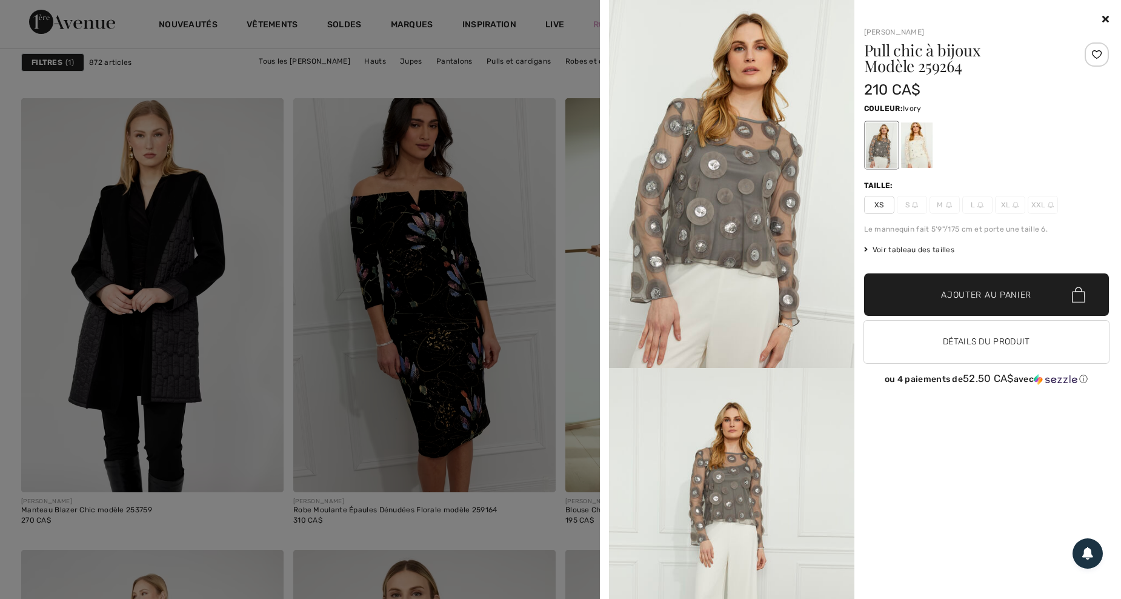
click at [924, 154] on div at bounding box center [917, 144] width 32 height 45
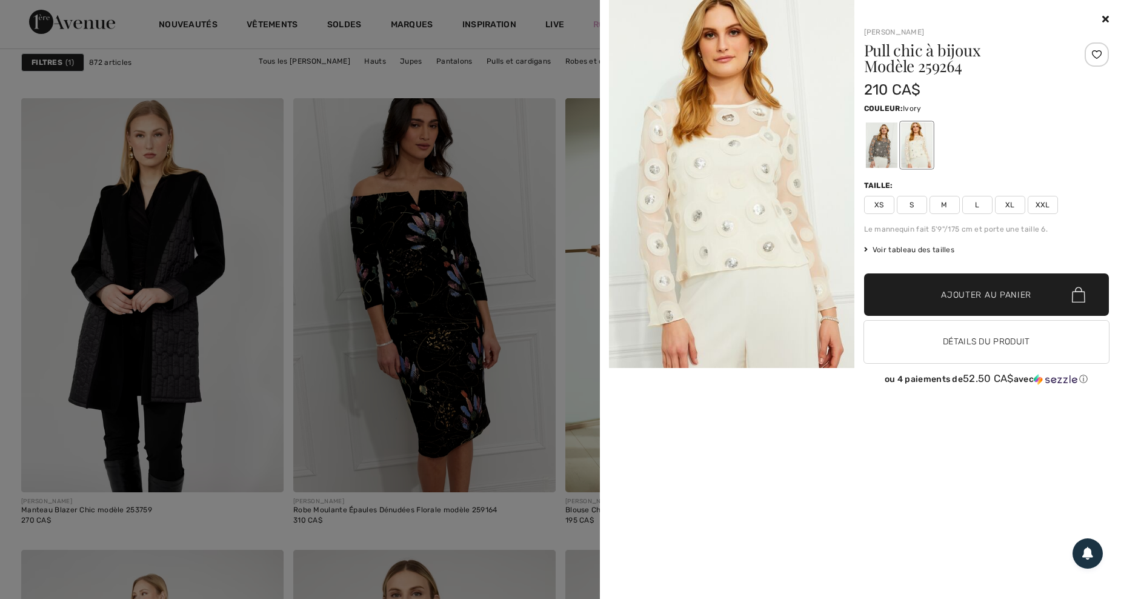
click at [1104, 14] on icon at bounding box center [1106, 19] width 7 height 10
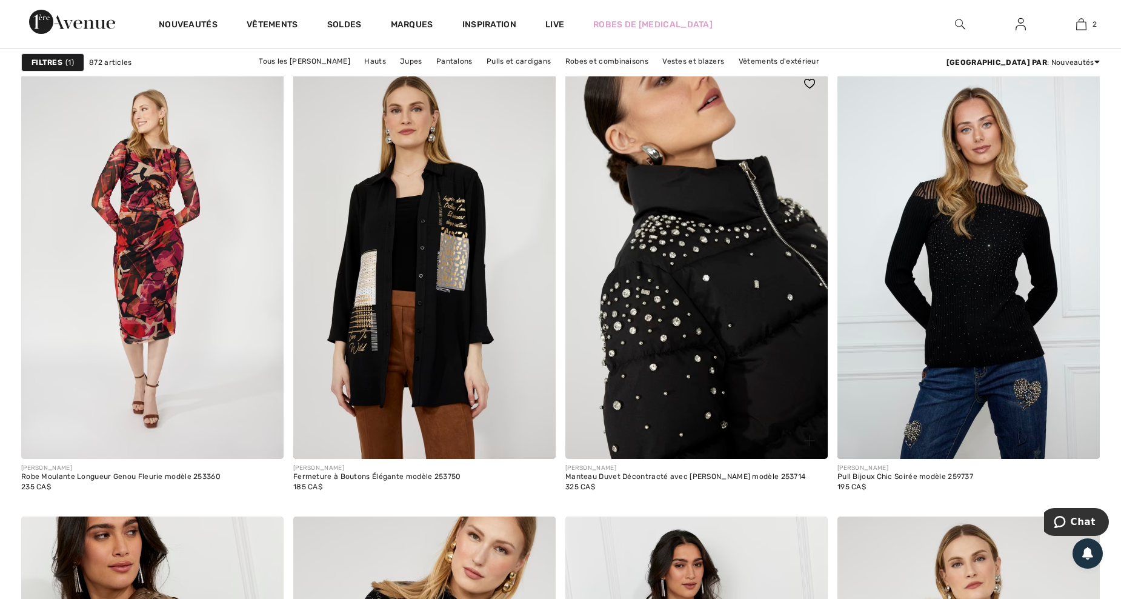
scroll to position [6466, 0]
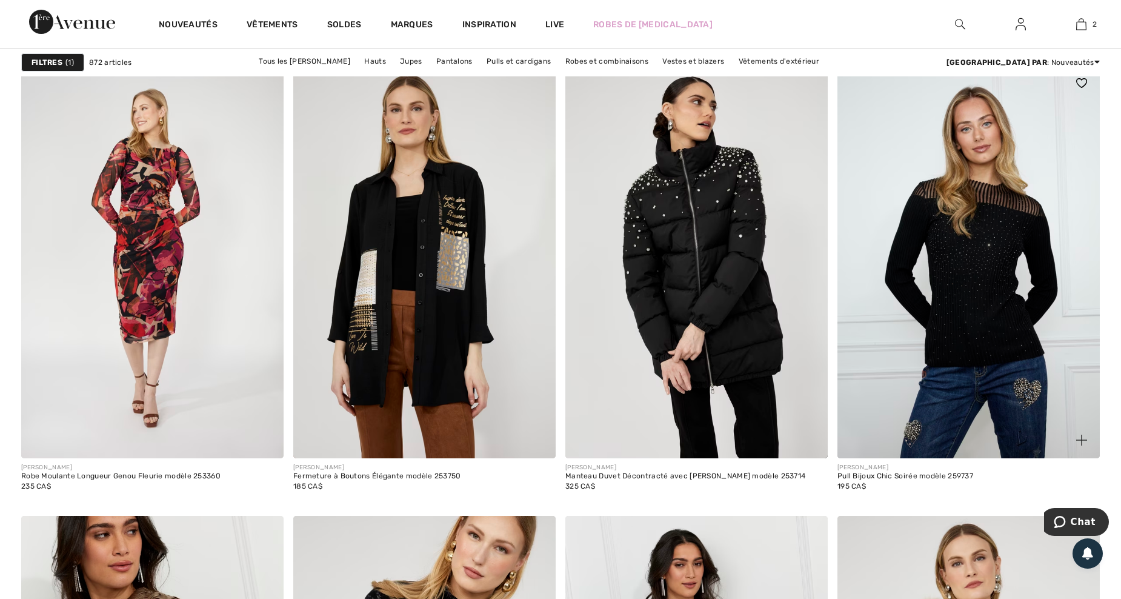
click at [1081, 441] on img at bounding box center [1082, 440] width 11 height 11
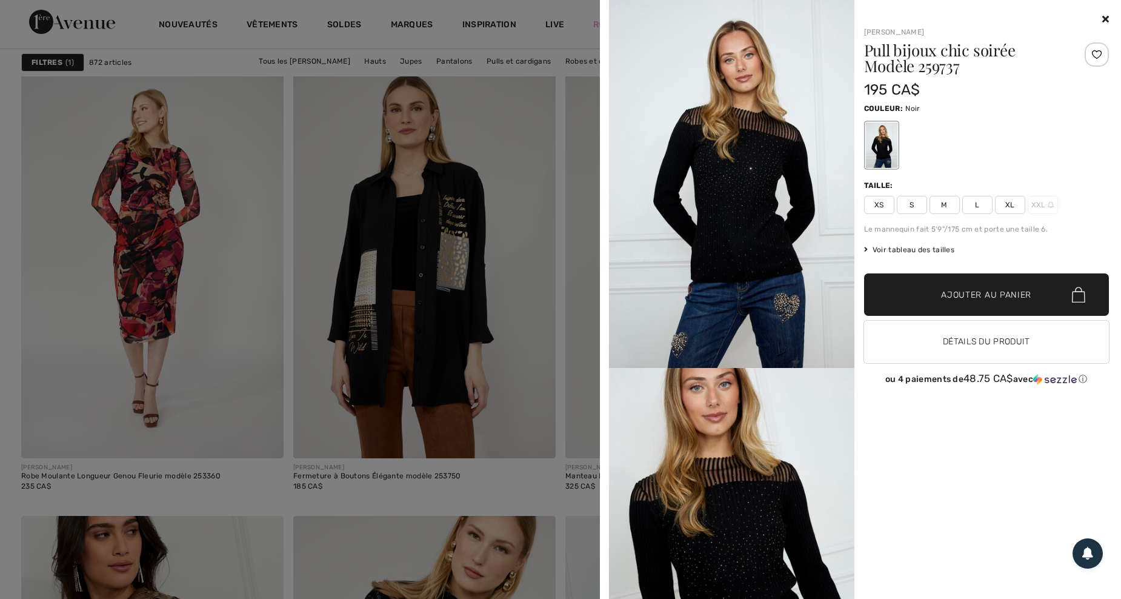
click at [1104, 16] on icon at bounding box center [1106, 19] width 7 height 10
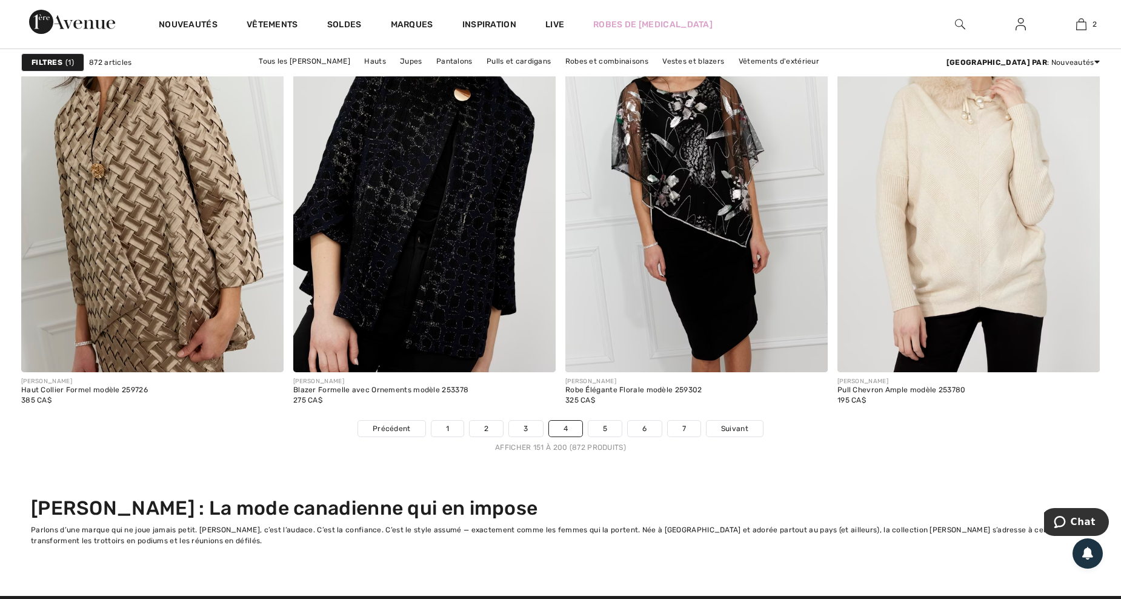
scroll to position [7113, 0]
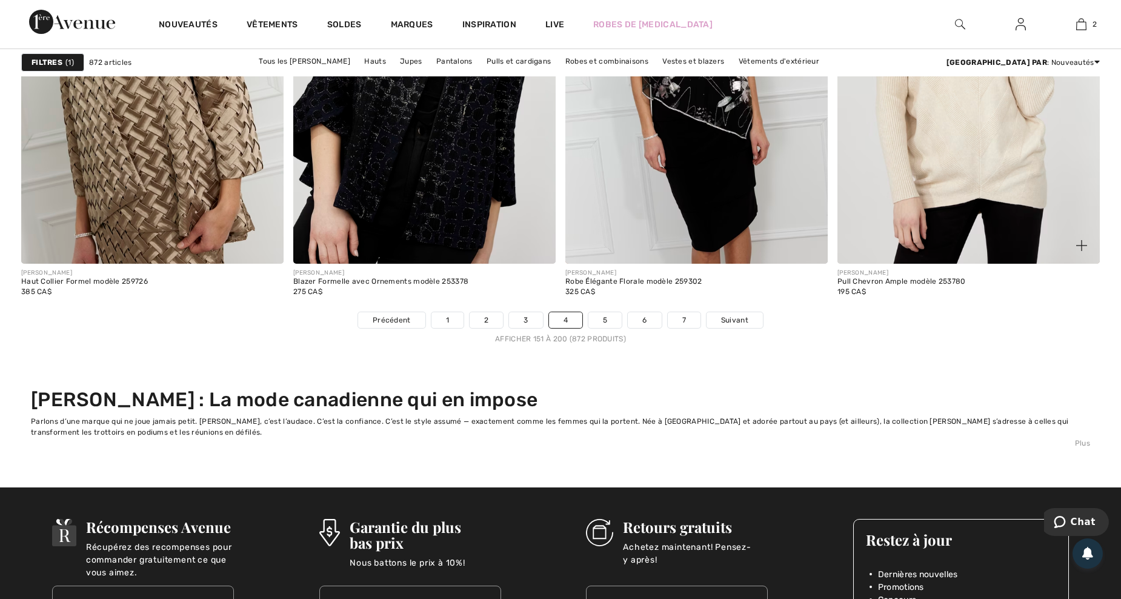
click at [1083, 241] on img at bounding box center [1082, 245] width 11 height 11
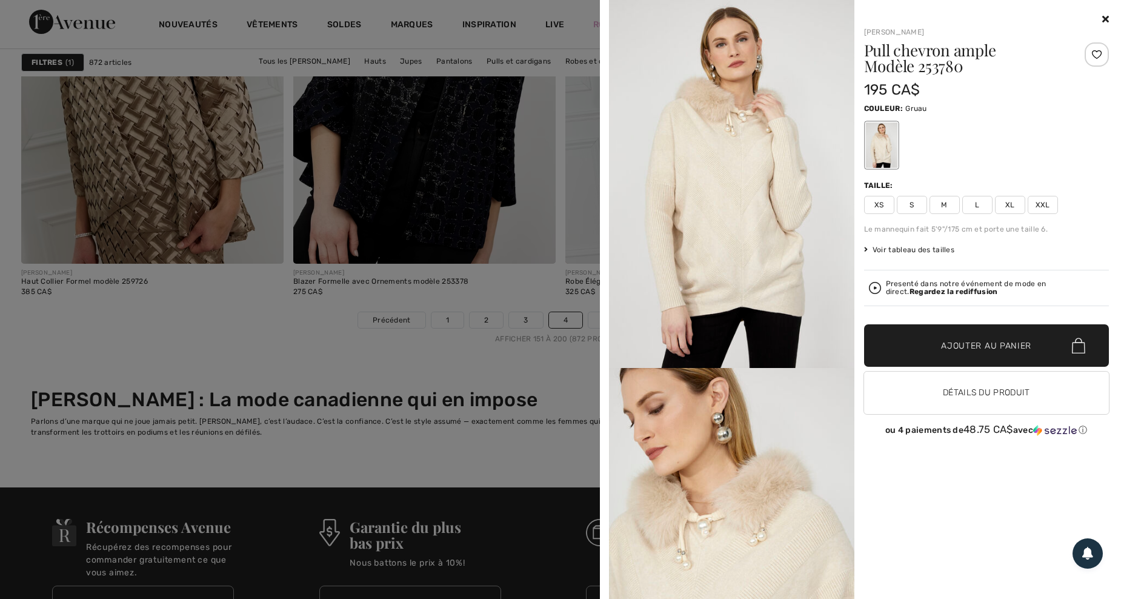
click at [1105, 16] on icon at bounding box center [1106, 19] width 7 height 10
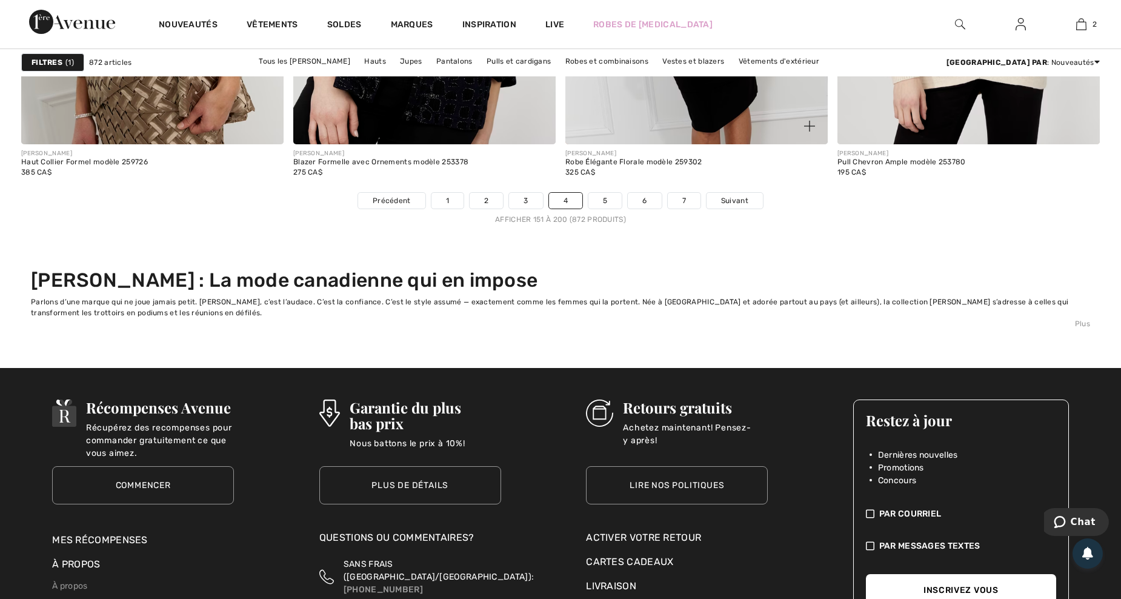
scroll to position [7111, 0]
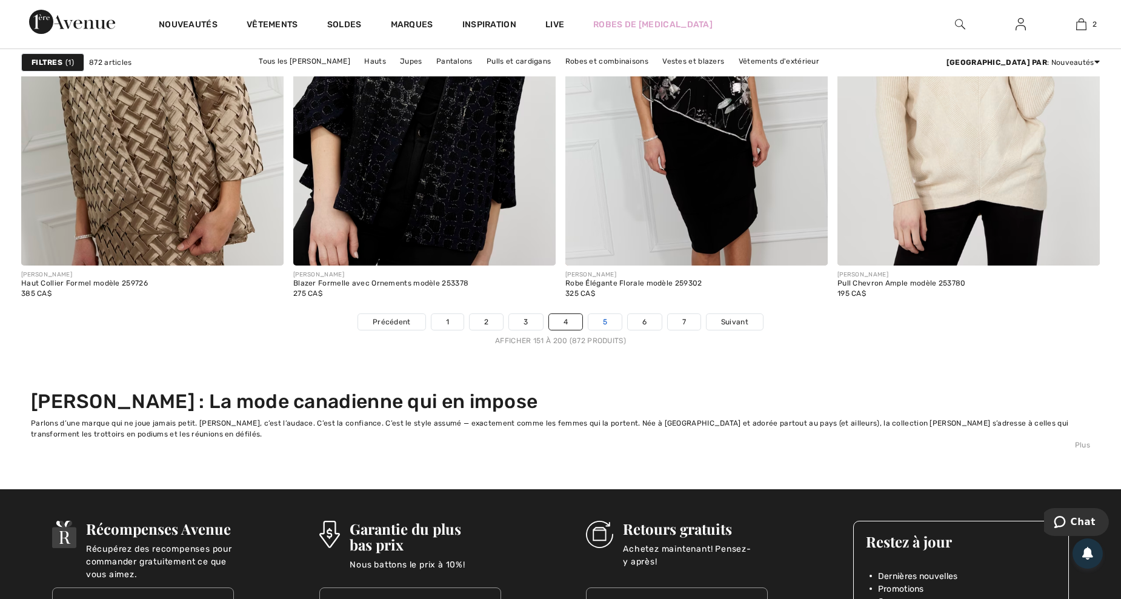
click at [608, 323] on link "5" at bounding box center [605, 322] width 33 height 16
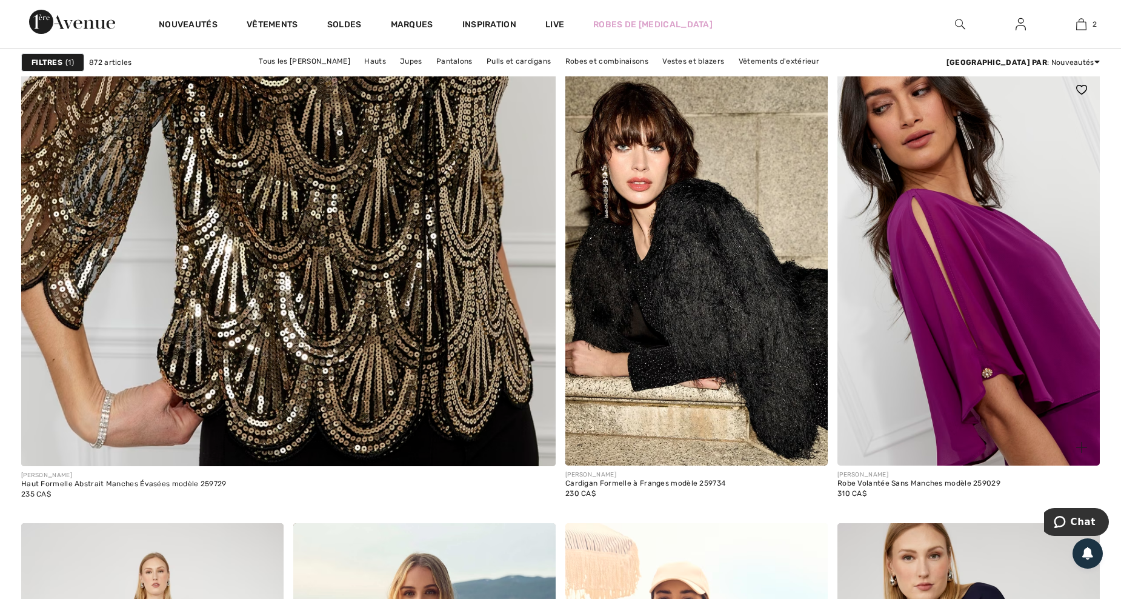
scroll to position [4527, 0]
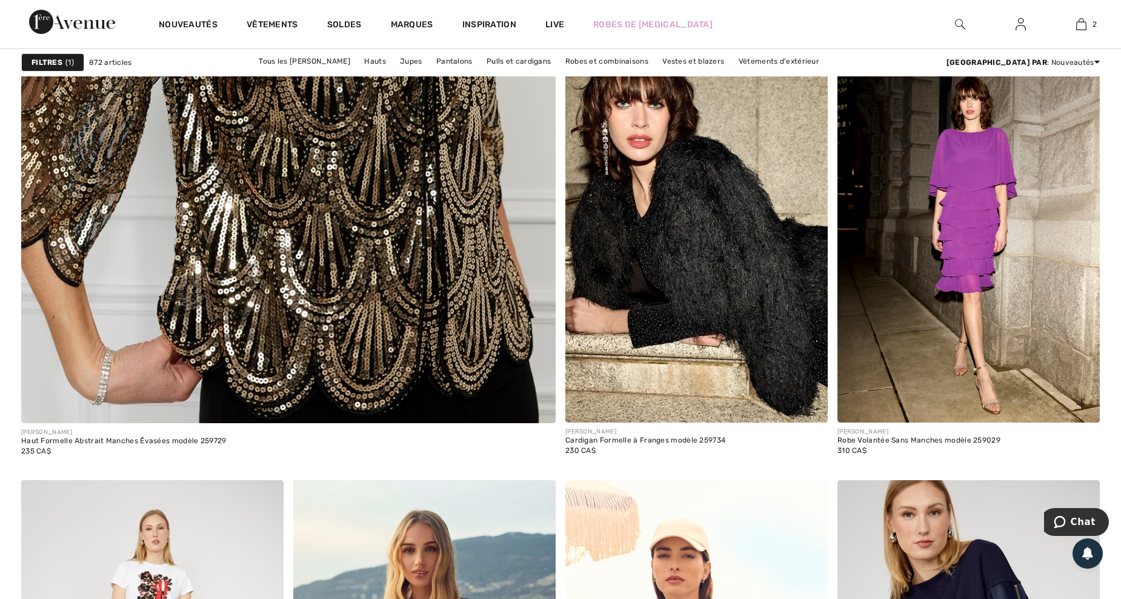
click at [1085, 404] on img at bounding box center [1082, 404] width 11 height 11
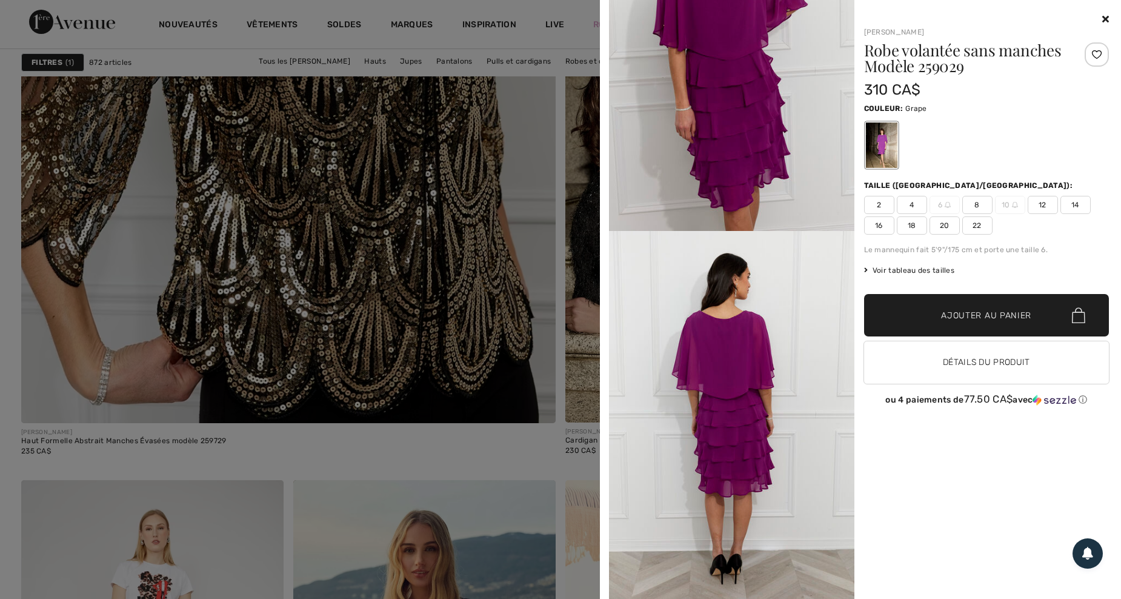
scroll to position [1455, 0]
click at [1105, 16] on icon at bounding box center [1106, 19] width 7 height 10
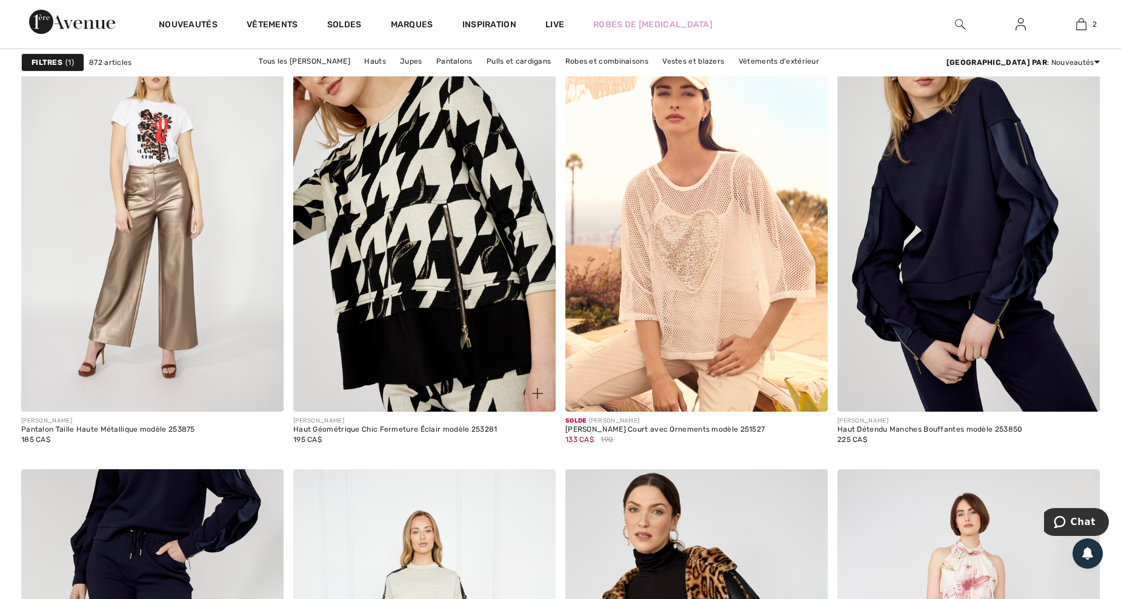
scroll to position [5012, 0]
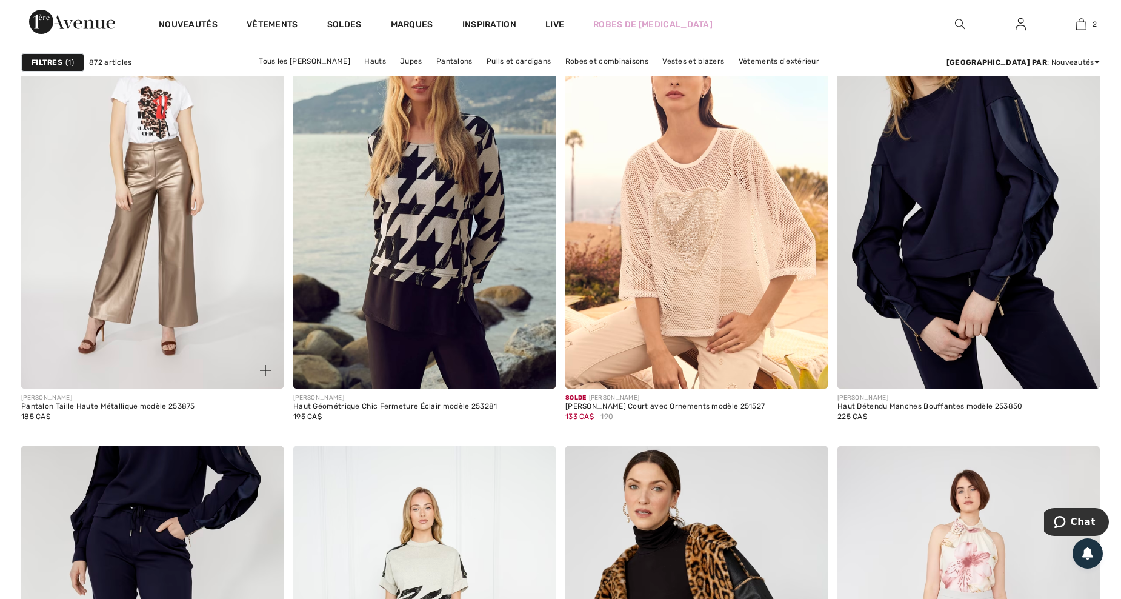
click at [261, 369] on img at bounding box center [265, 370] width 11 height 11
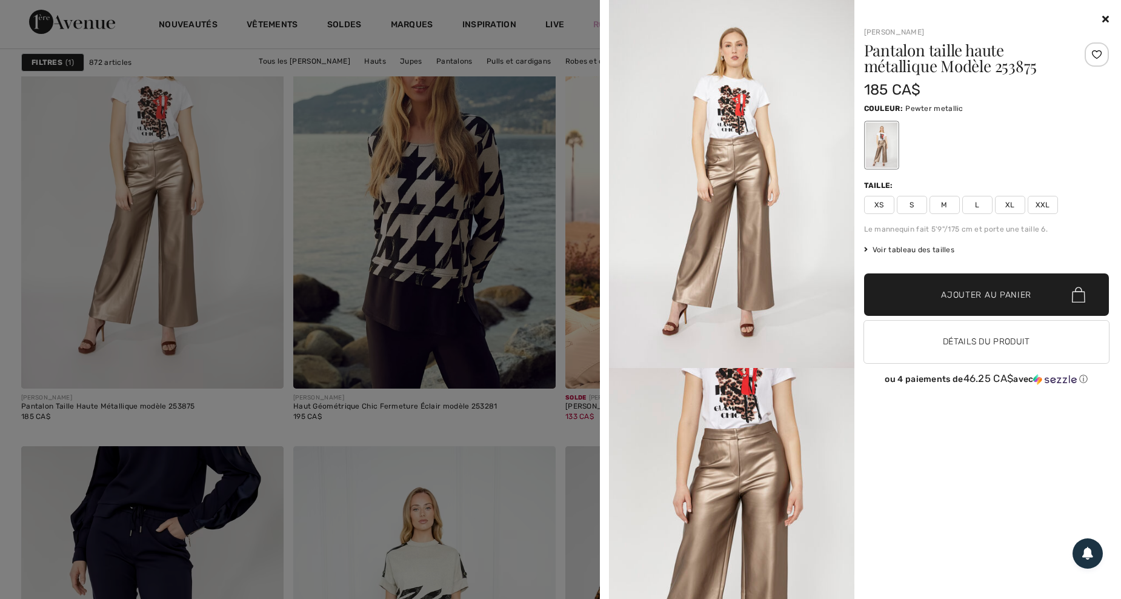
click at [1106, 16] on icon at bounding box center [1106, 19] width 7 height 10
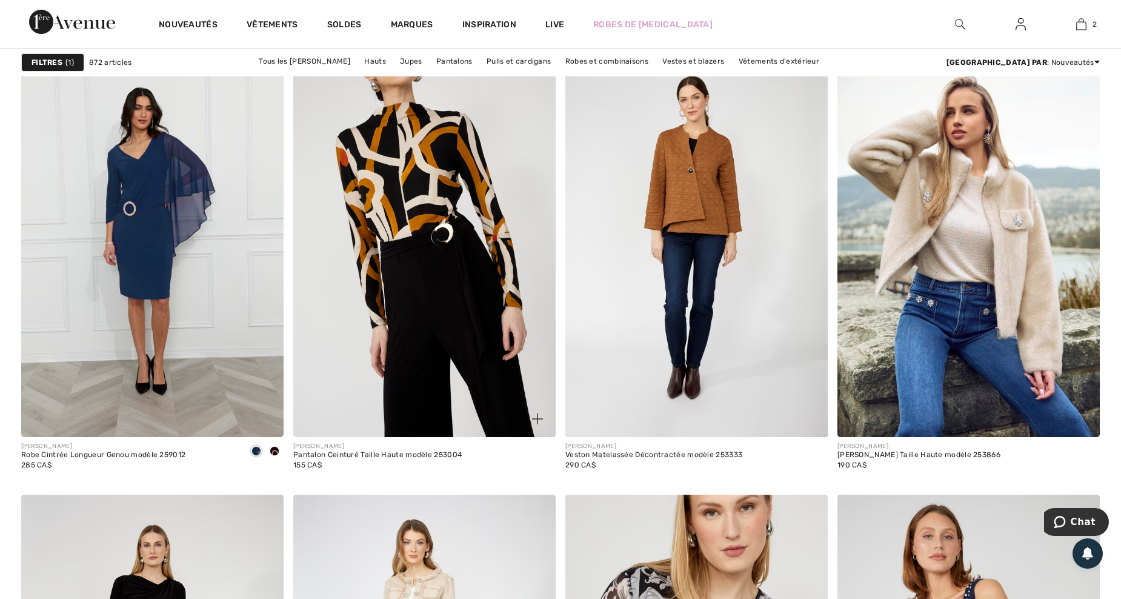
scroll to position [5981, 0]
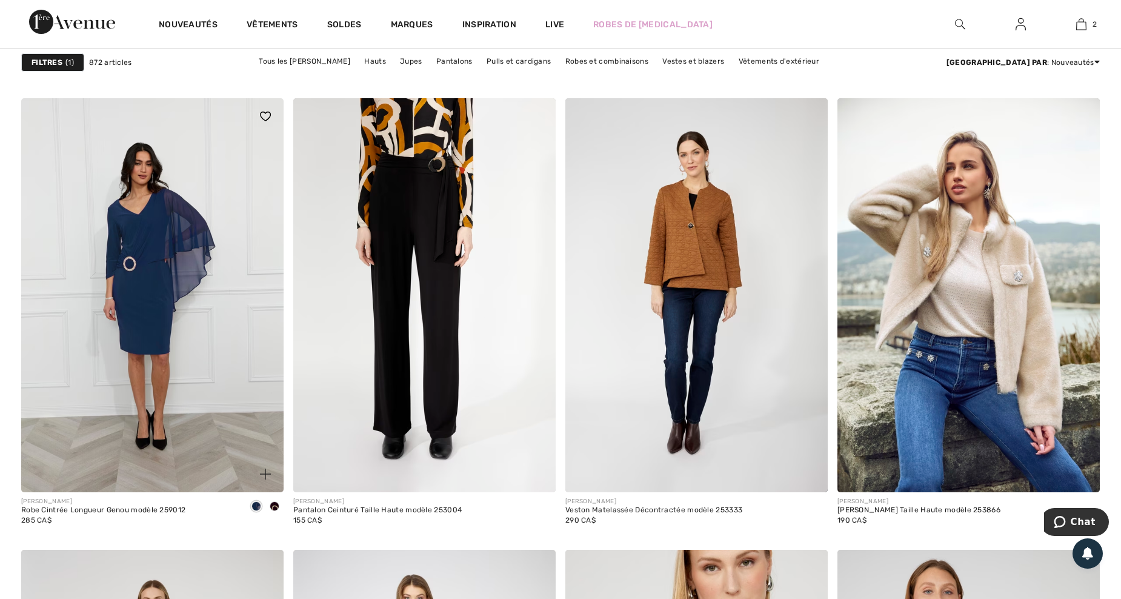
click at [267, 469] on img at bounding box center [265, 474] width 11 height 11
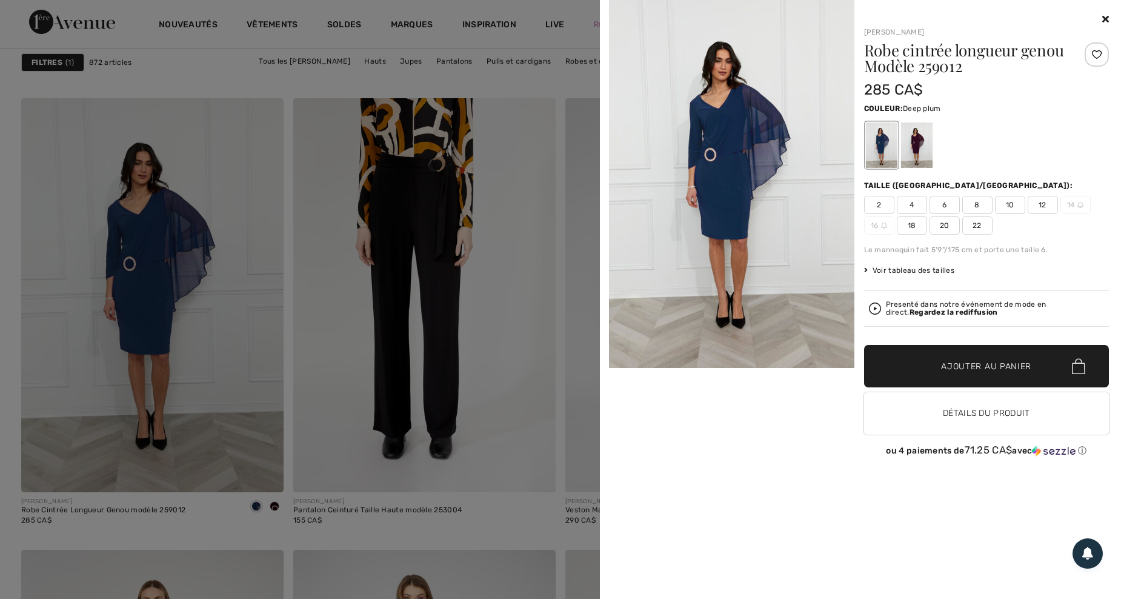
click at [923, 142] on div at bounding box center [917, 144] width 32 height 45
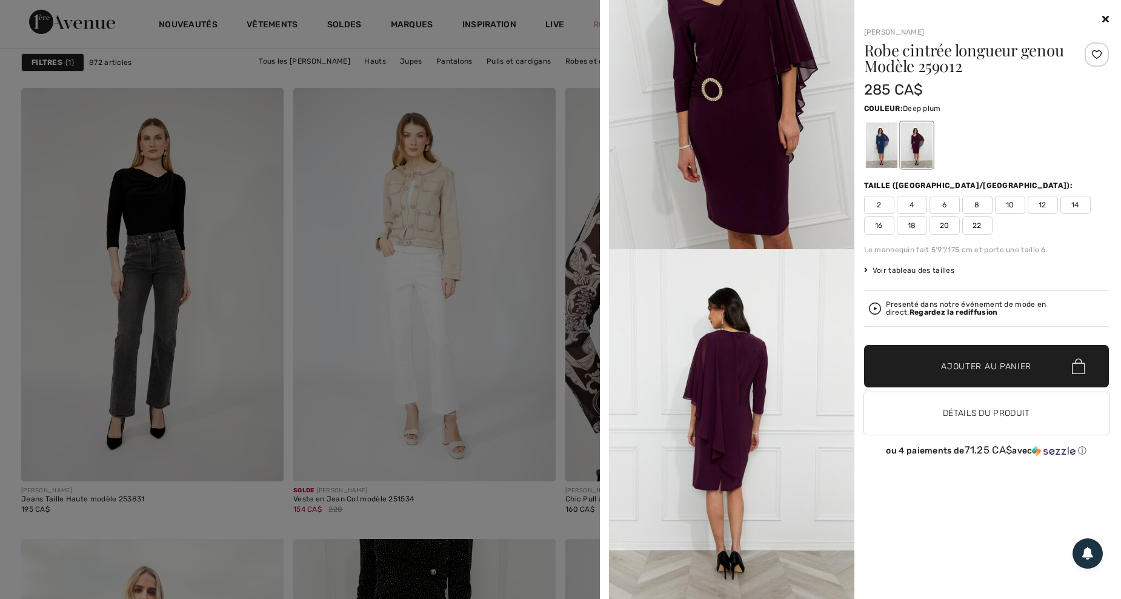
scroll to position [6466, 0]
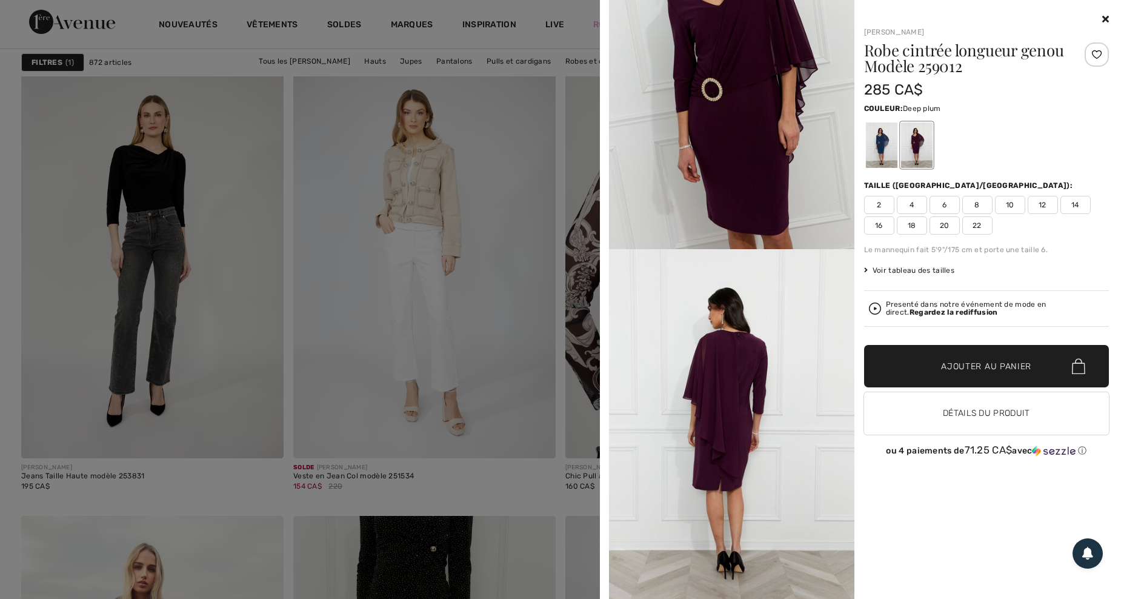
click at [1104, 18] on icon at bounding box center [1106, 19] width 7 height 10
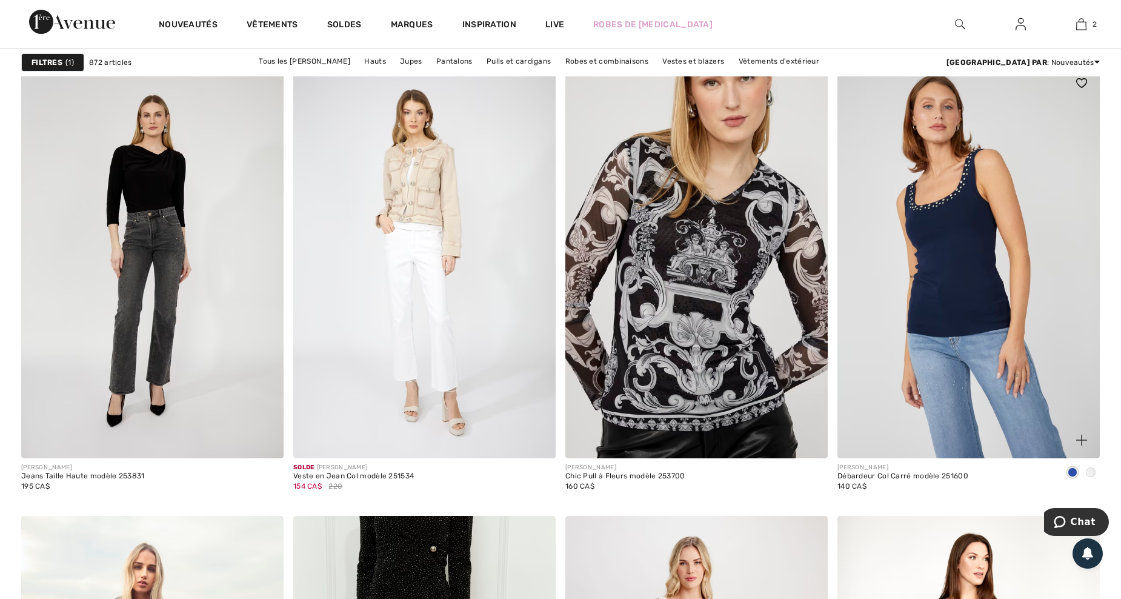
click at [1078, 437] on img at bounding box center [1082, 440] width 11 height 11
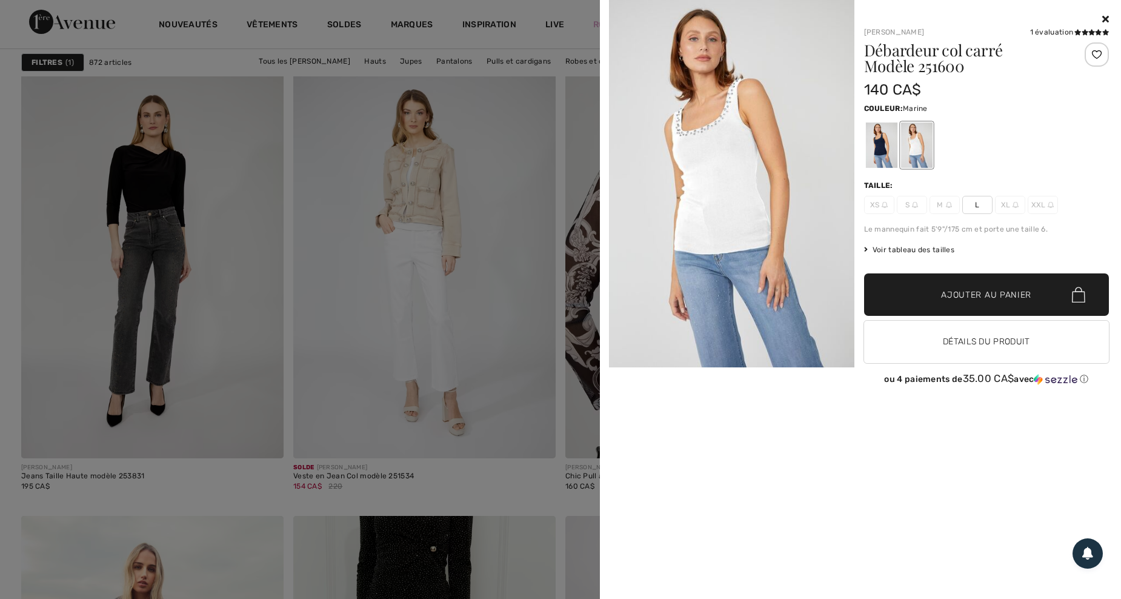
click at [885, 139] on div at bounding box center [882, 144] width 32 height 45
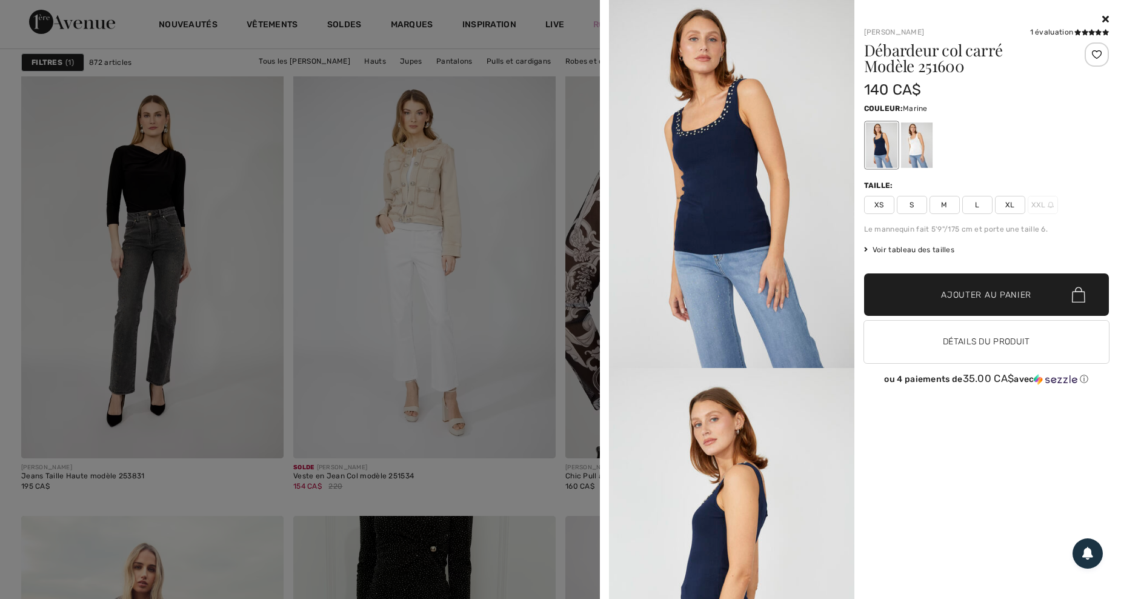
click at [1106, 17] on icon at bounding box center [1106, 19] width 7 height 10
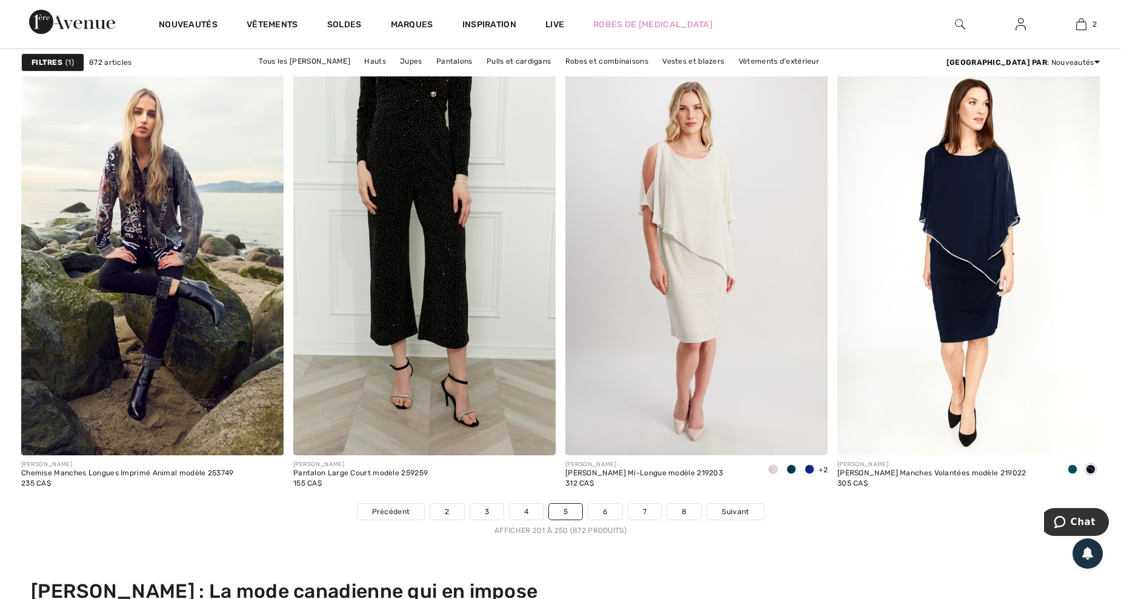
scroll to position [7113, 0]
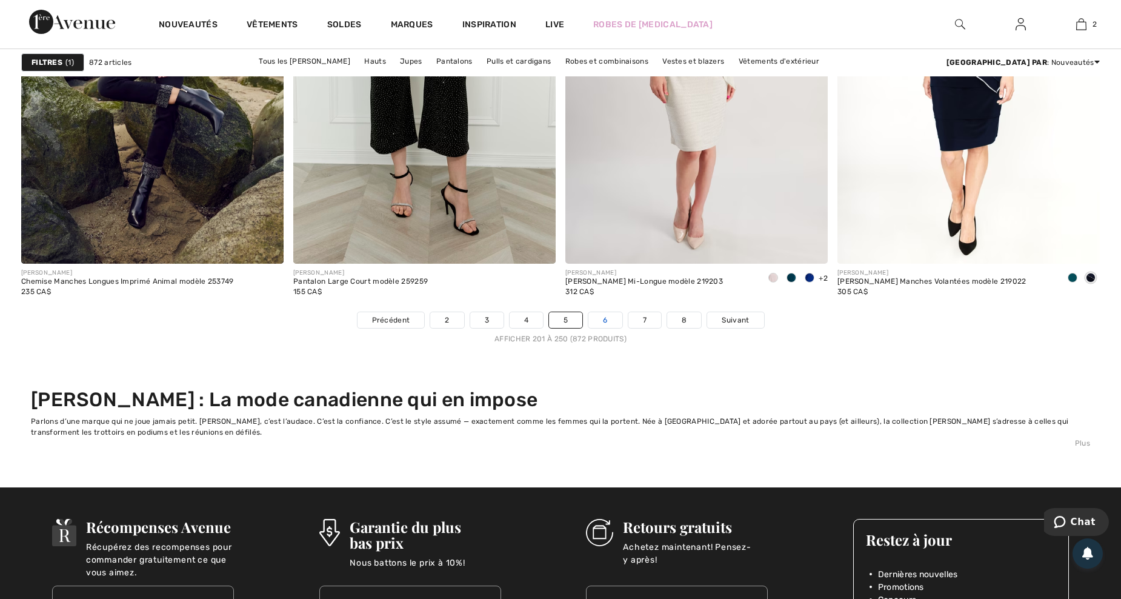
click at [603, 319] on link "6" at bounding box center [605, 320] width 33 height 16
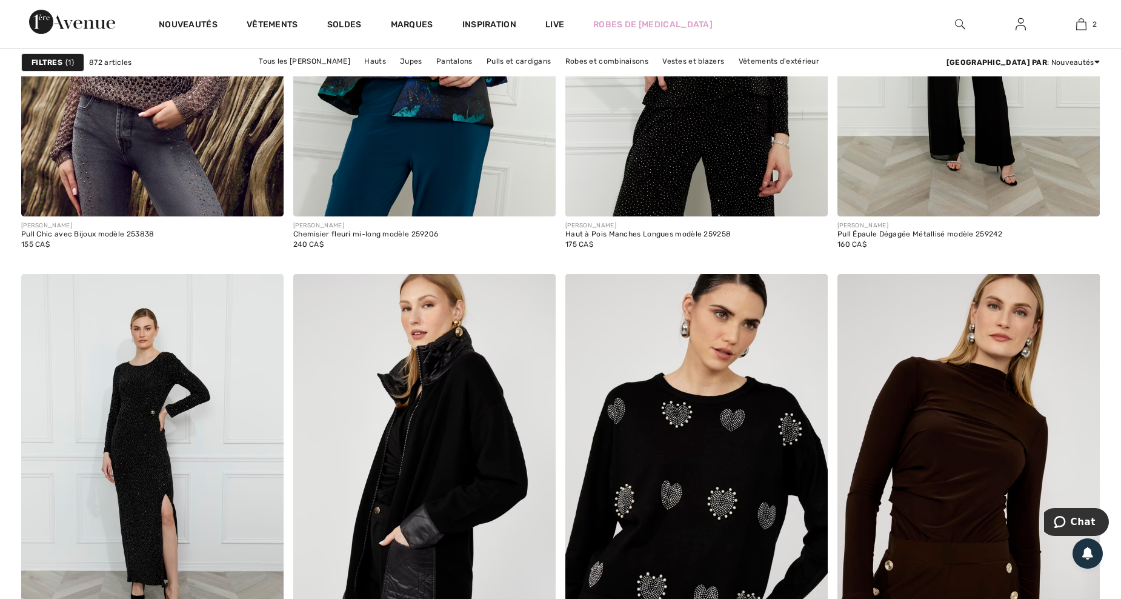
scroll to position [1778, 0]
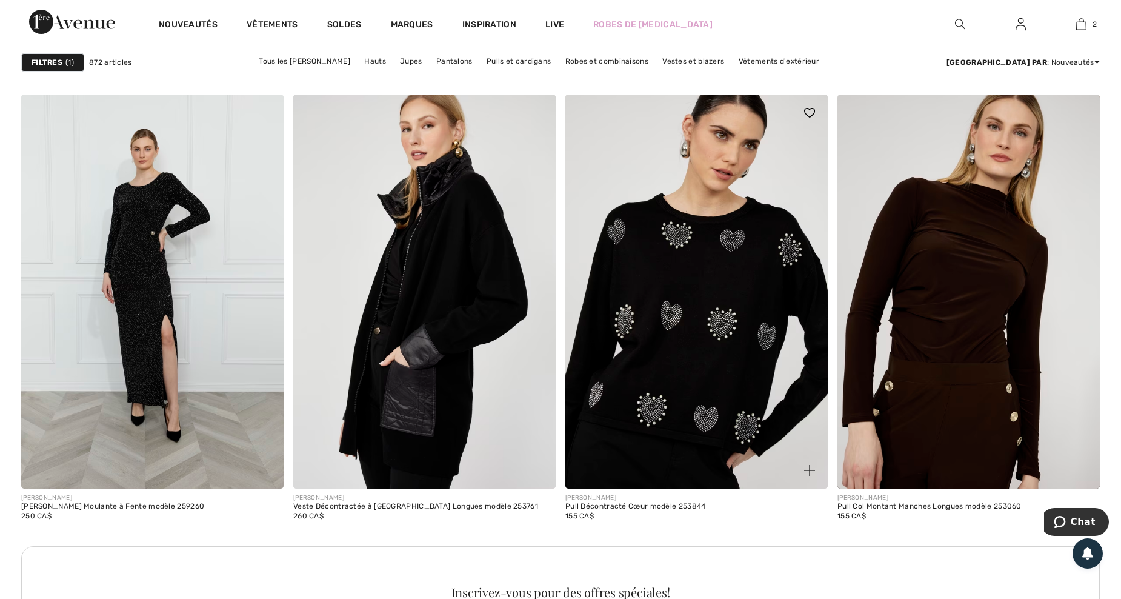
click at [805, 467] on img at bounding box center [809, 470] width 11 height 11
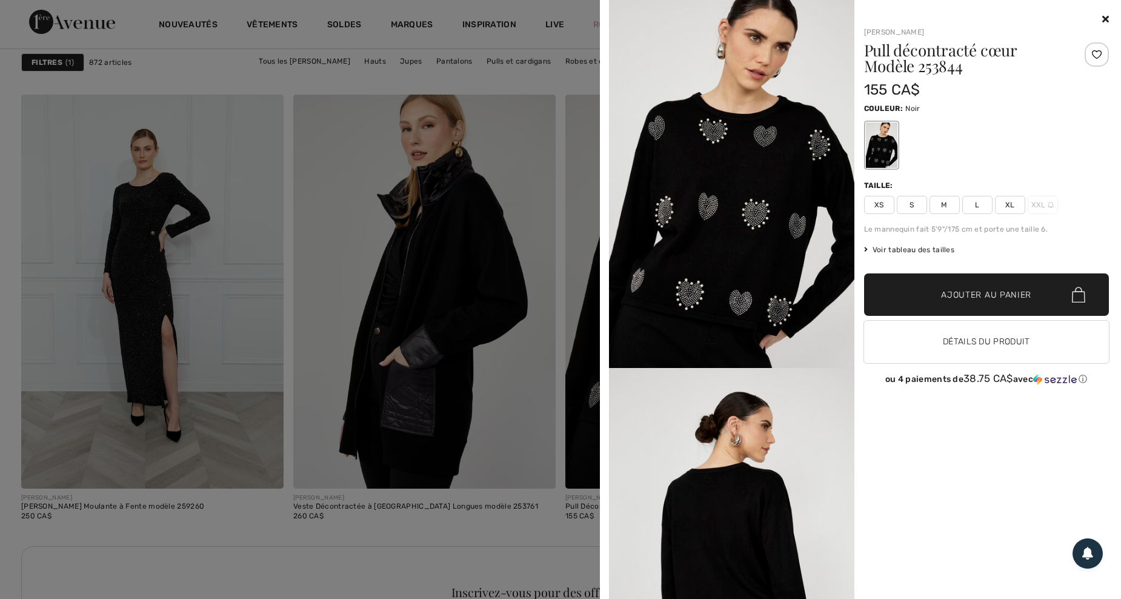
click at [504, 520] on div at bounding box center [560, 299] width 1121 height 599
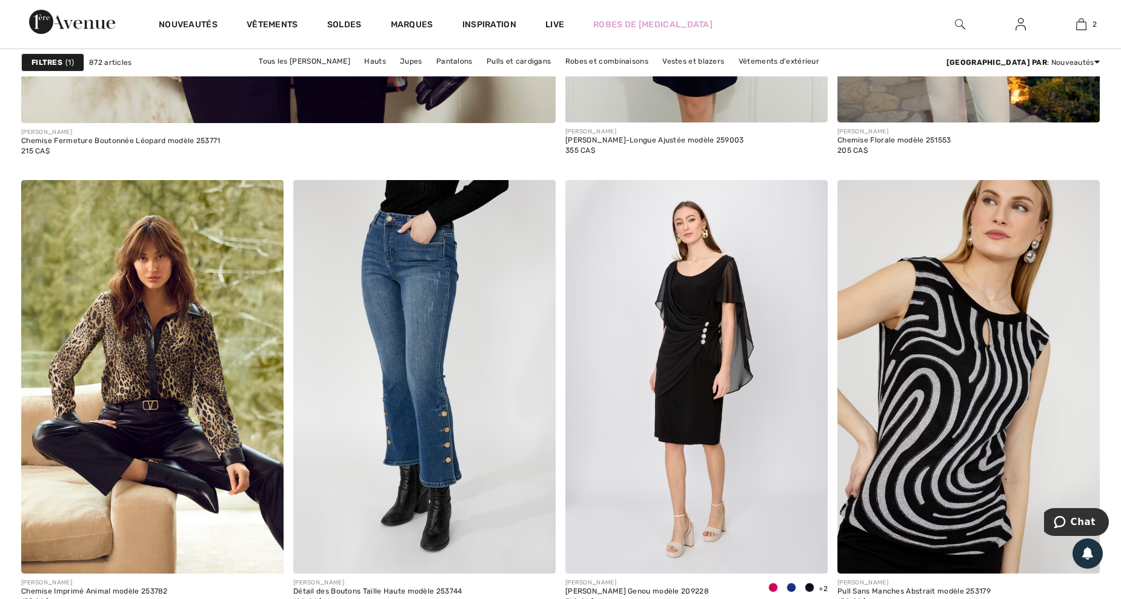
scroll to position [5012, 0]
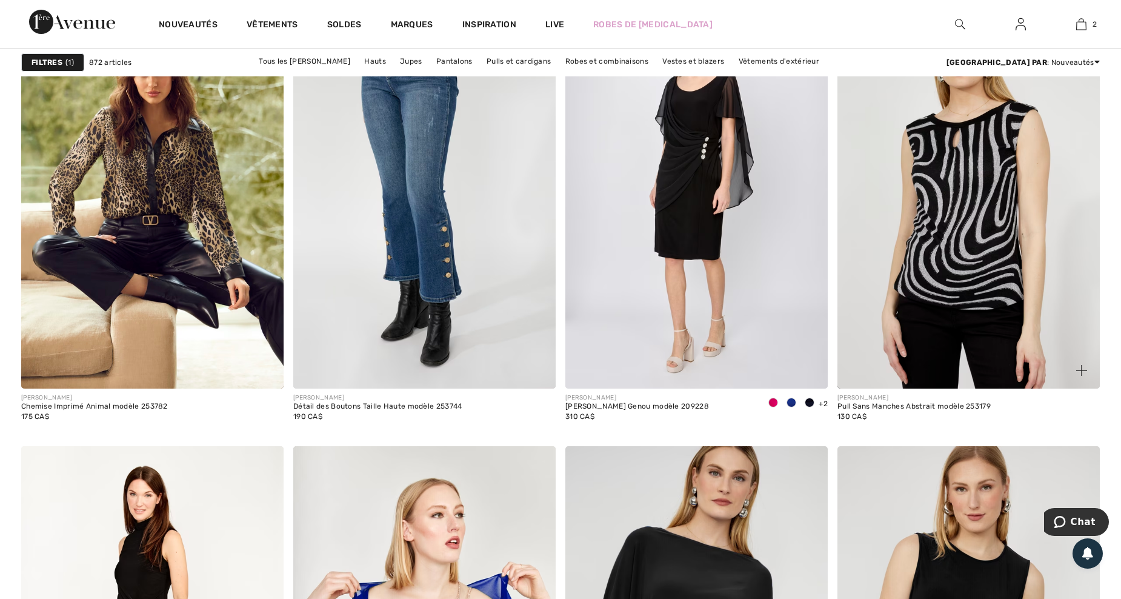
click at [1077, 366] on img at bounding box center [1082, 370] width 11 height 11
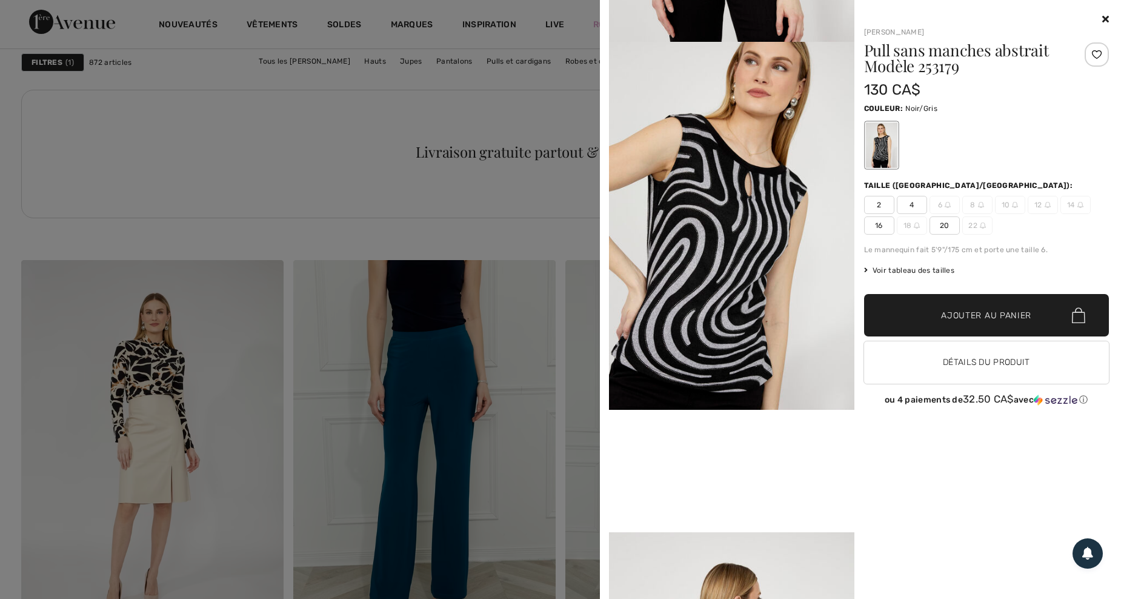
scroll to position [0, 0]
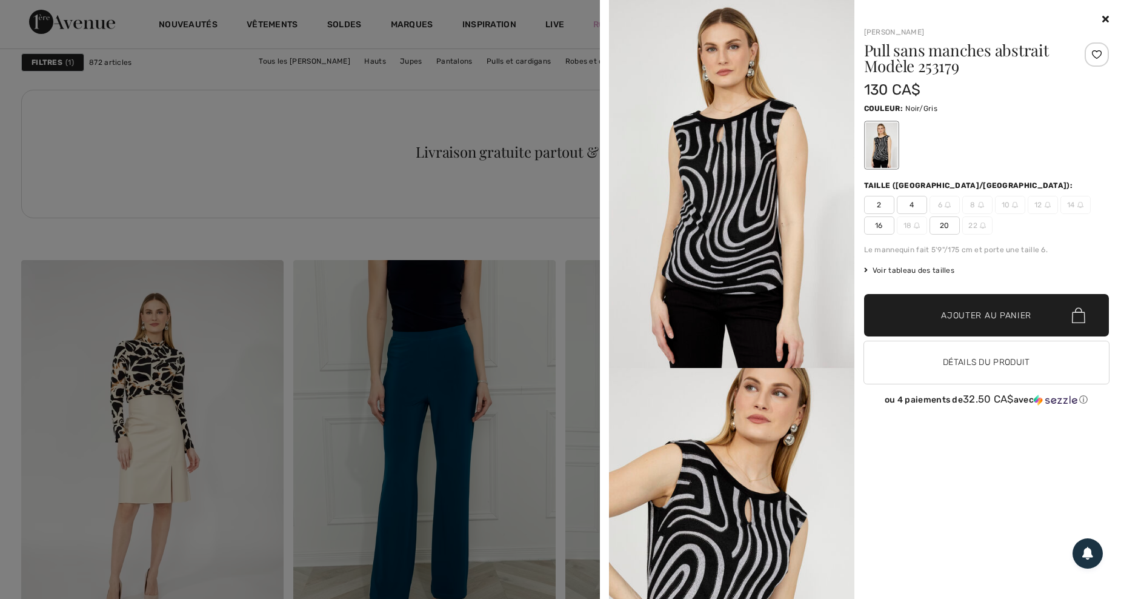
click at [1106, 16] on icon at bounding box center [1106, 19] width 7 height 10
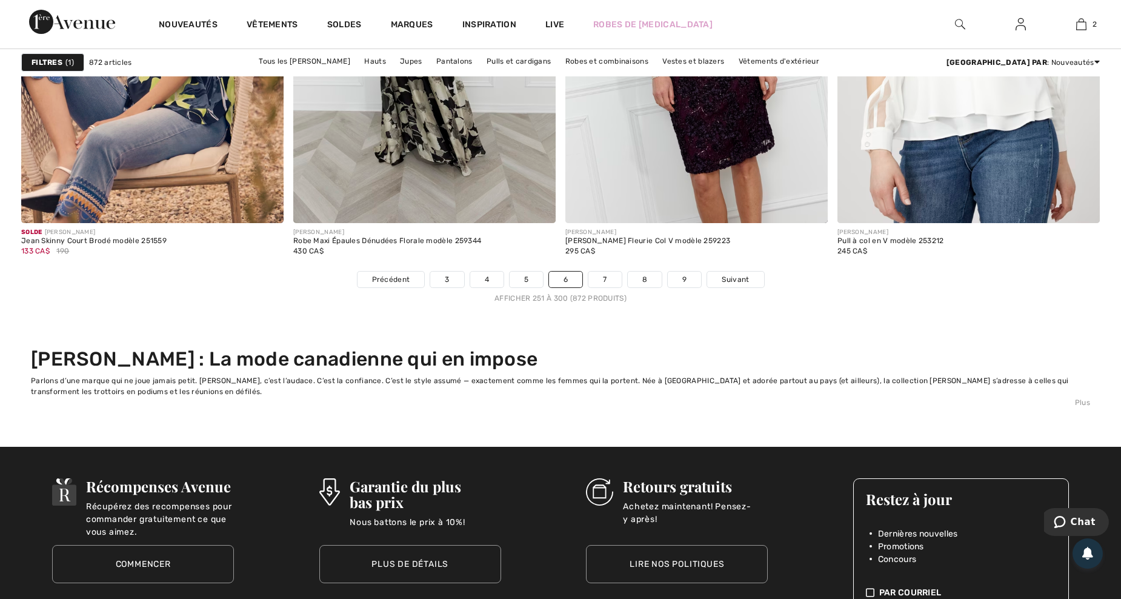
scroll to position [7274, 0]
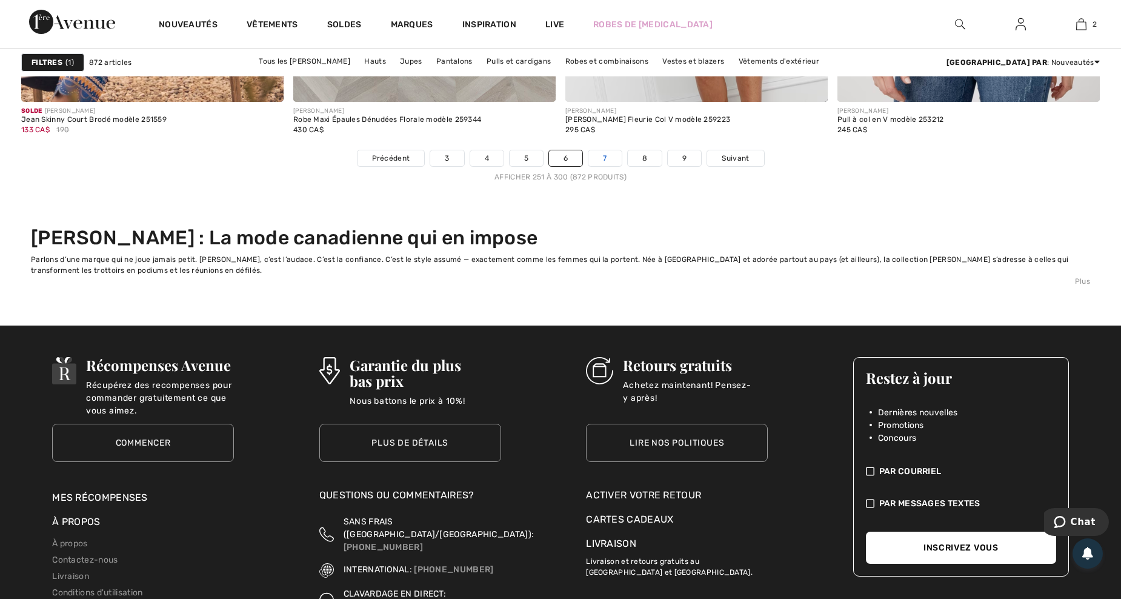
click at [601, 158] on link "7" at bounding box center [605, 158] width 33 height 16
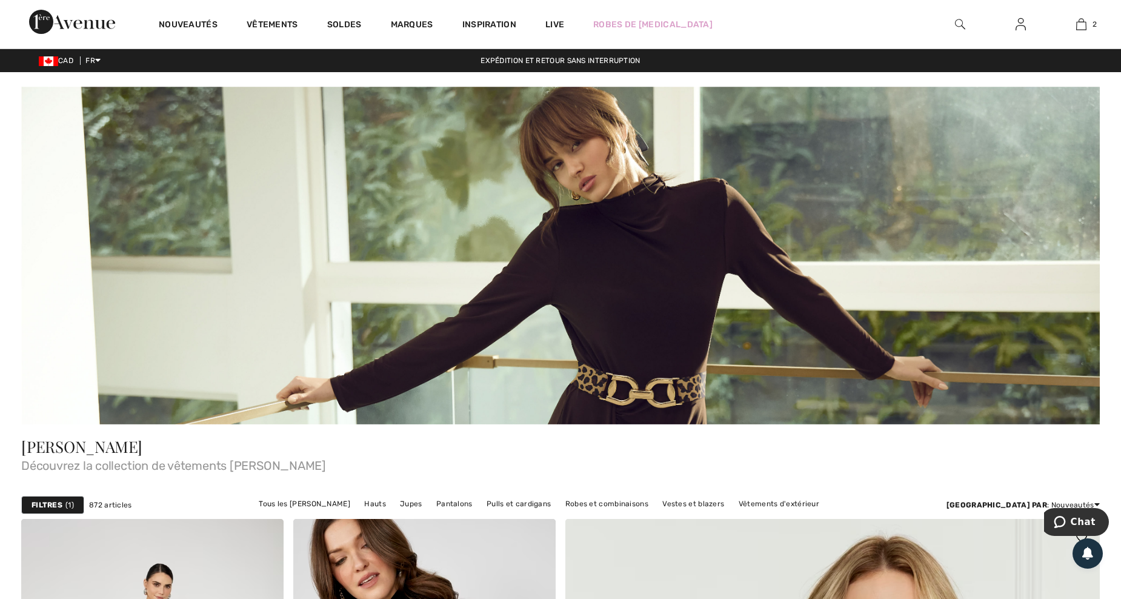
scroll to position [323, 0]
